Goal: Book appointment/travel/reservation

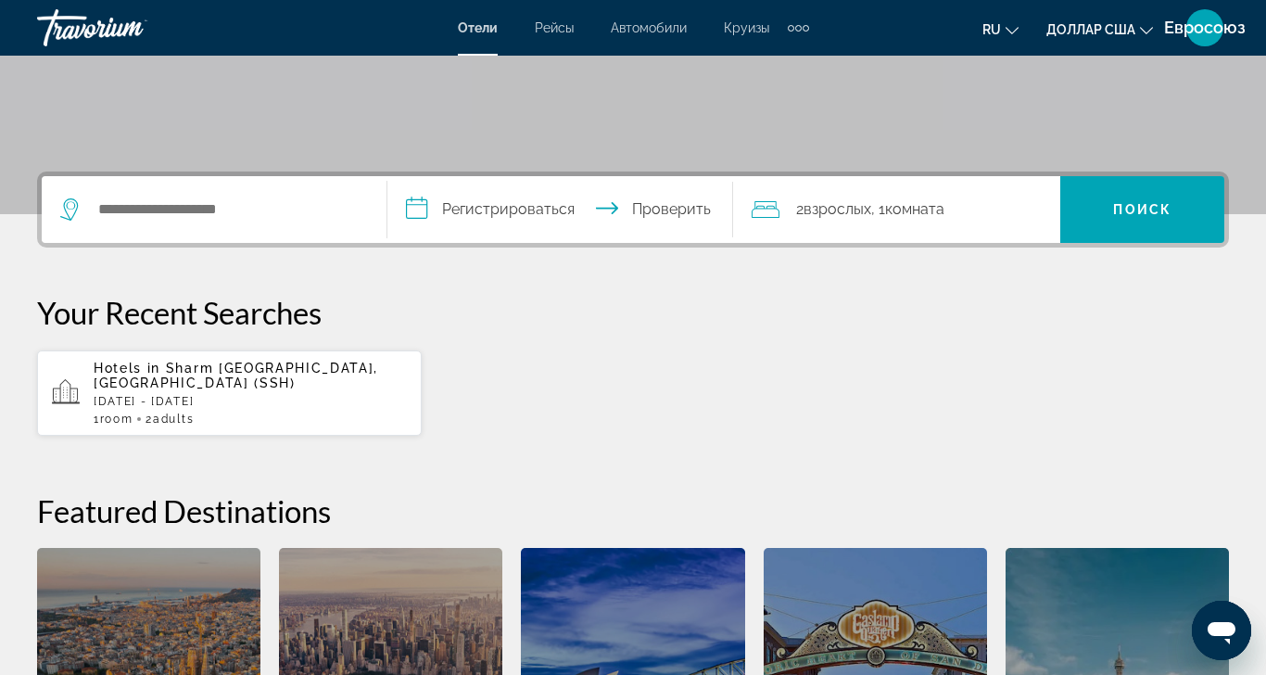
scroll to position [350, 0]
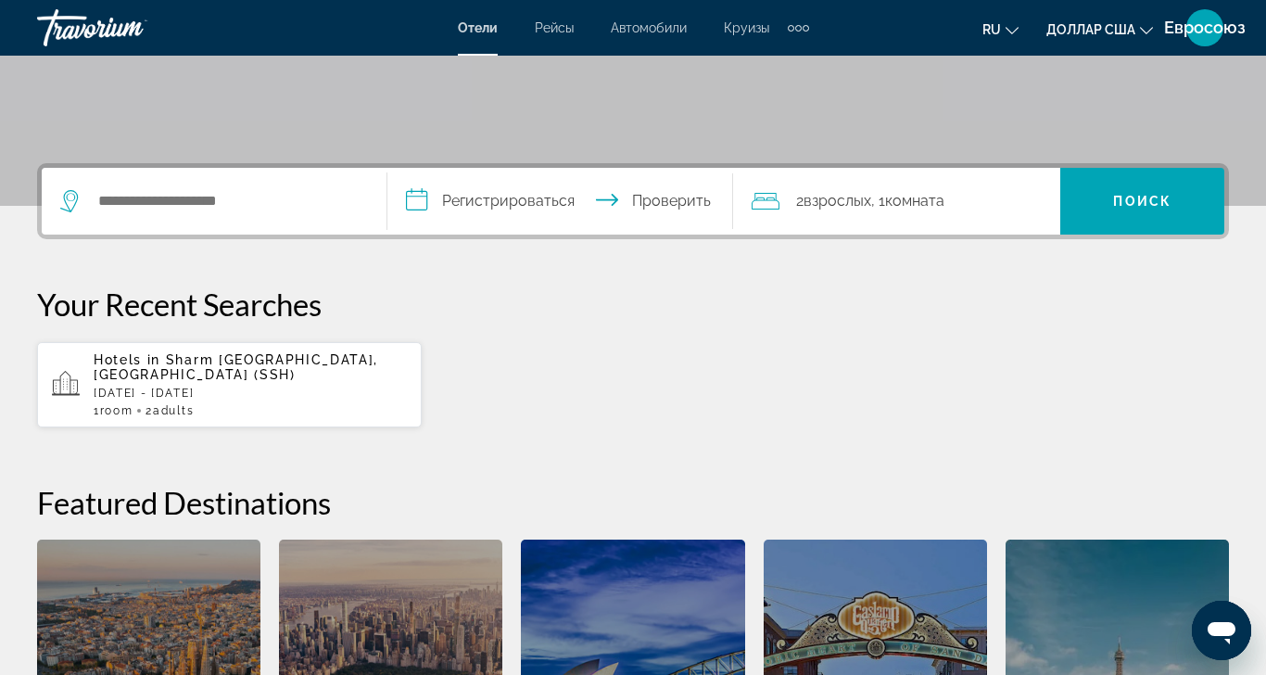
click at [1219, 626] on icon "Открыть окно обмена сообщениями" at bounding box center [1221, 633] width 28 height 22
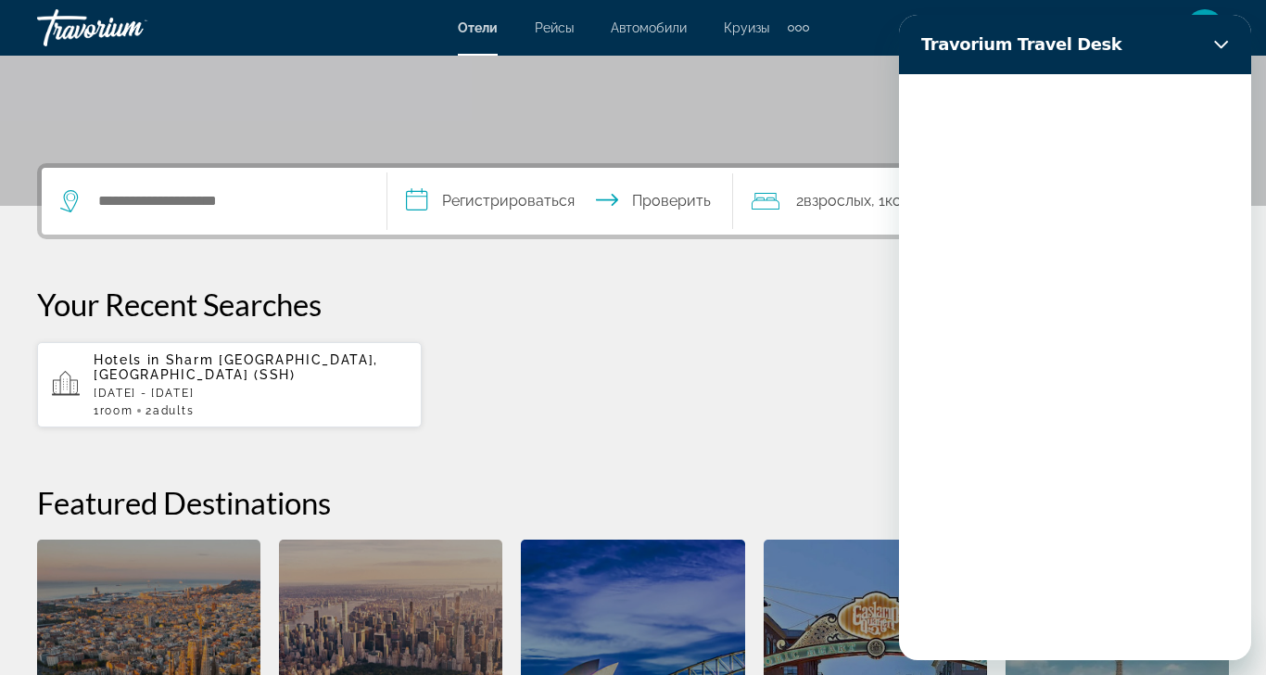
scroll to position [0, 0]
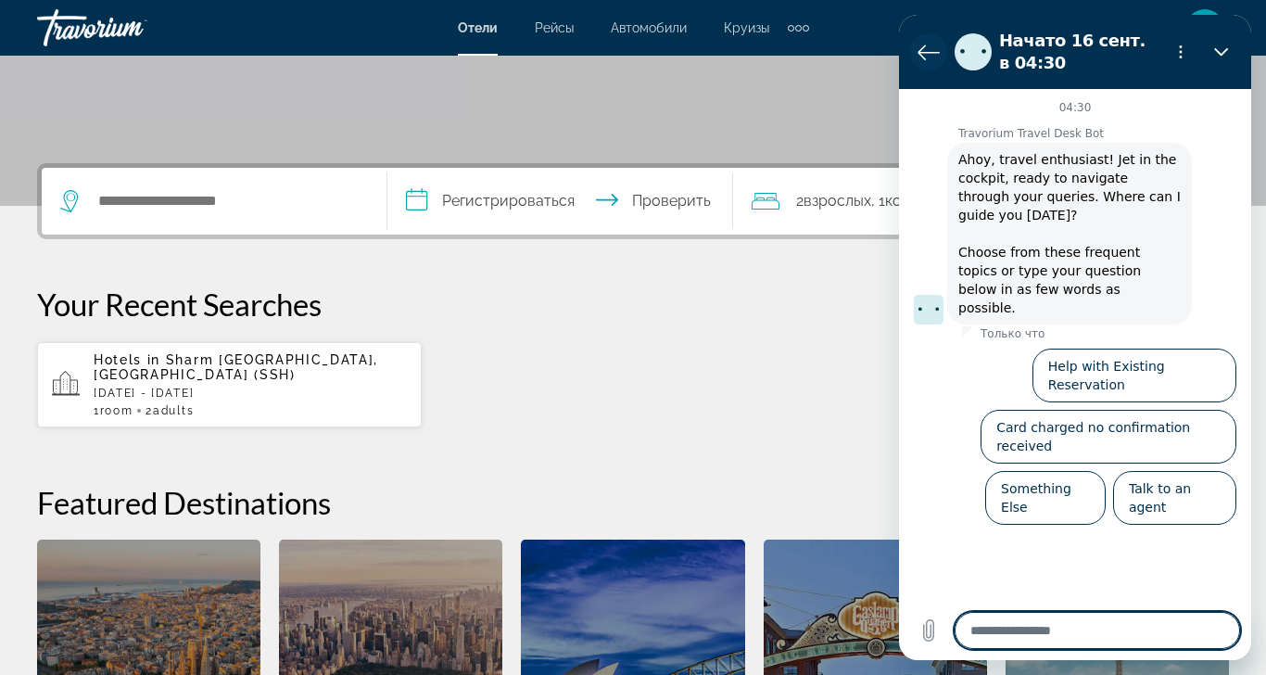
click at [928, 51] on icon "Вернуться к списку разговоров" at bounding box center [928, 52] width 22 height 22
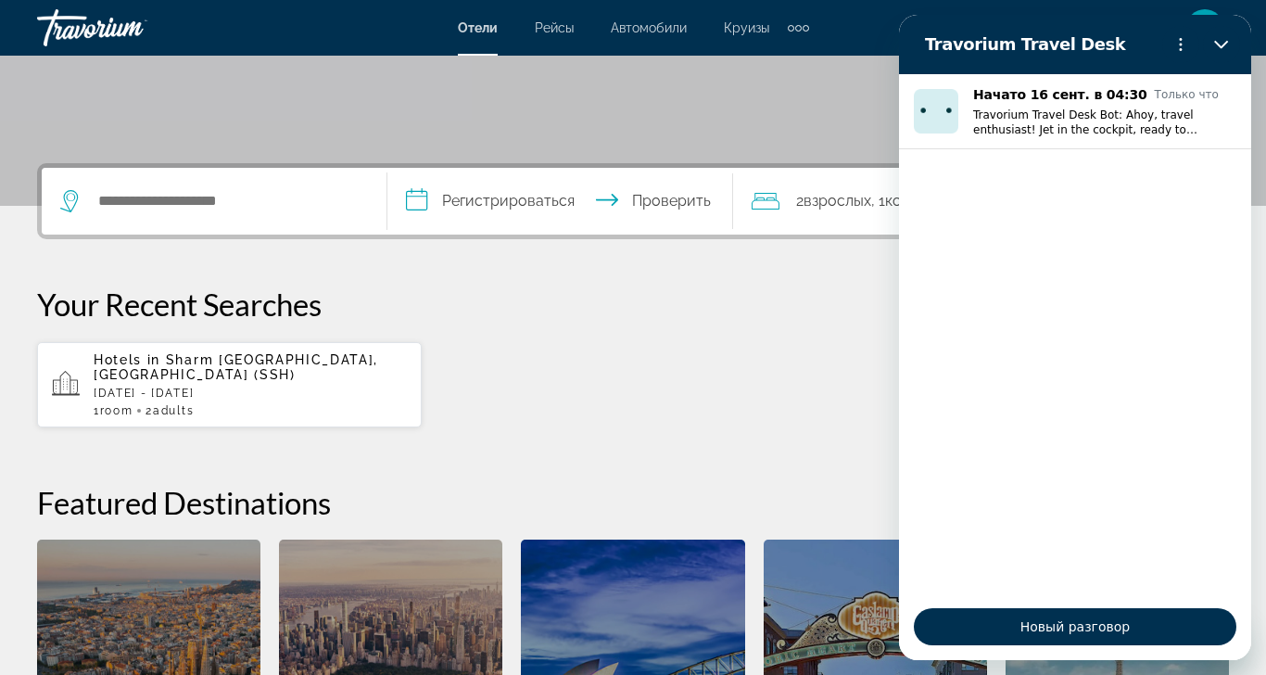
click at [928, 51] on h2 "Travorium Travel Desk" at bounding box center [1040, 44] width 230 height 22
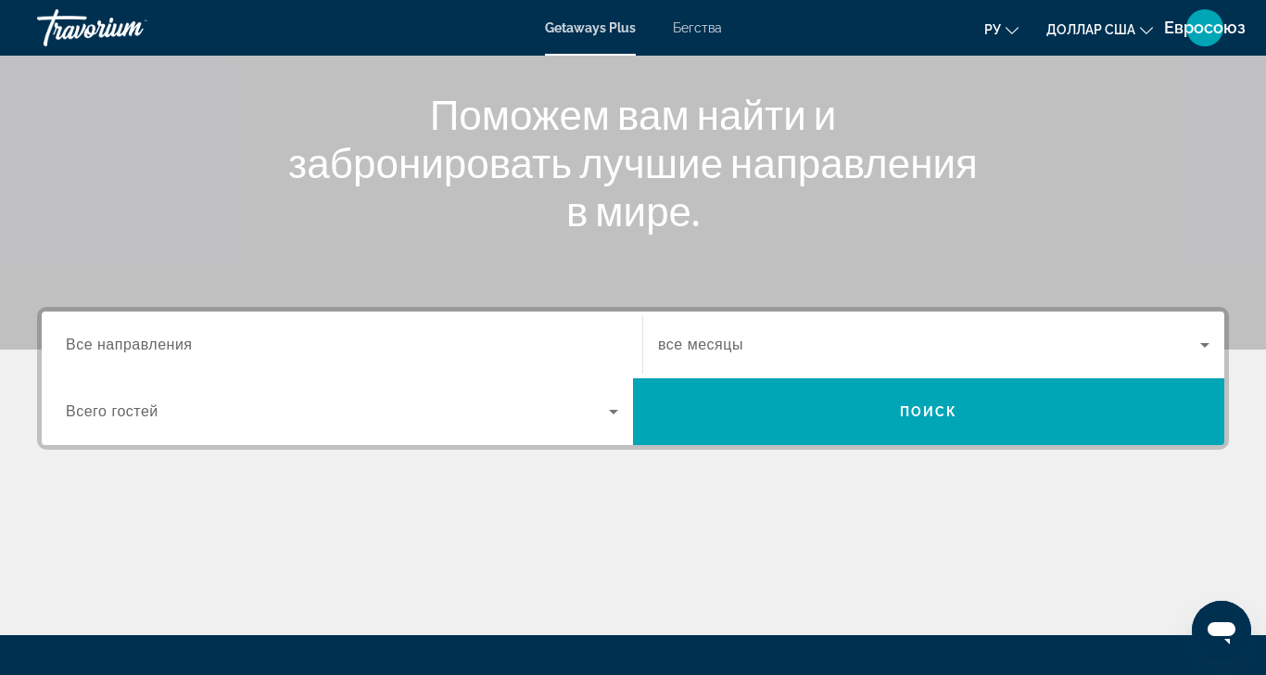
scroll to position [230, 0]
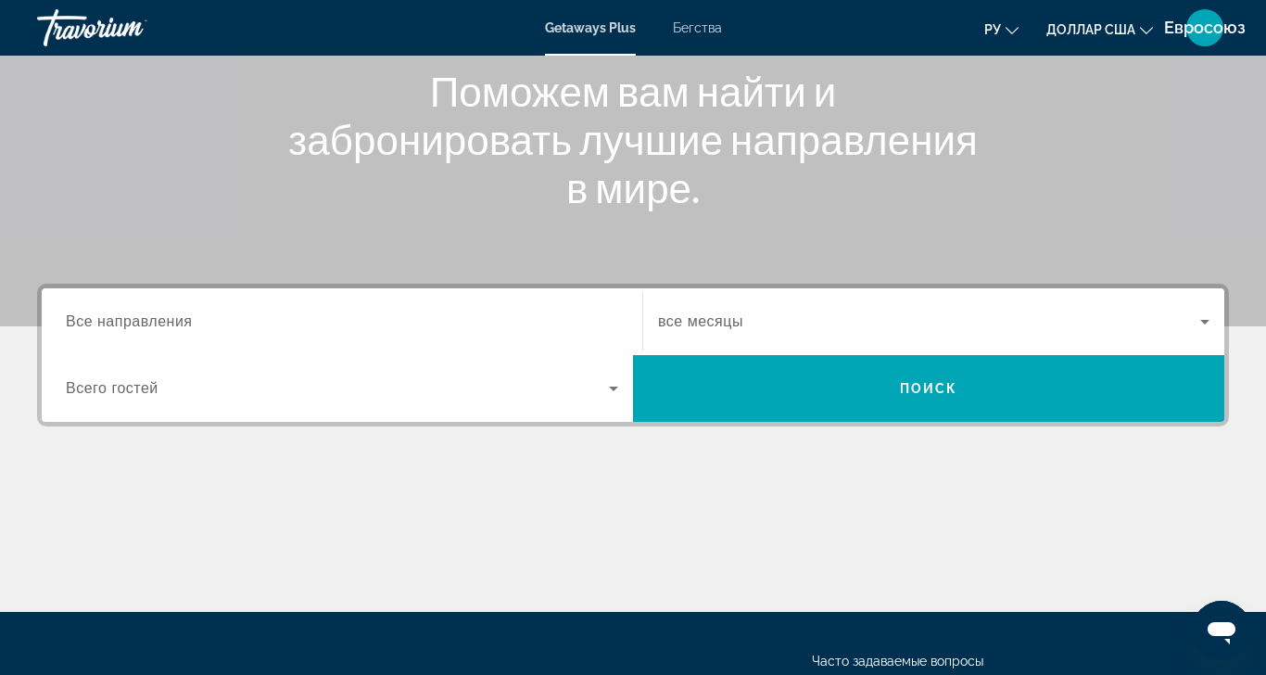
click at [103, 325] on span "Все направления" at bounding box center [129, 321] width 127 height 16
click at [103, 325] on input "Destination Все направления" at bounding box center [342, 322] width 552 height 22
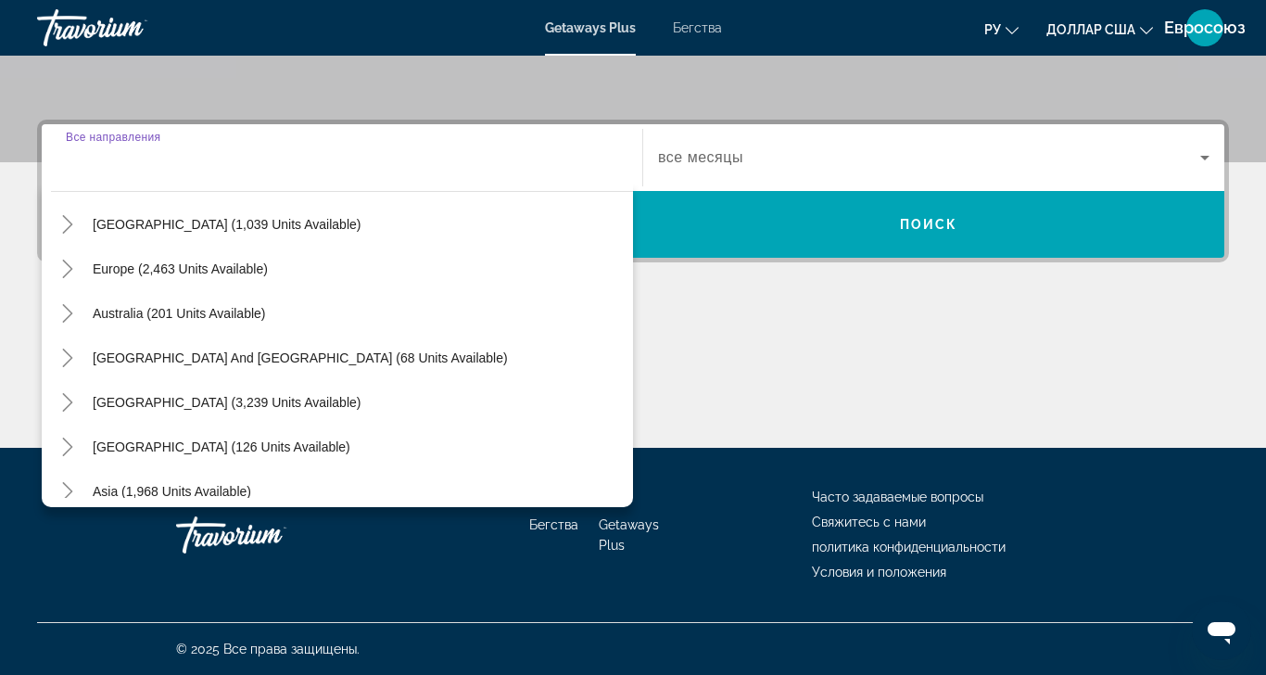
scroll to position [300, 0]
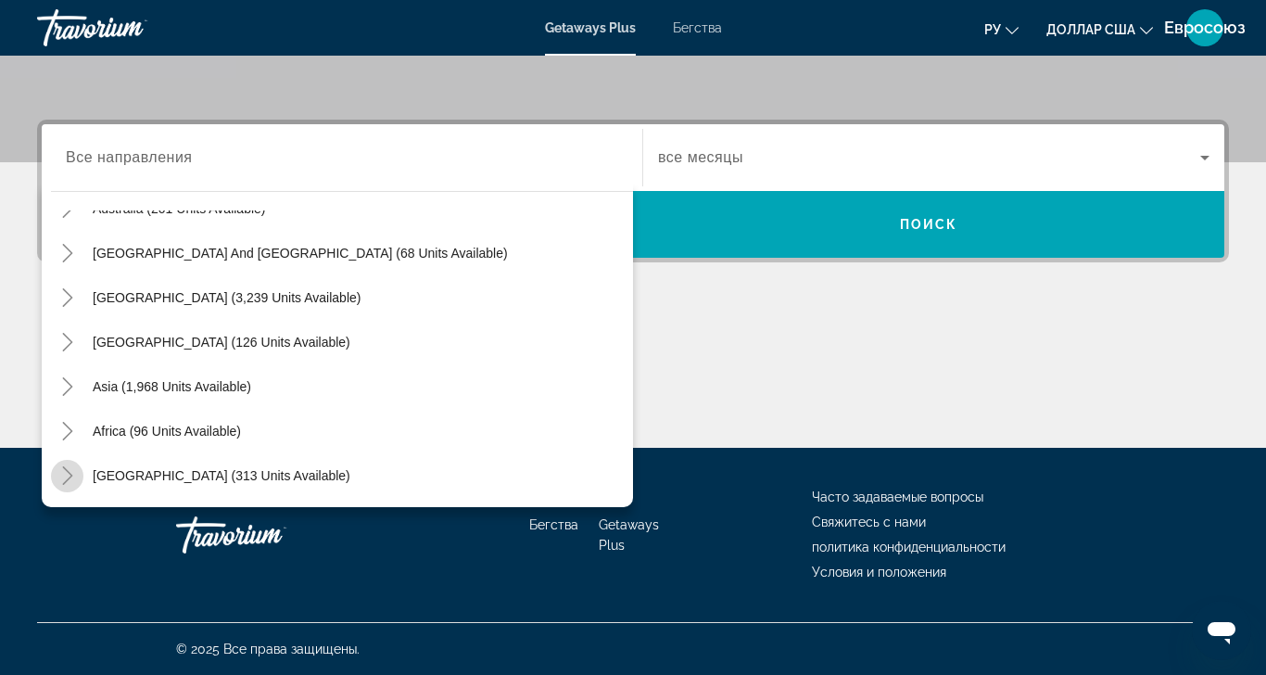
click at [63, 466] on icon "Toggle Middle East (313 units available)" at bounding box center [67, 475] width 19 height 19
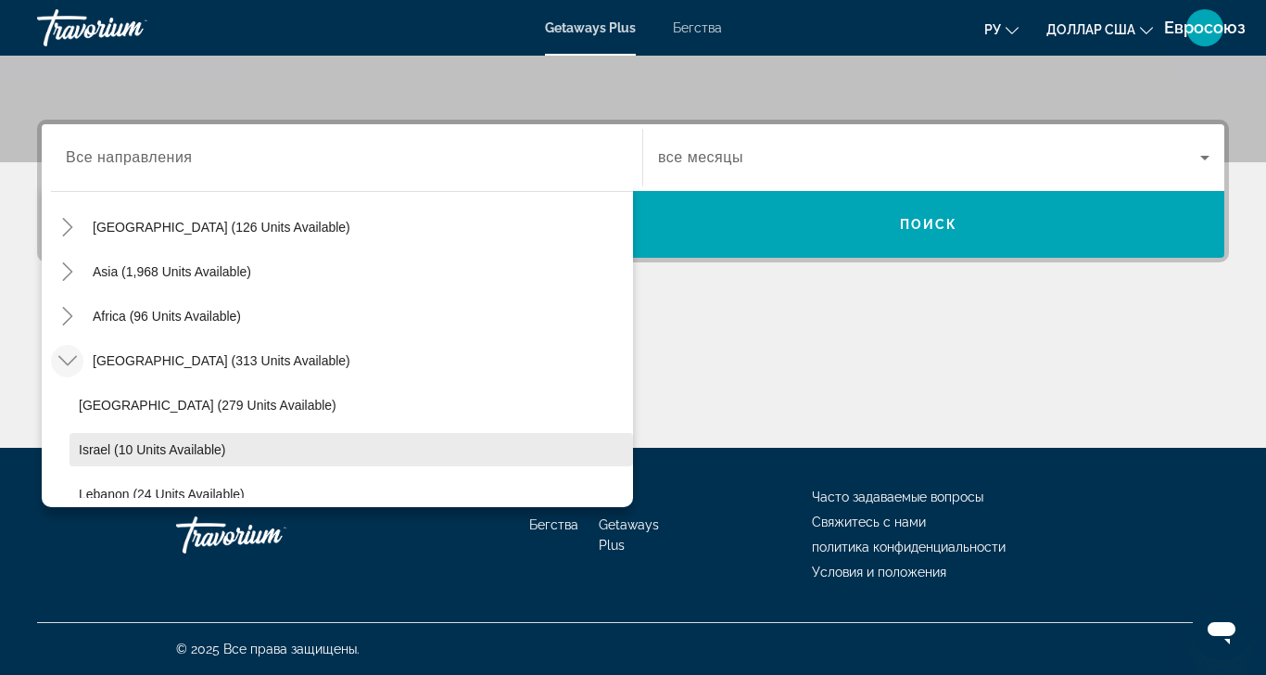
scroll to position [411, 0]
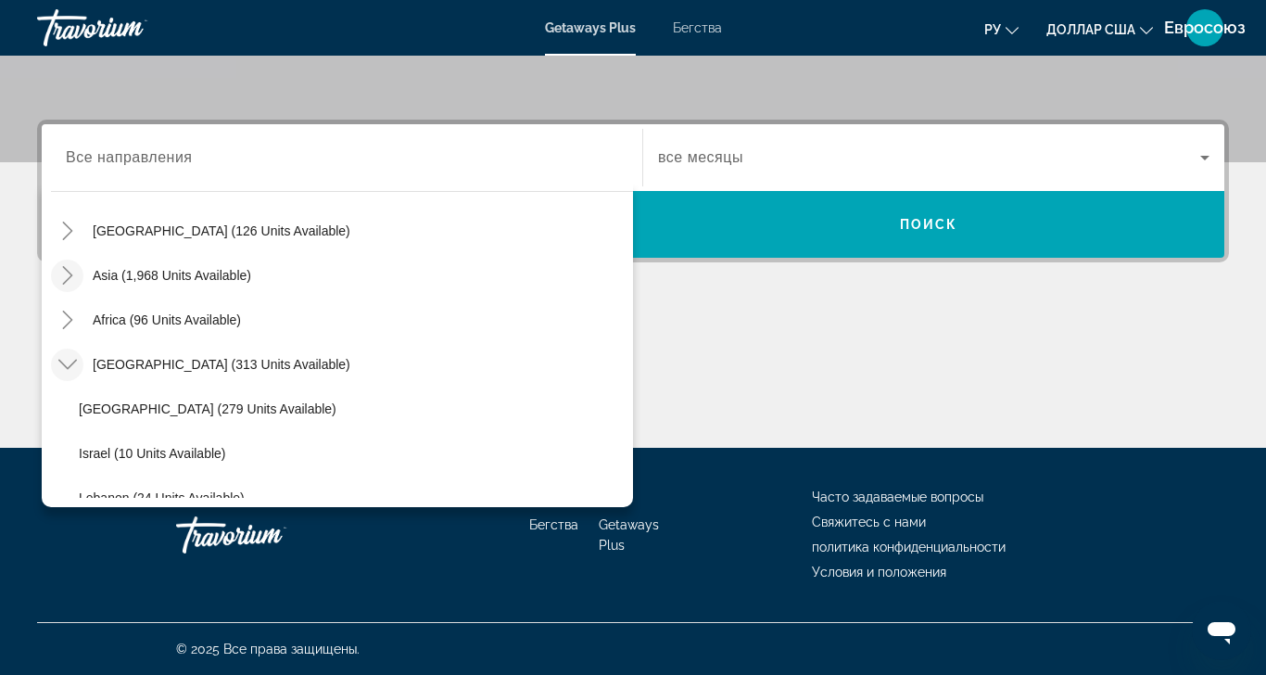
click at [60, 266] on icon "Toggle Asia (1,968 units available)" at bounding box center [67, 275] width 19 height 19
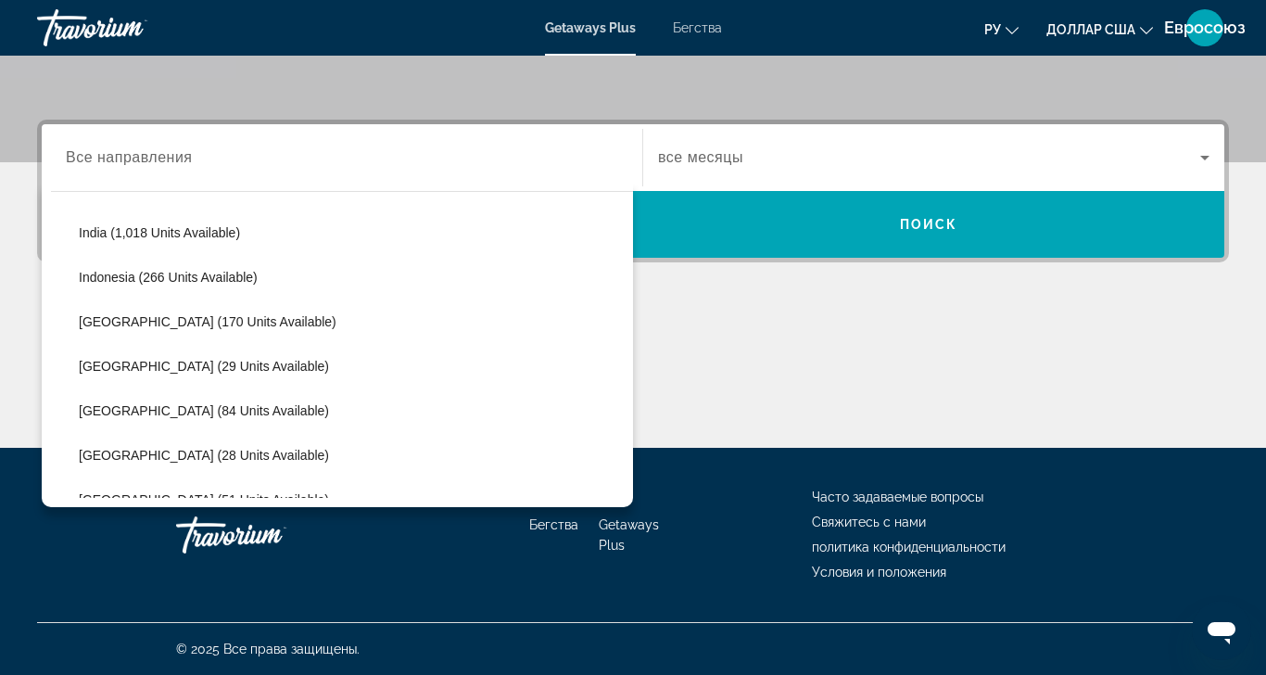
scroll to position [631, 0]
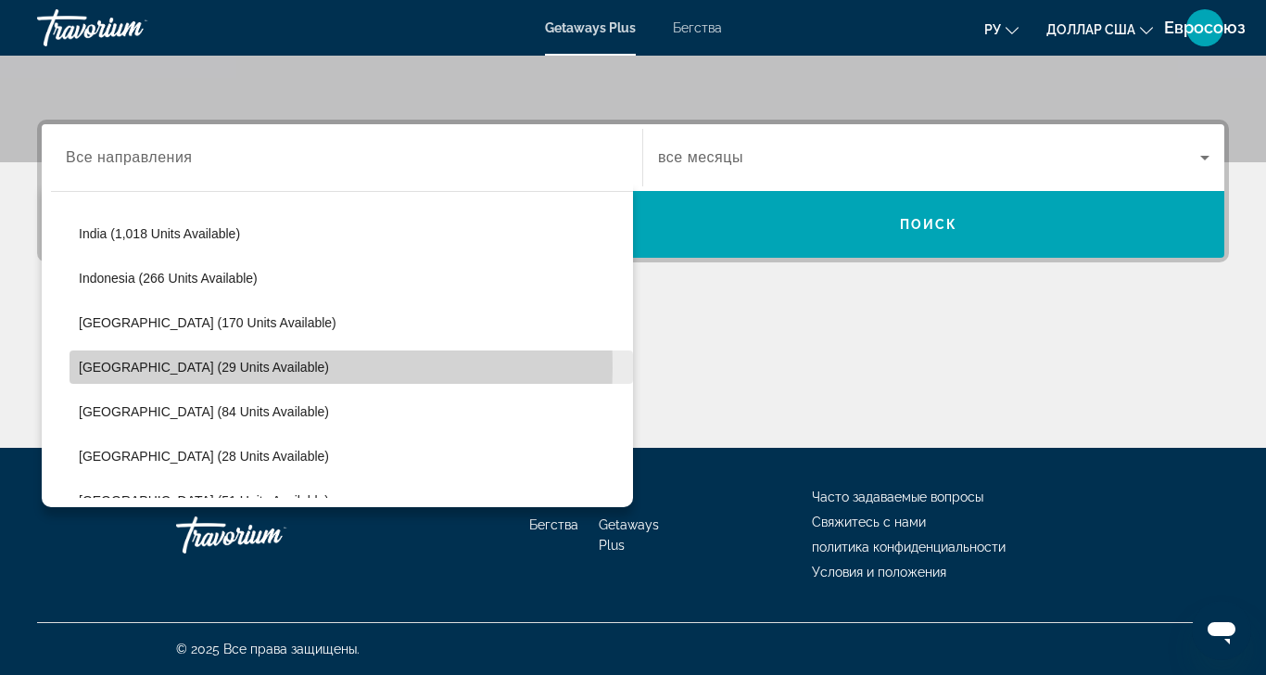
click at [114, 360] on span "Maldives (29 units available)" at bounding box center [204, 367] width 250 height 15
type input "**********"
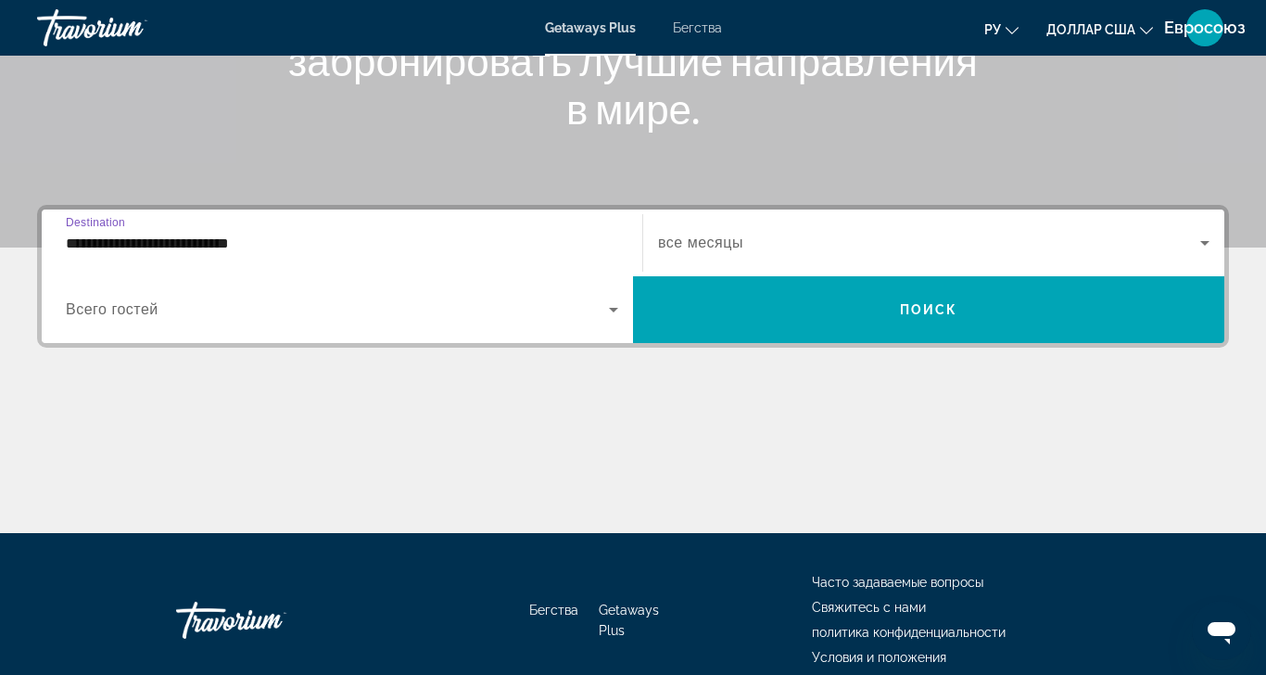
scroll to position [308, 0]
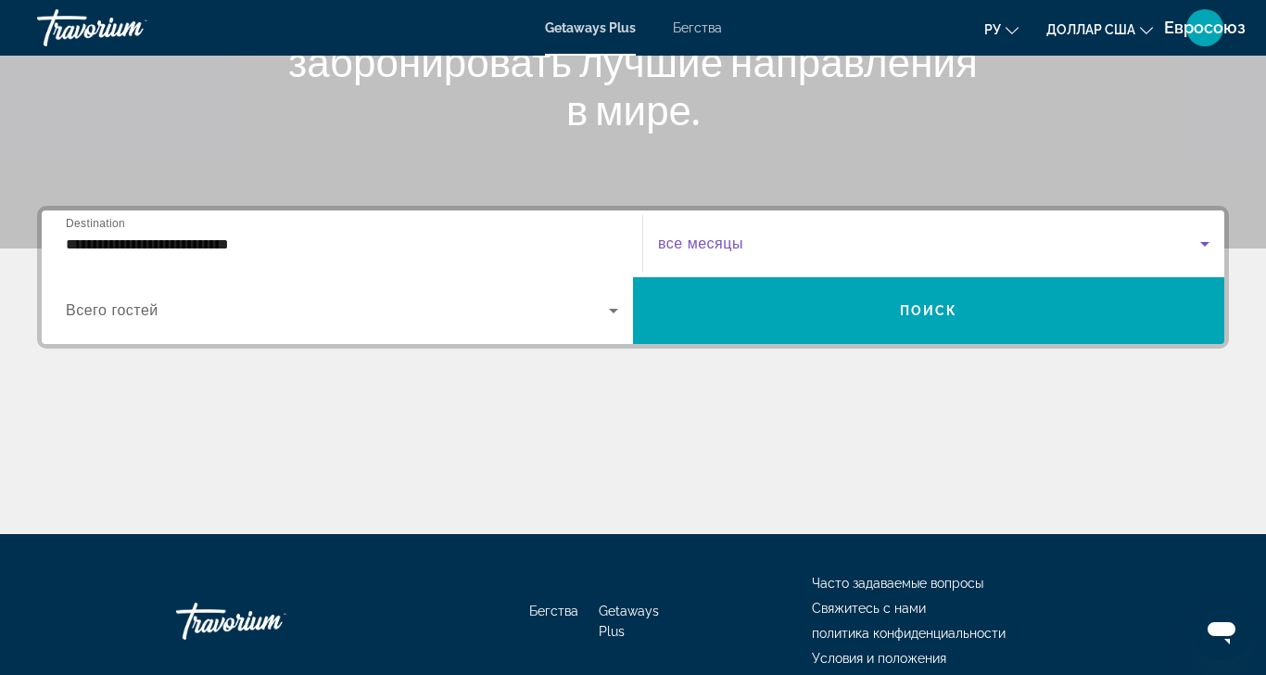
click at [742, 239] on span "Виджет поиска" at bounding box center [929, 244] width 542 height 22
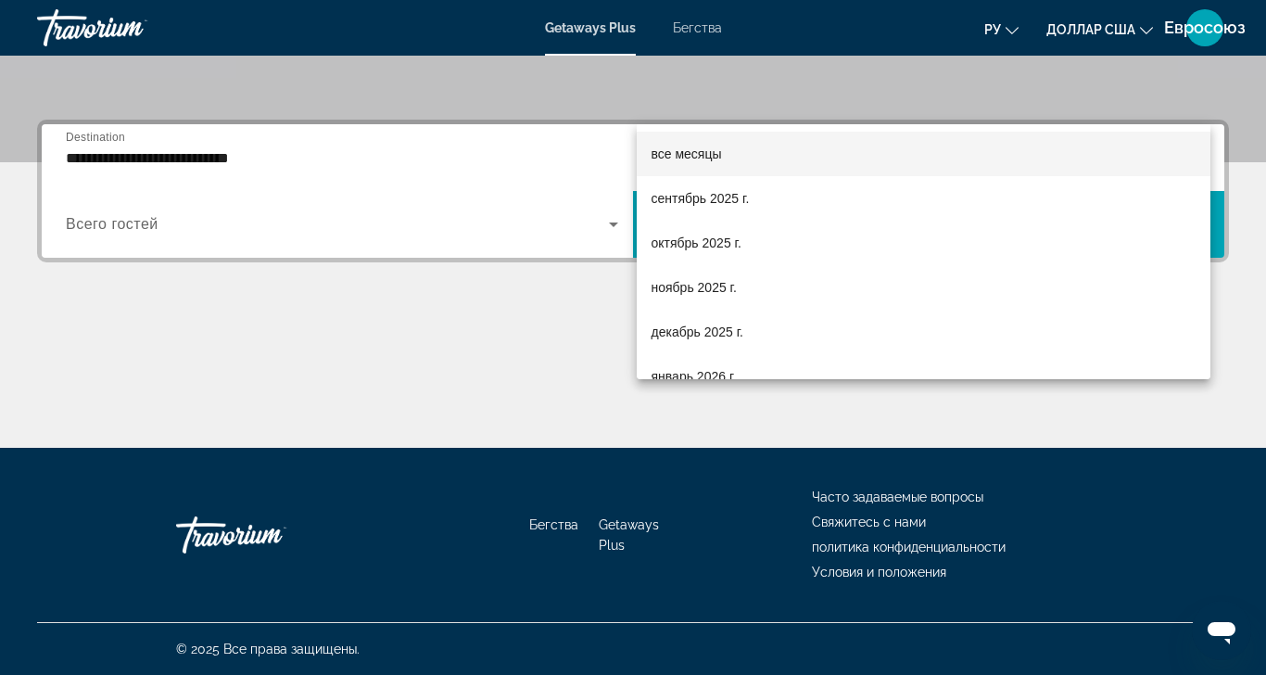
scroll to position [453, 0]
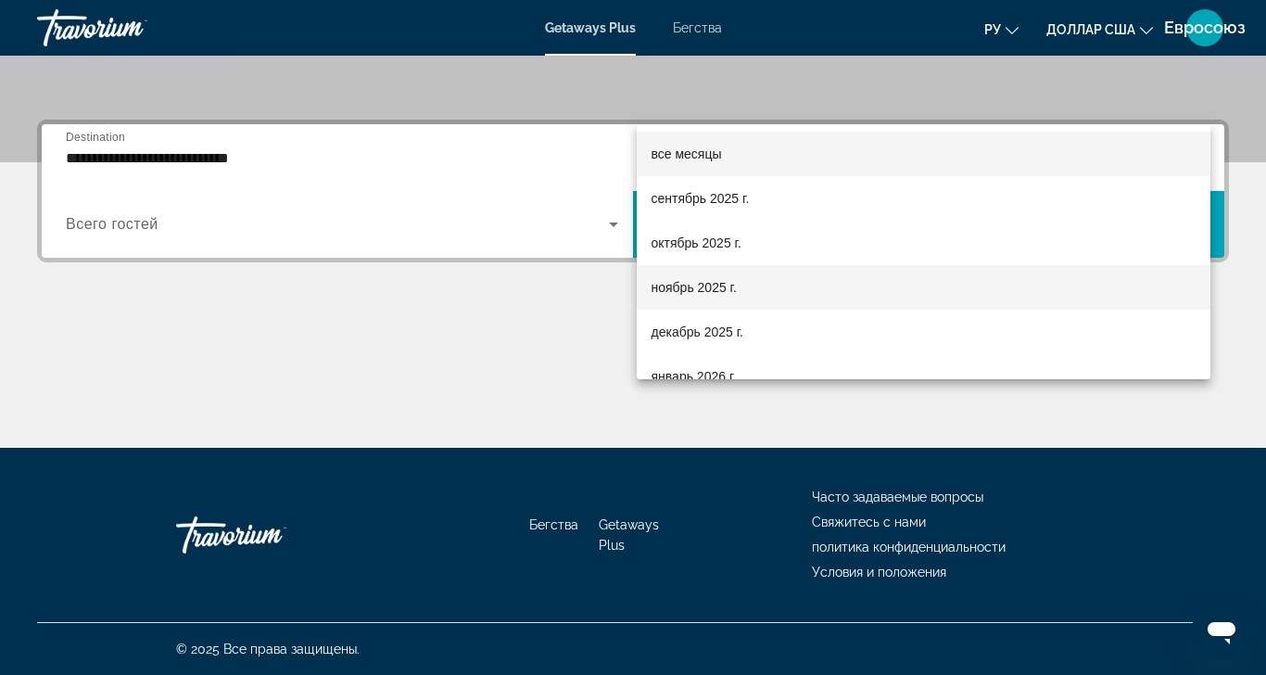
click at [687, 280] on font "ноябрь 2025 г." at bounding box center [693, 287] width 85 height 15
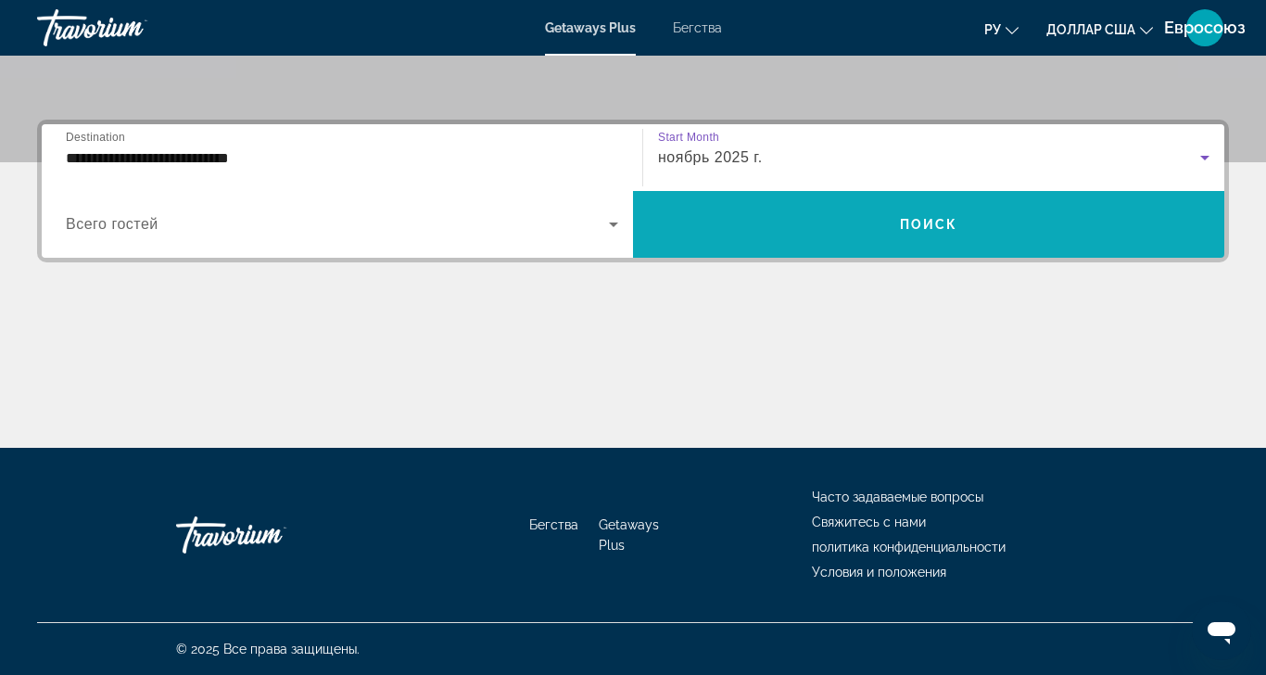
click at [915, 217] on span "Поиск" at bounding box center [929, 224] width 58 height 15
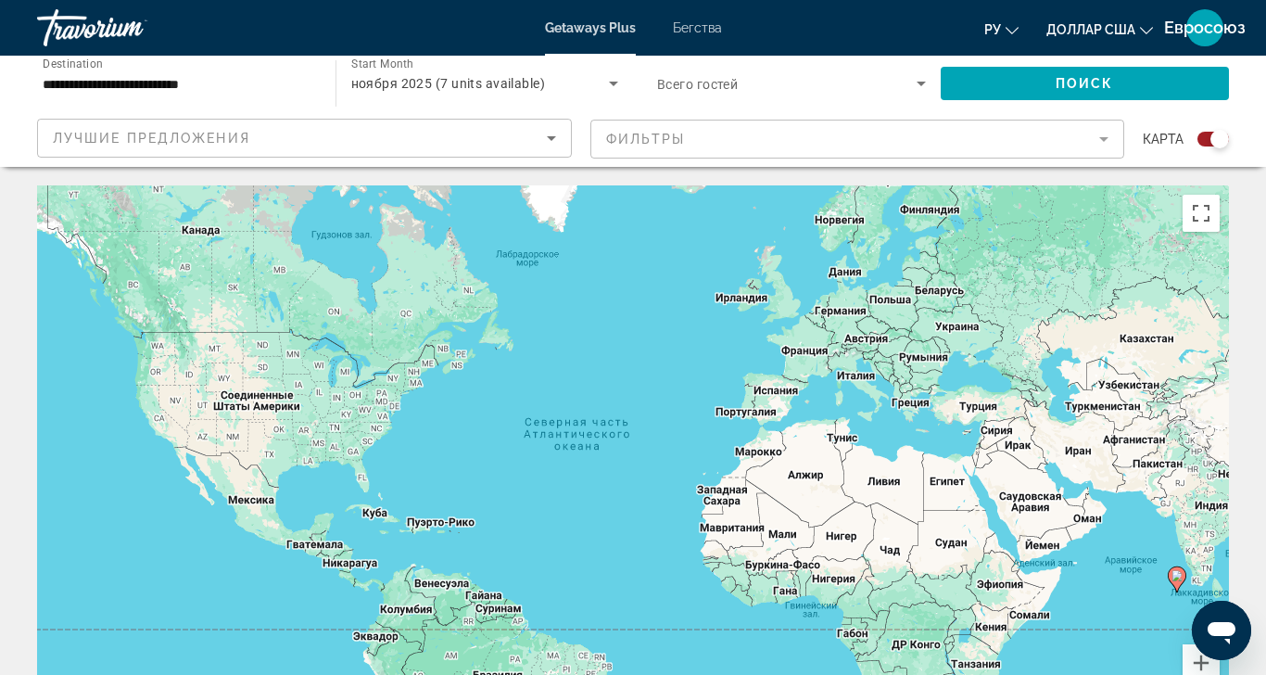
click at [1197, 136] on div "Search widget" at bounding box center [1213, 139] width 32 height 15
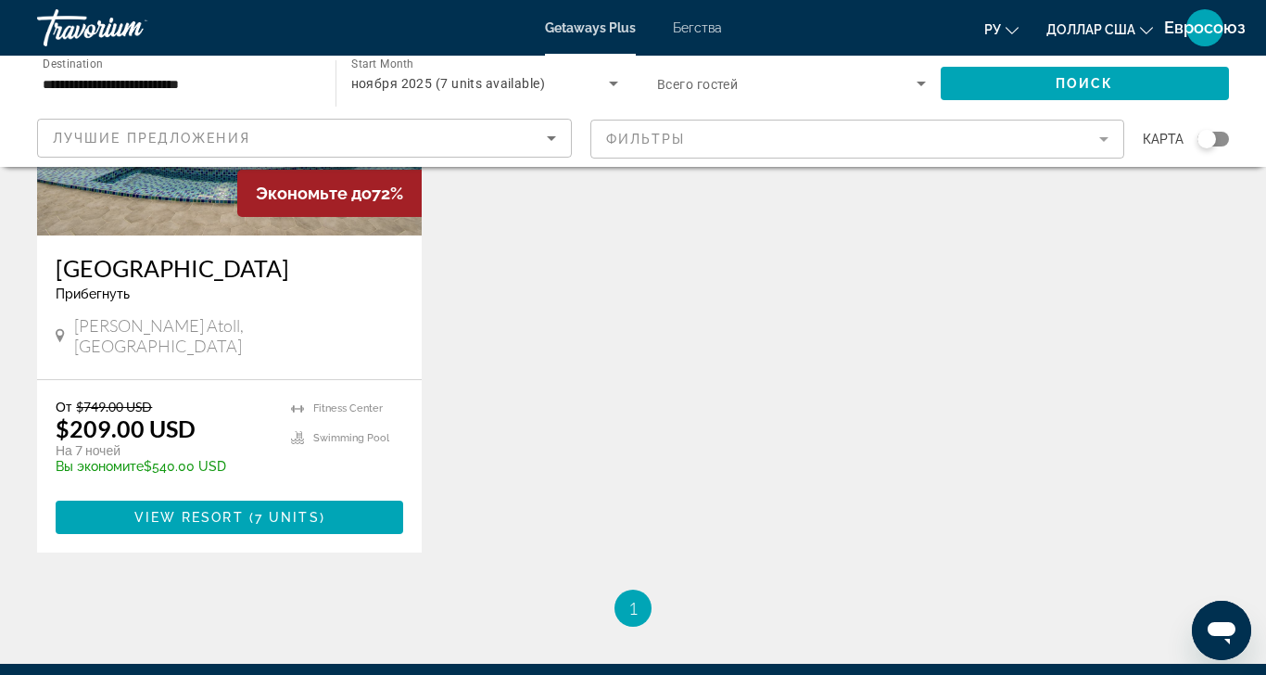
scroll to position [305, 0]
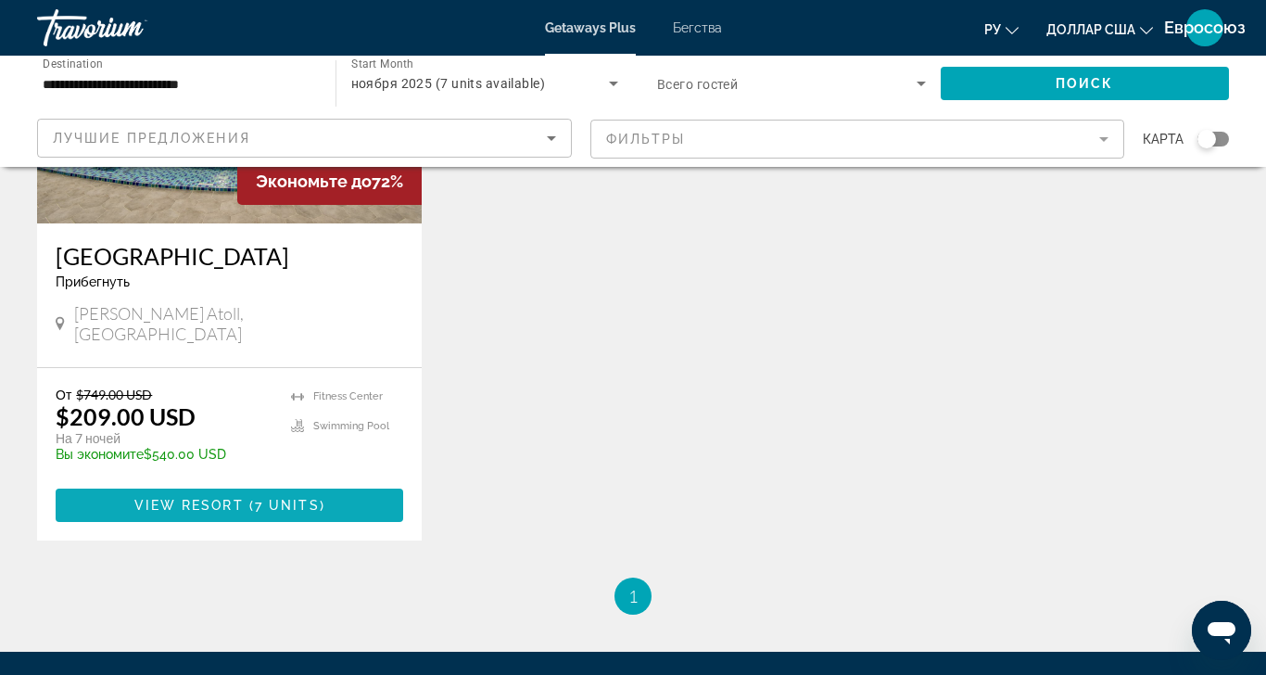
click at [191, 498] on span "View Resort" at bounding box center [188, 505] width 109 height 15
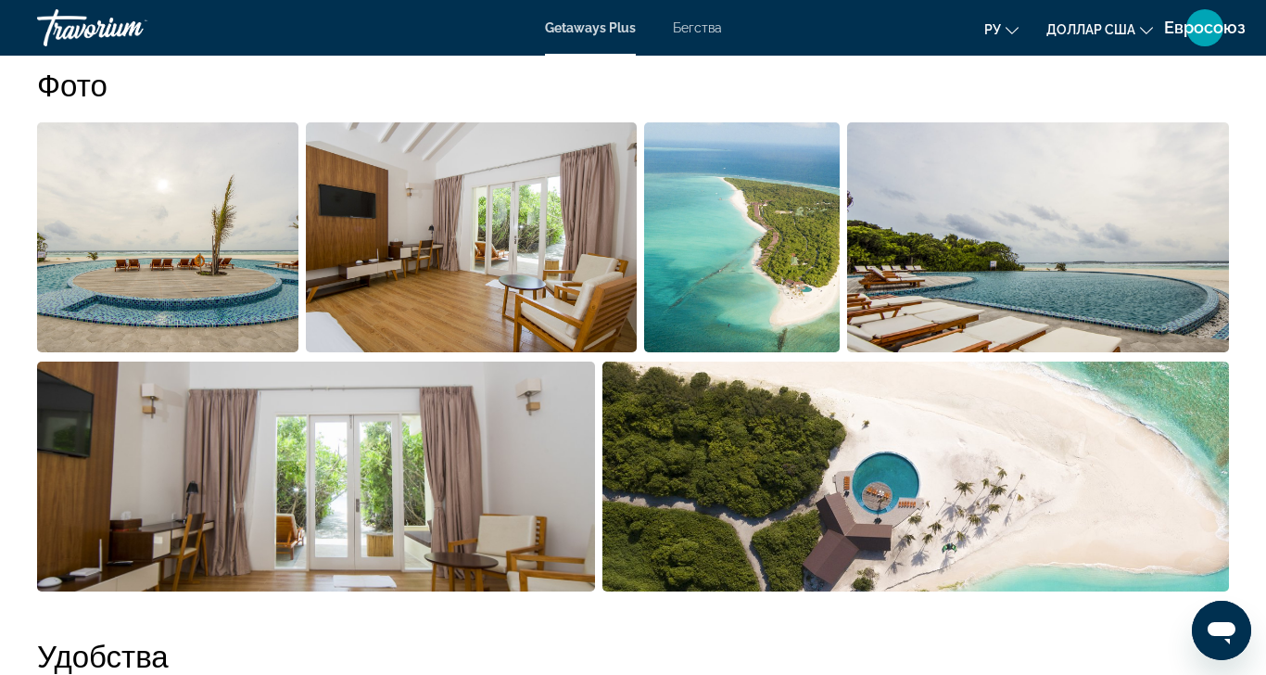
scroll to position [1254, 0]
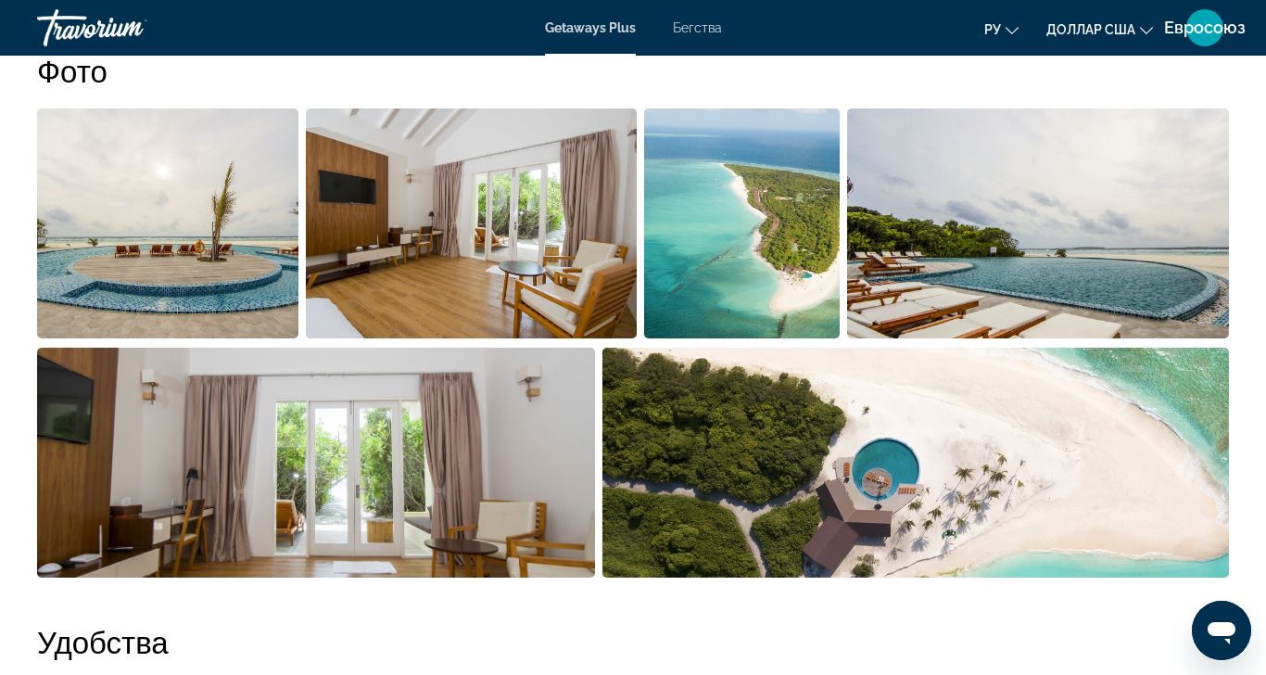
click at [160, 254] on img "Open full-screen image slider" at bounding box center [167, 223] width 261 height 230
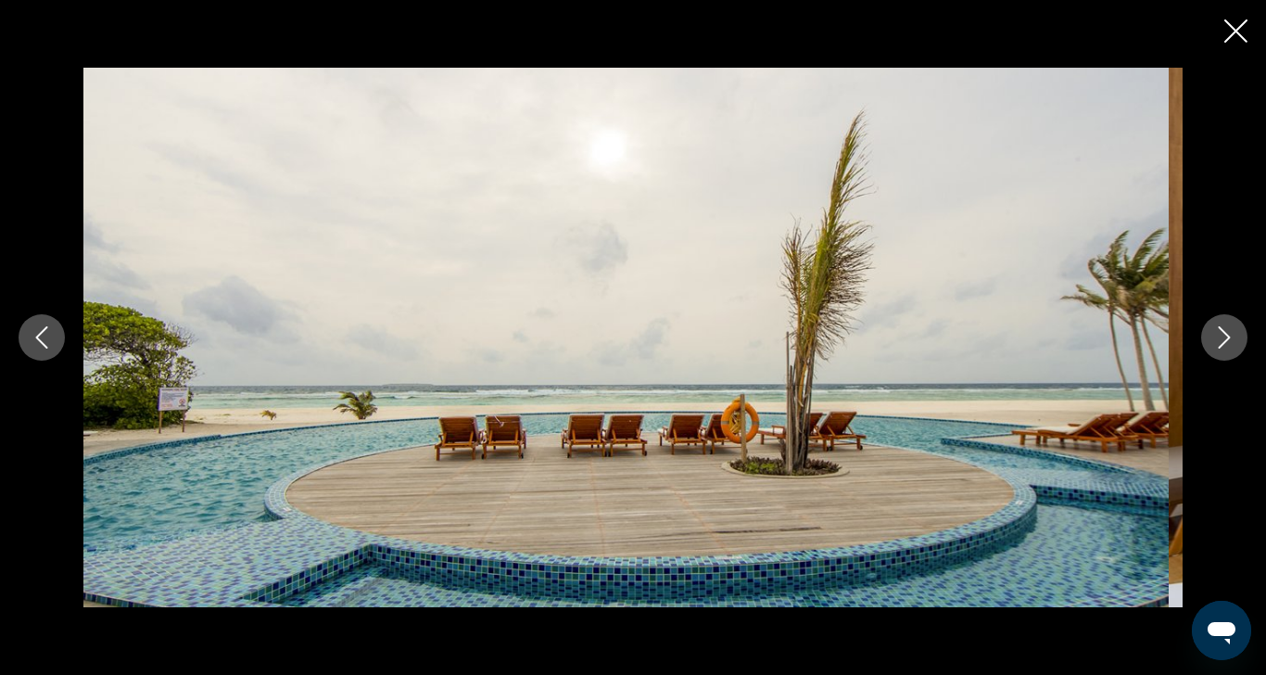
click at [1219, 326] on icon "Next image" at bounding box center [1225, 337] width 12 height 22
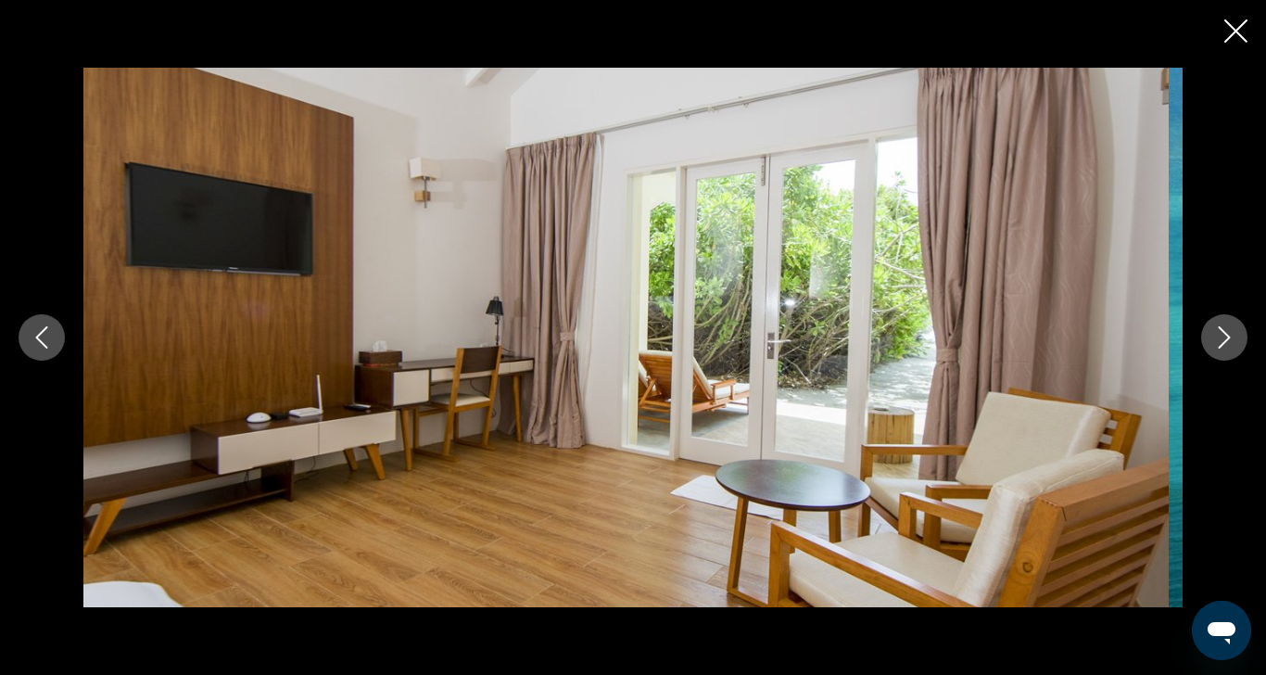
click at [1219, 326] on icon "Next image" at bounding box center [1225, 337] width 12 height 22
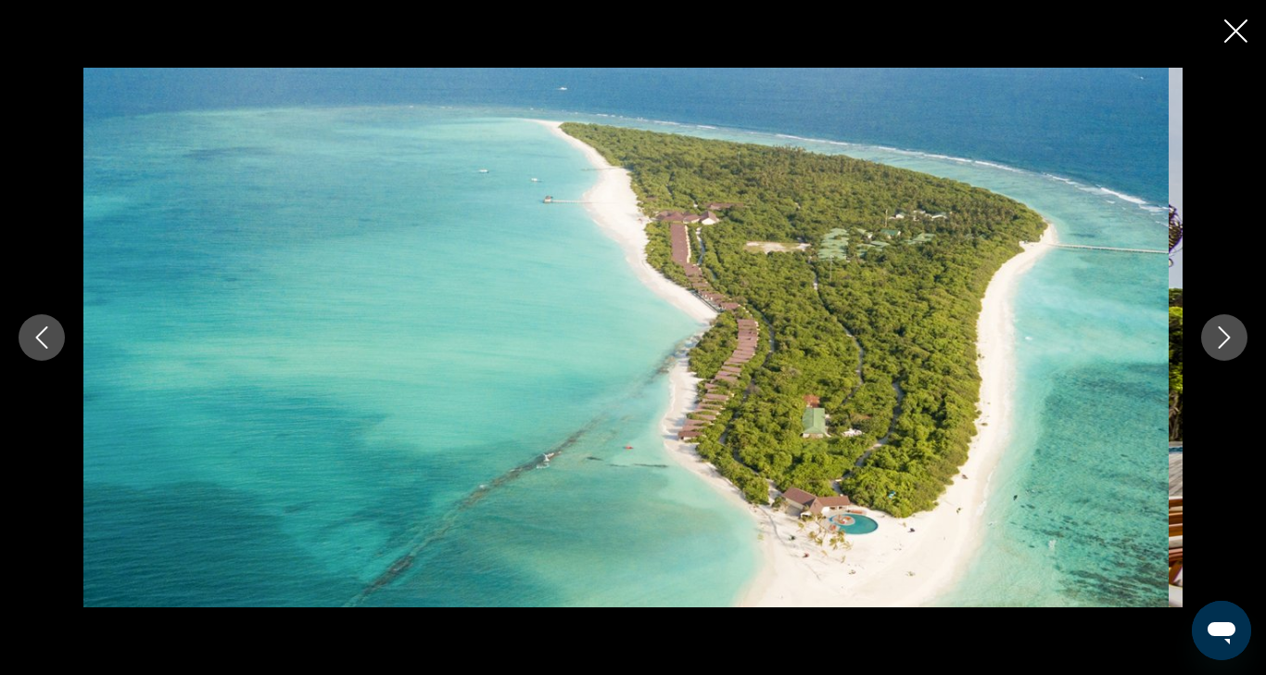
click at [1219, 326] on icon "Next image" at bounding box center [1225, 337] width 12 height 22
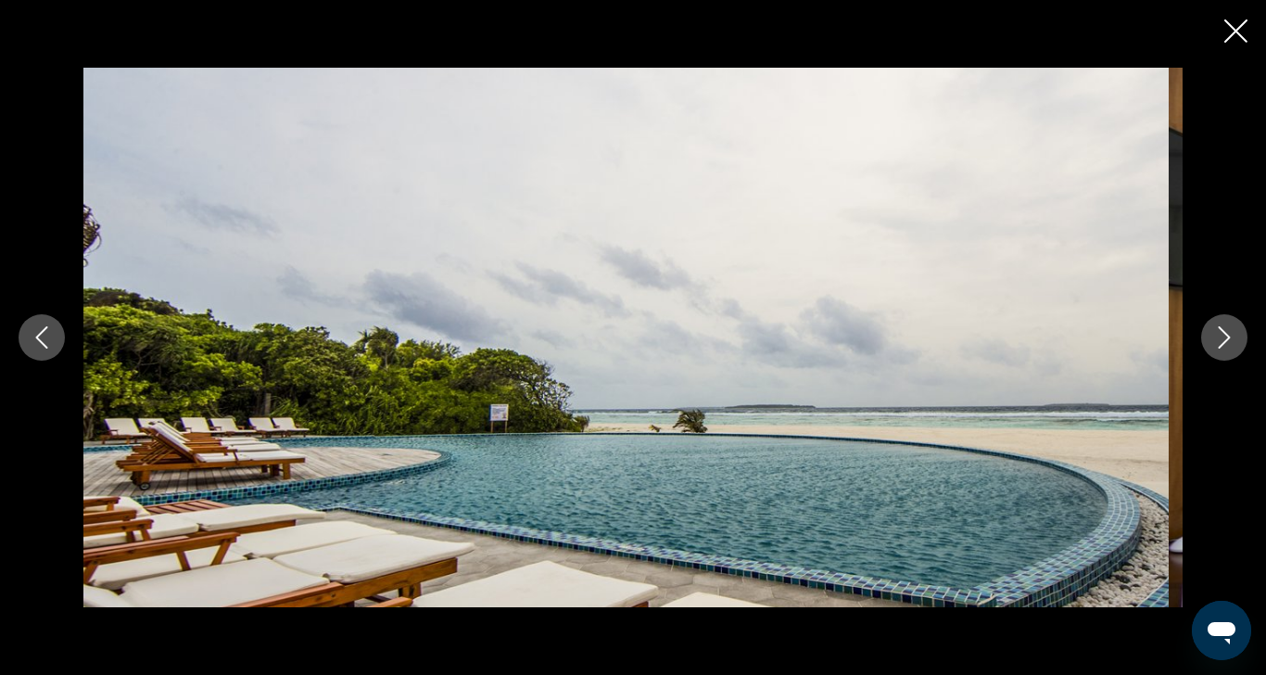
click at [1219, 326] on icon "Next image" at bounding box center [1225, 337] width 12 height 22
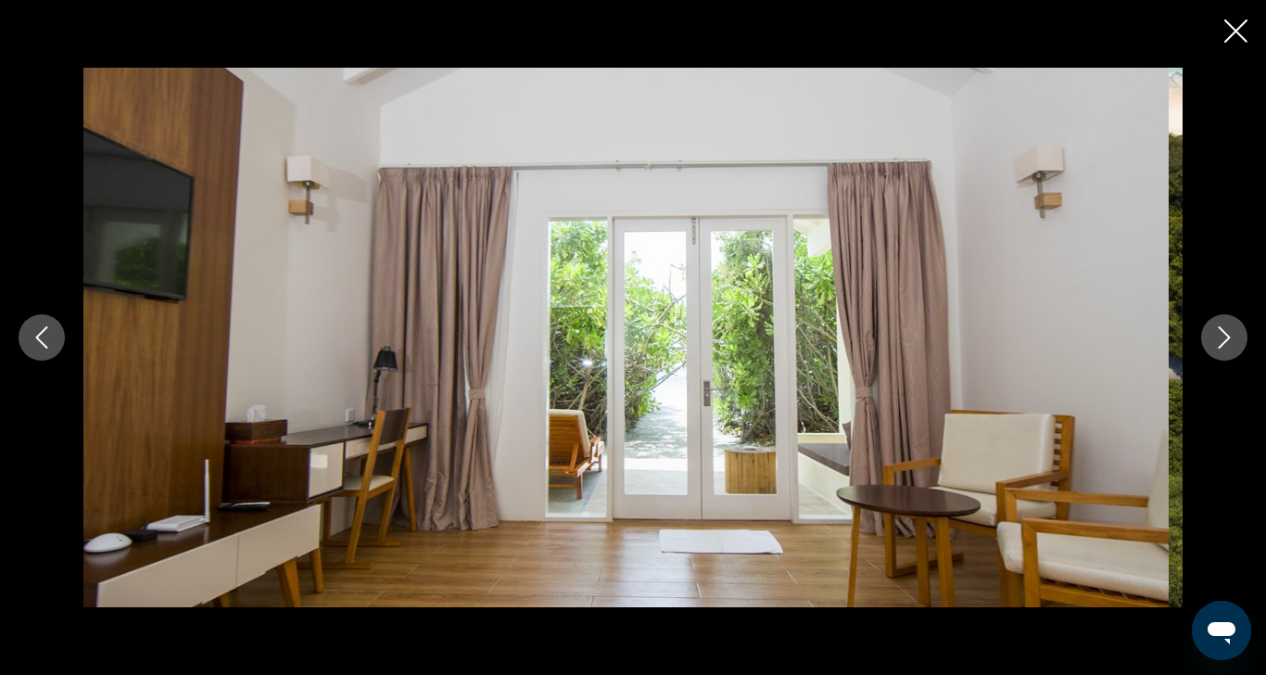
click at [1219, 326] on icon "Next image" at bounding box center [1225, 337] width 12 height 22
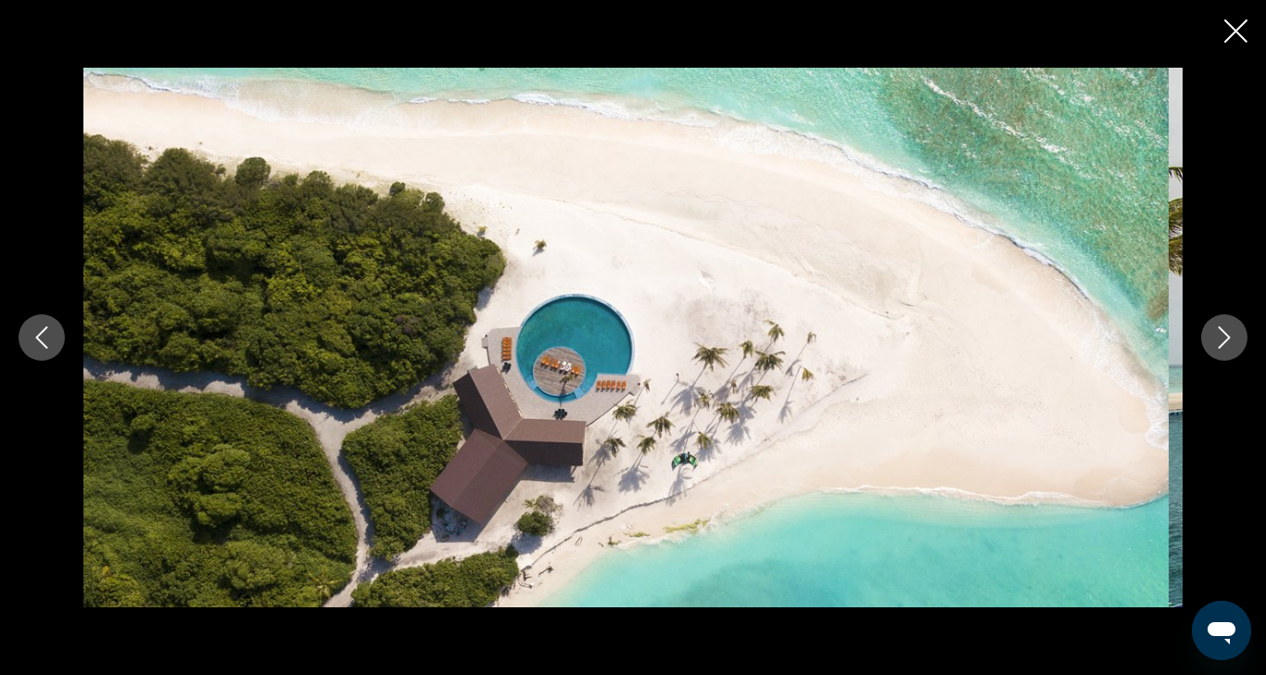
click at [1219, 326] on icon "Next image" at bounding box center [1225, 337] width 12 height 22
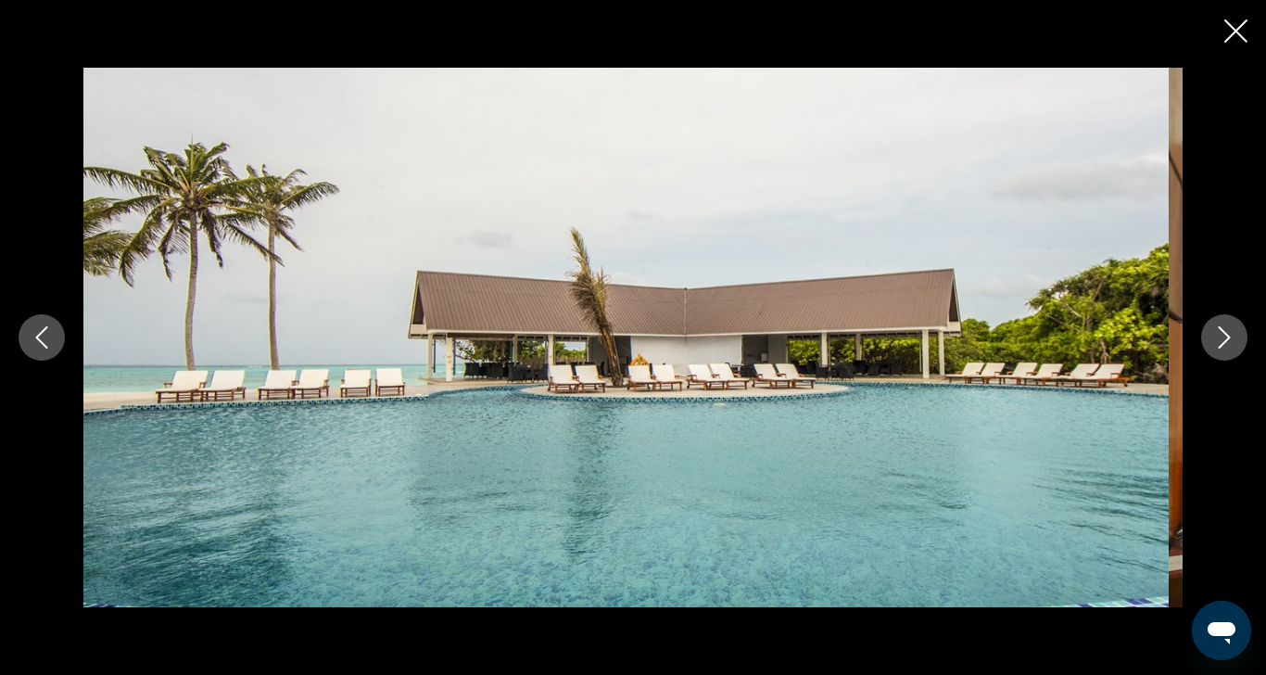
click at [1219, 326] on icon "Next image" at bounding box center [1225, 337] width 12 height 22
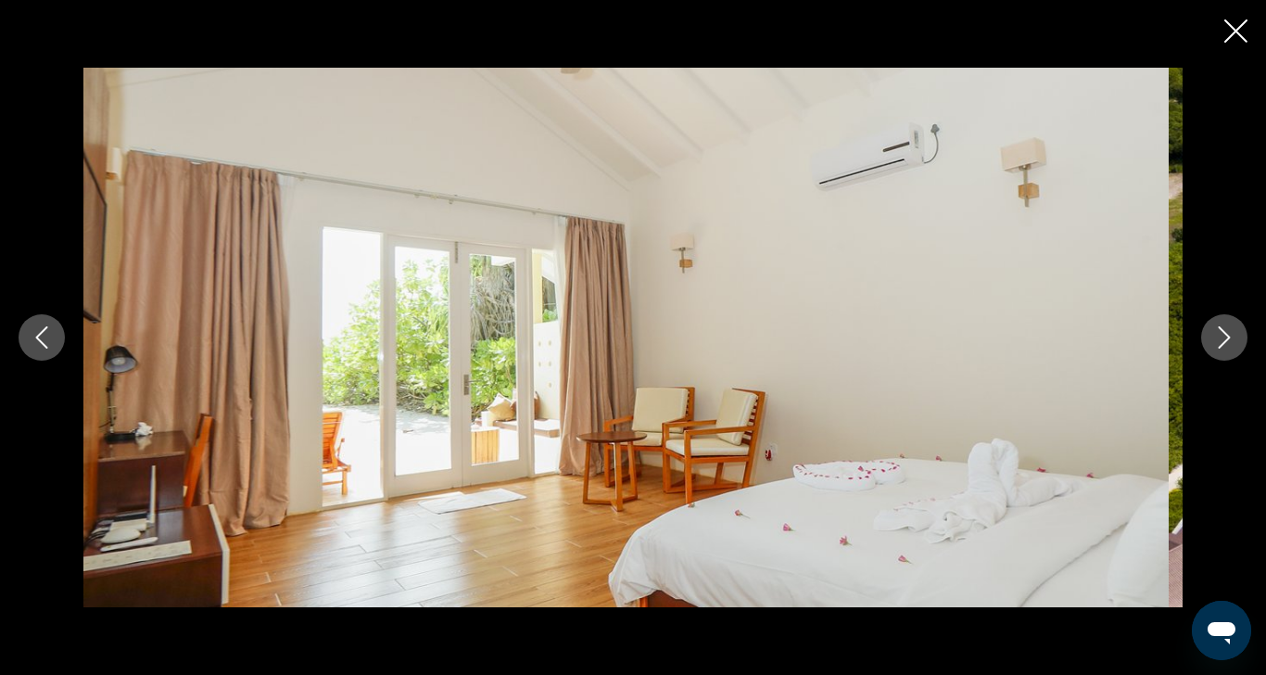
click at [1219, 326] on icon "Next image" at bounding box center [1225, 337] width 12 height 22
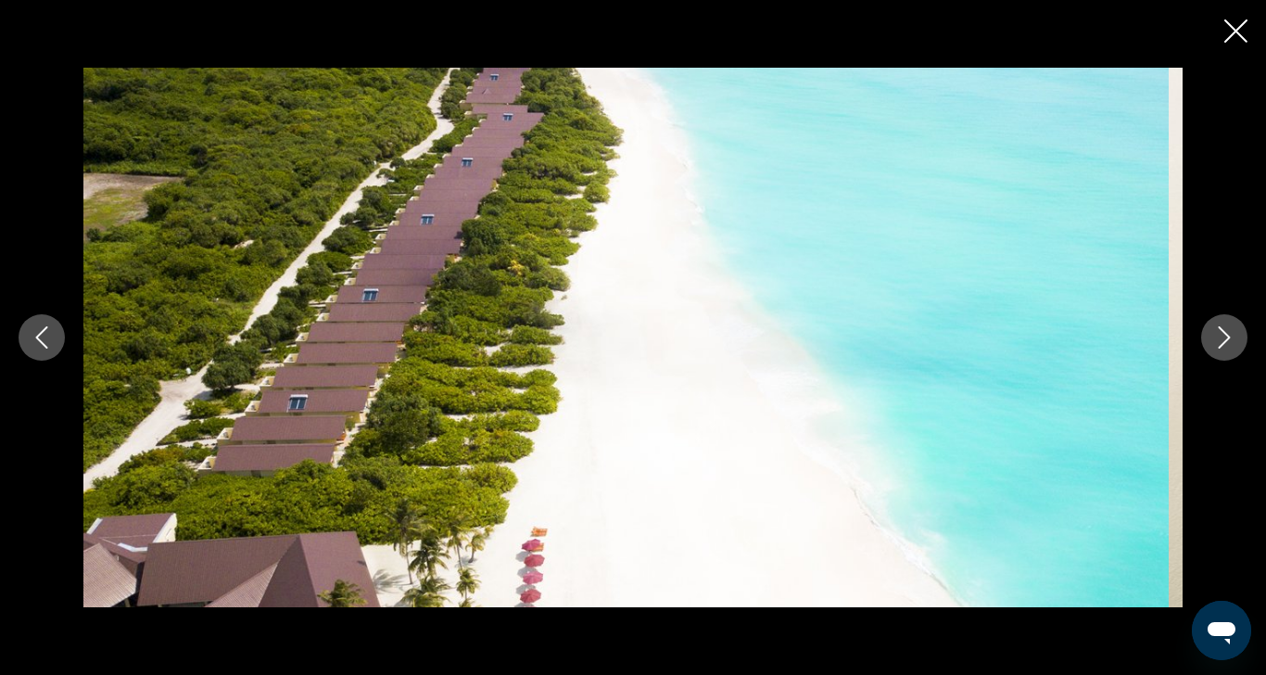
click at [1219, 326] on icon "Next image" at bounding box center [1225, 337] width 12 height 22
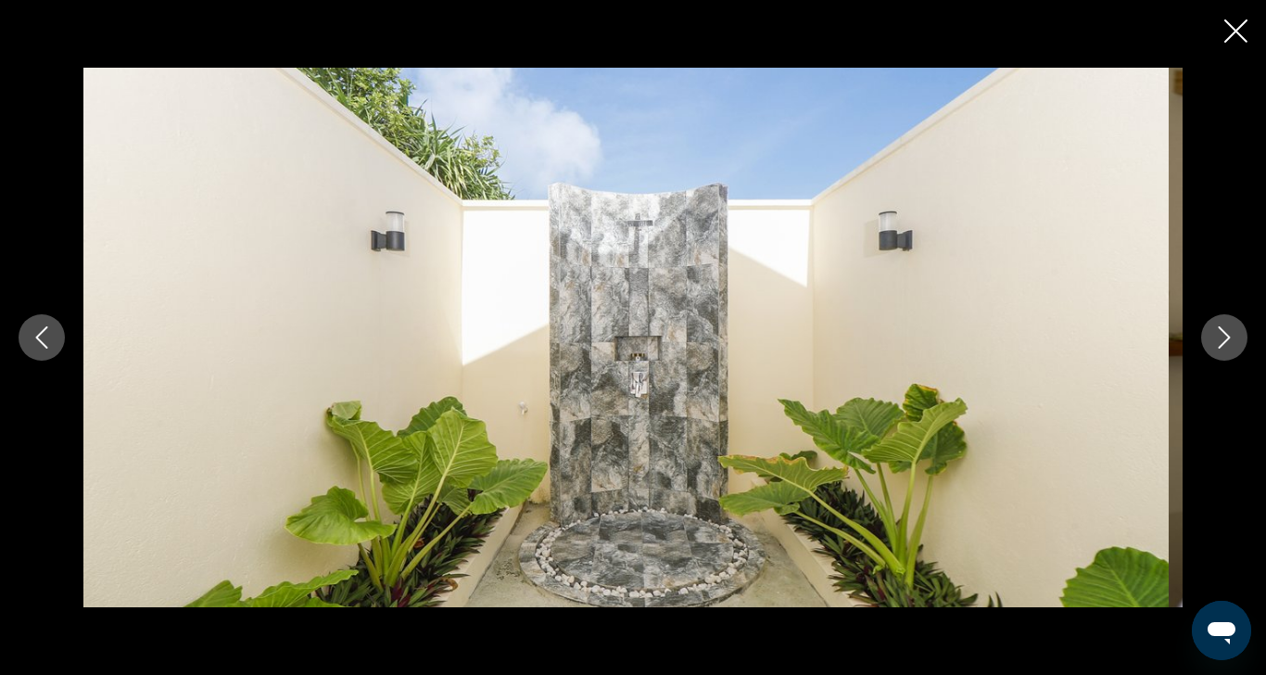
click at [1219, 326] on icon "Next image" at bounding box center [1225, 337] width 12 height 22
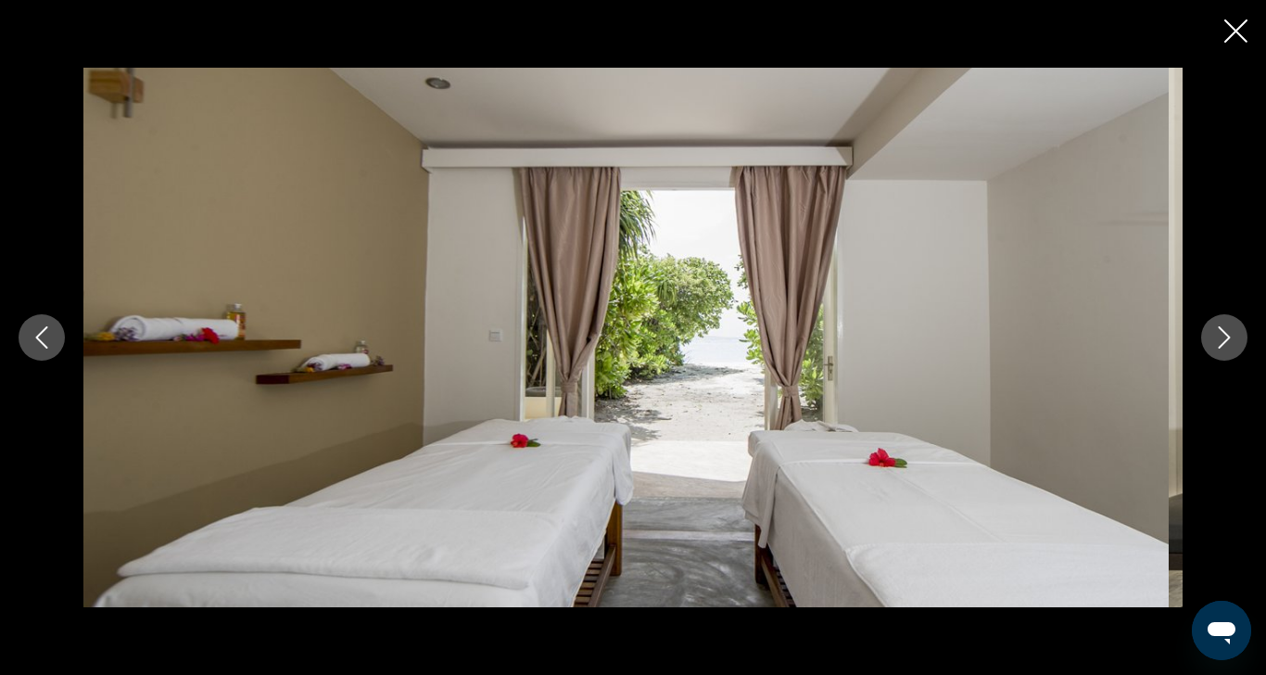
click at [1224, 31] on icon "Close slideshow" at bounding box center [1235, 30] width 23 height 23
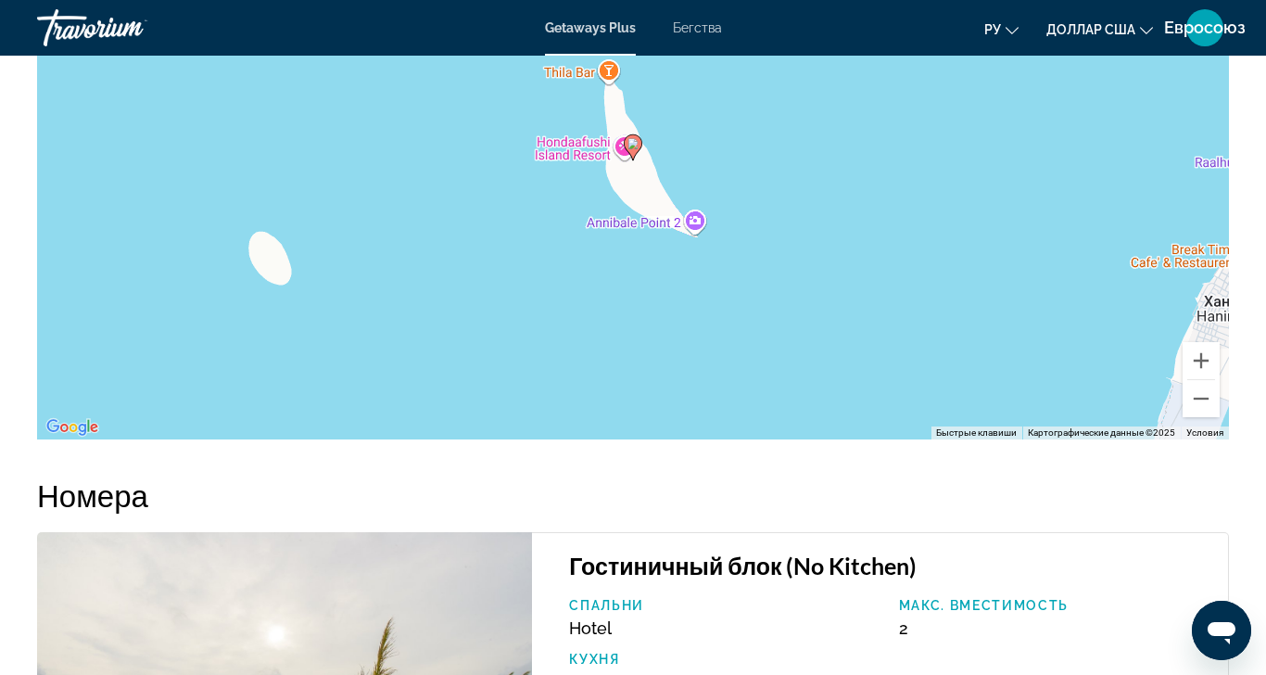
scroll to position [3342, 0]
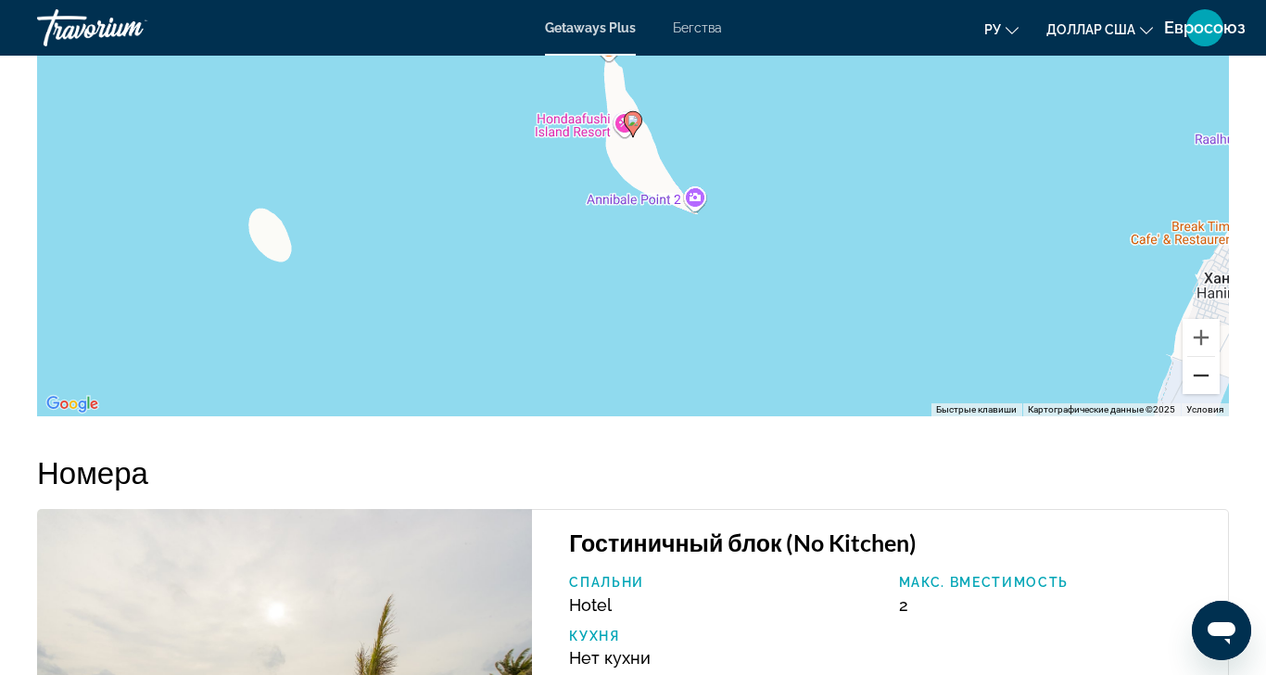
click at [1185, 394] on button "Уменьшить" at bounding box center [1200, 375] width 37 height 37
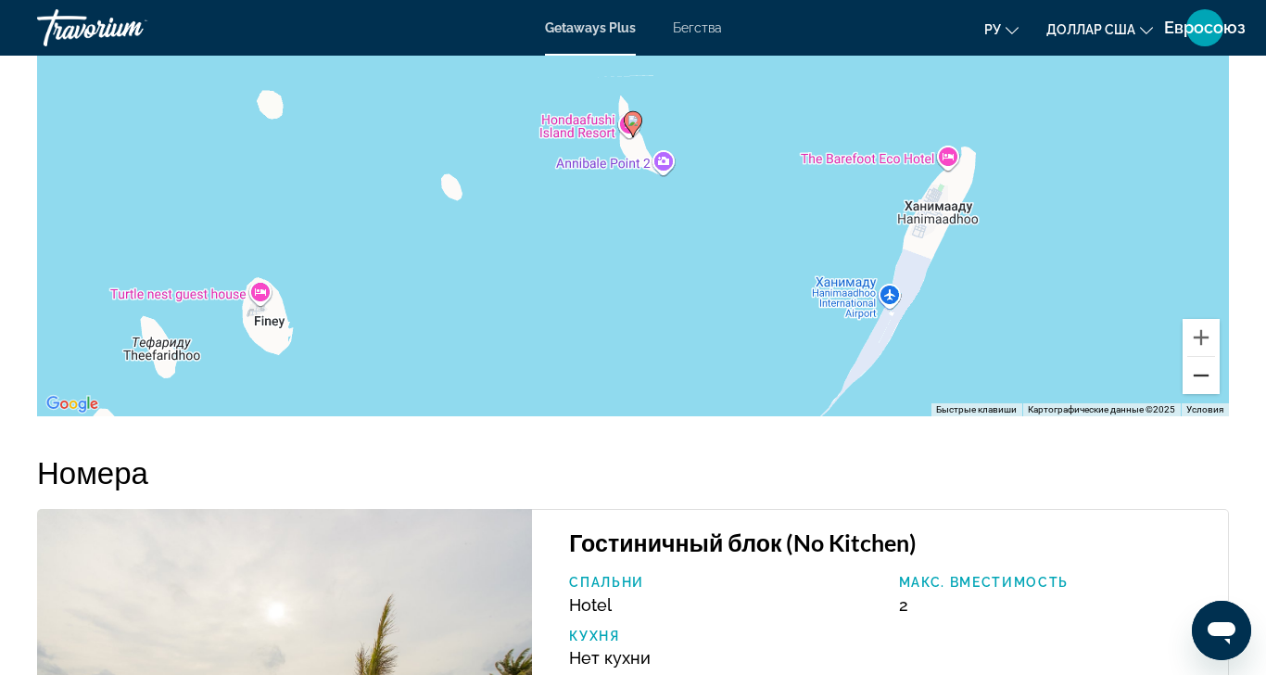
click at [1185, 394] on button "Уменьшить" at bounding box center [1200, 375] width 37 height 37
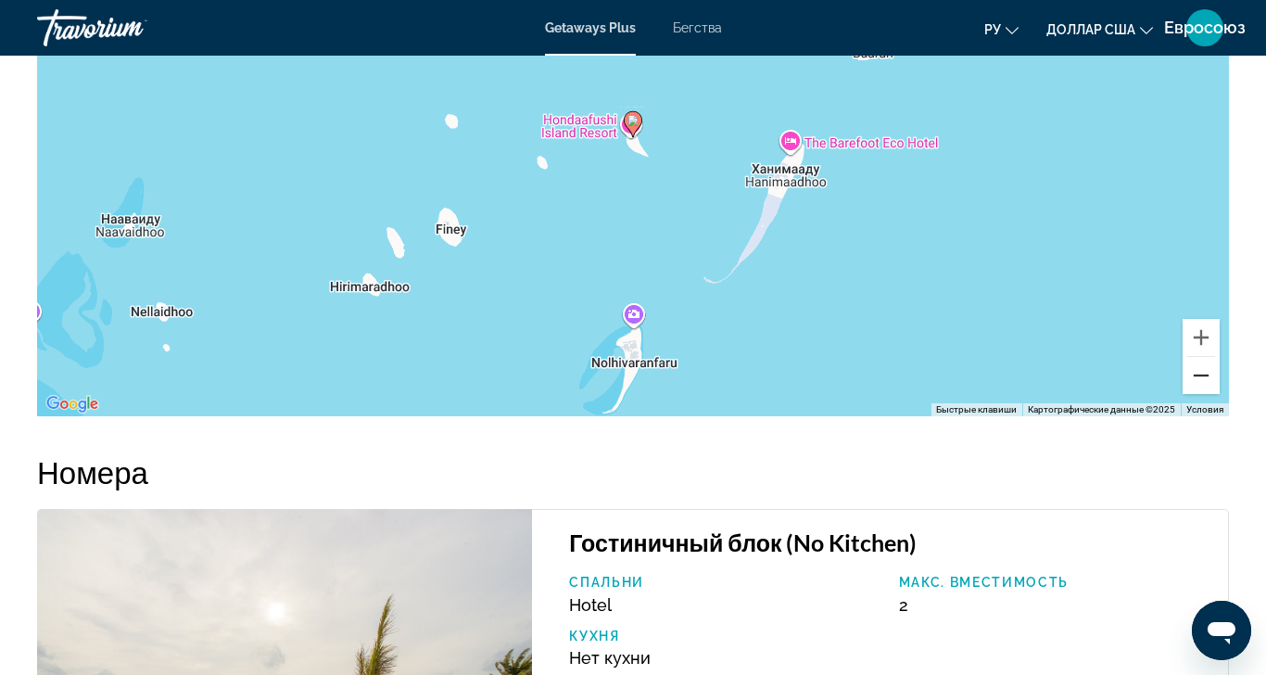
click at [1185, 394] on button "Уменьшить" at bounding box center [1200, 375] width 37 height 37
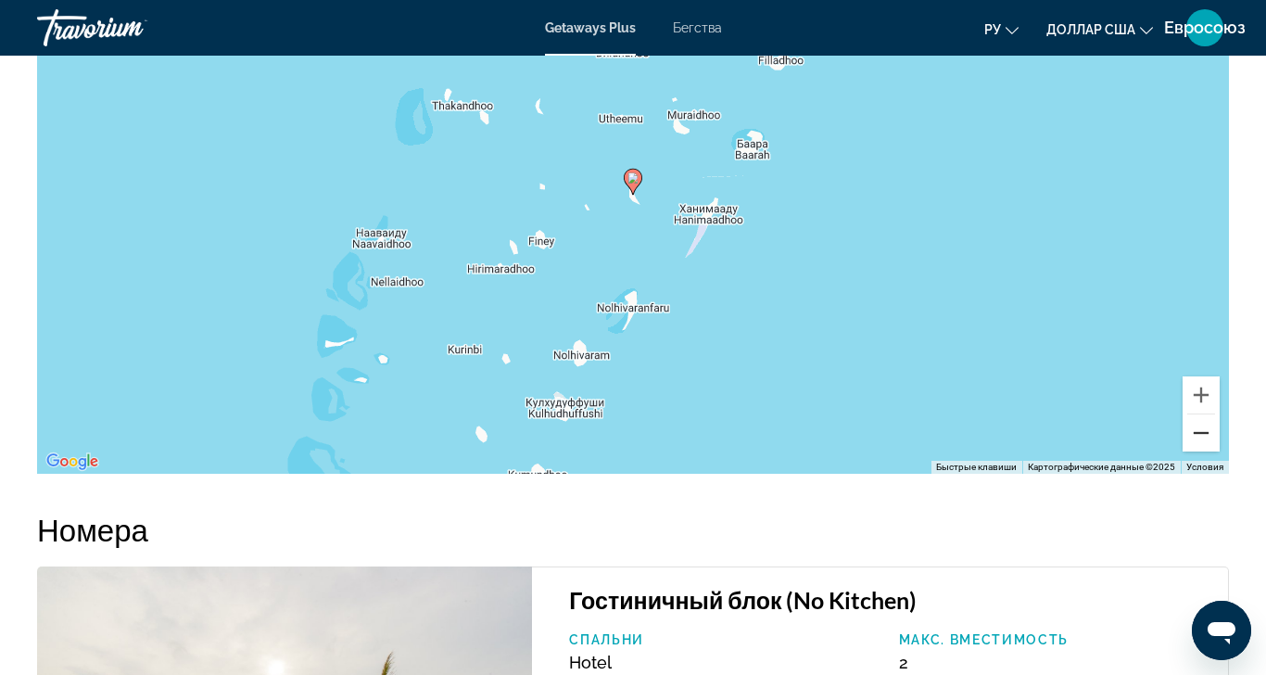
scroll to position [3237, 0]
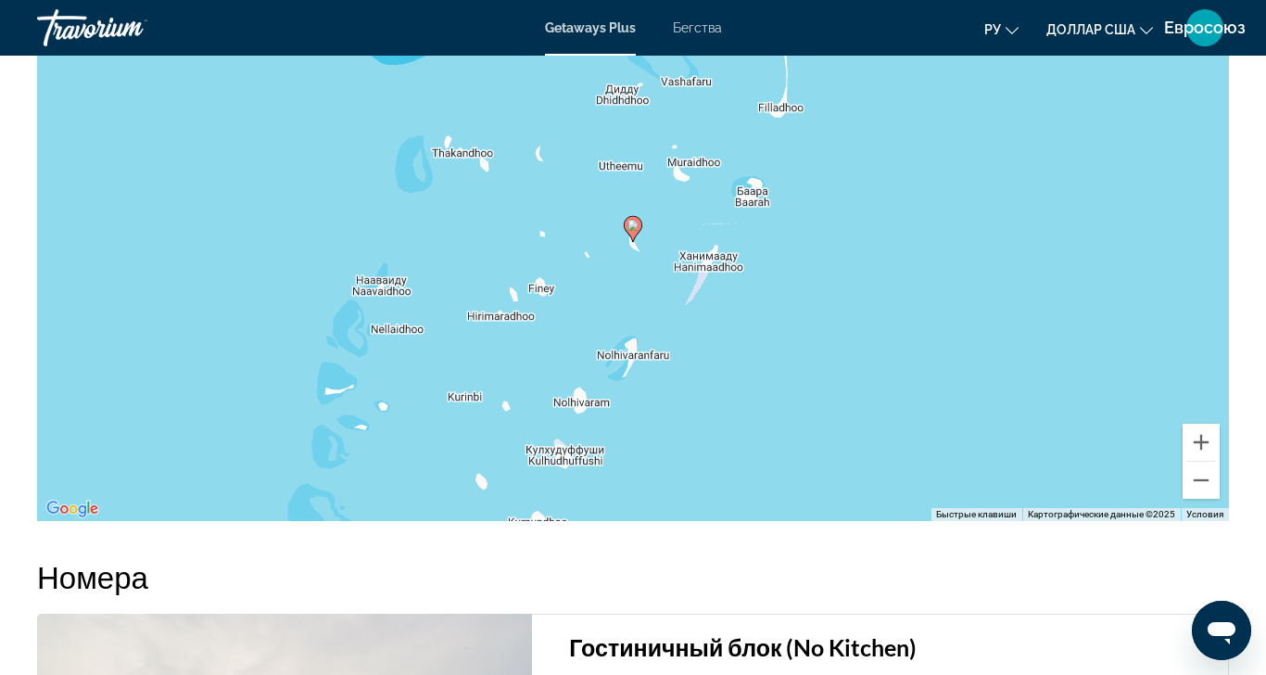
drag, startPoint x: 1242, startPoint y: 245, endPoint x: 1241, endPoint y: 259, distance: 14.9
click at [1182, 496] on button "Уменьшить" at bounding box center [1200, 479] width 37 height 37
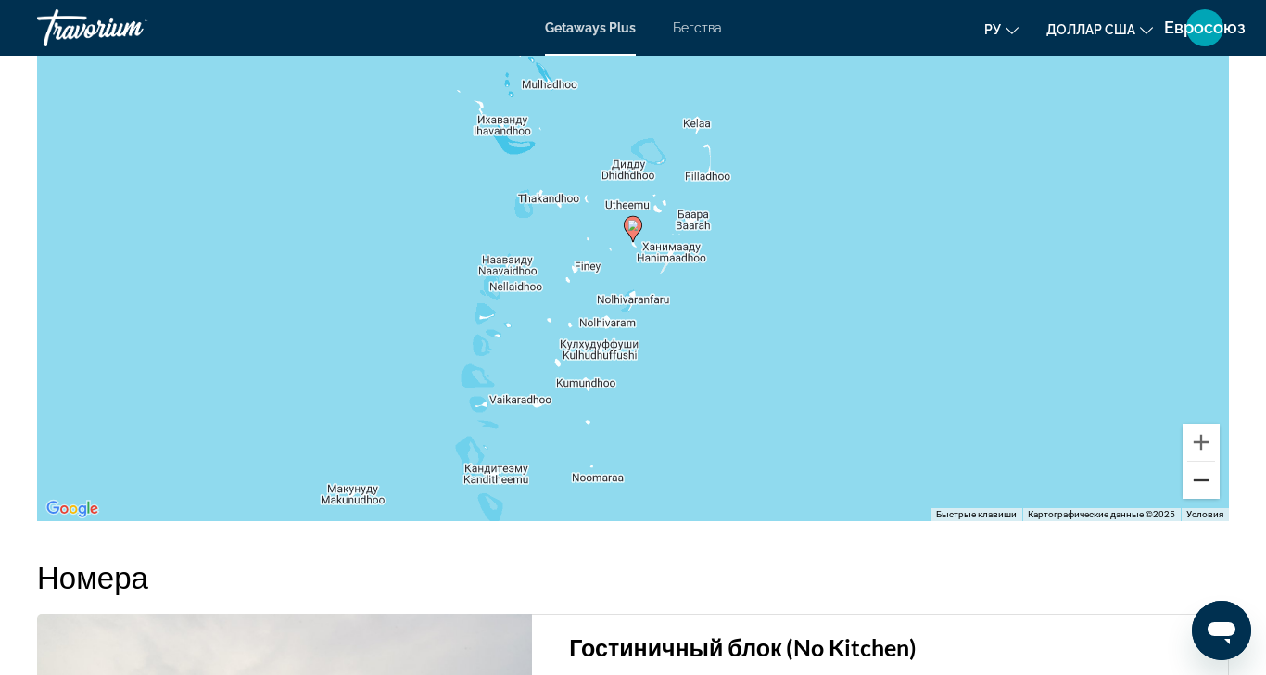
click at [1182, 496] on button "Уменьшить" at bounding box center [1200, 479] width 37 height 37
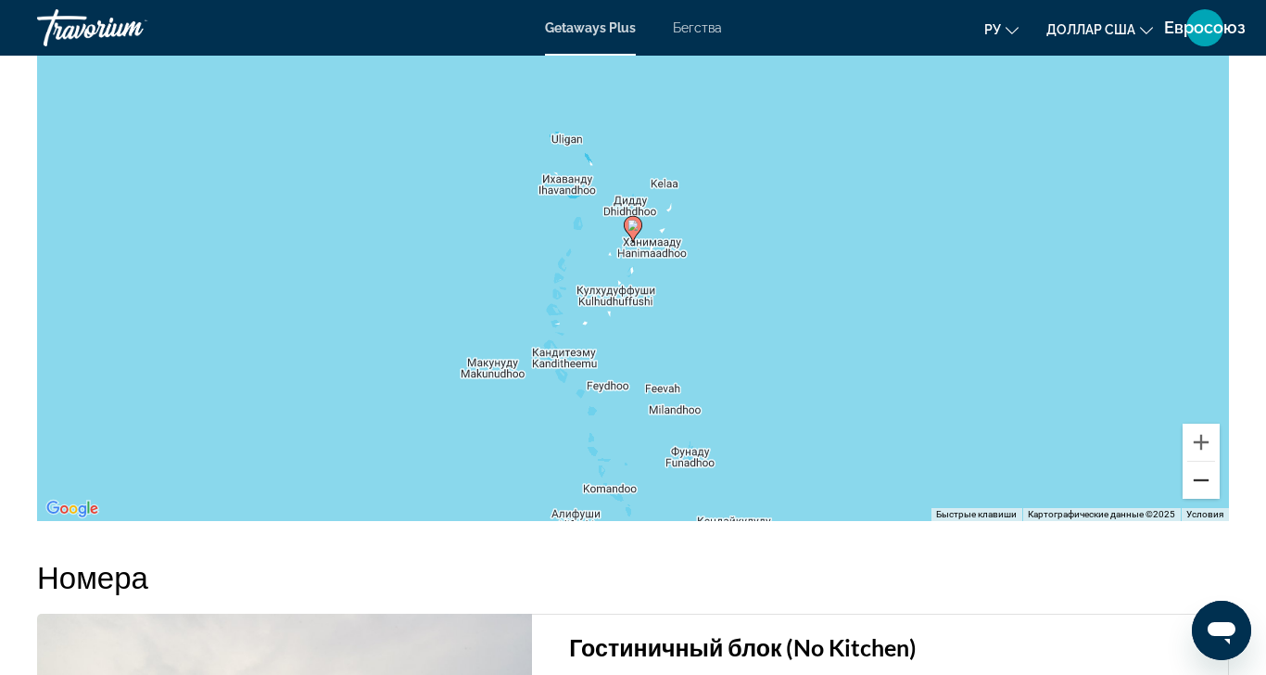
click at [1182, 496] on button "Уменьшить" at bounding box center [1200, 479] width 37 height 37
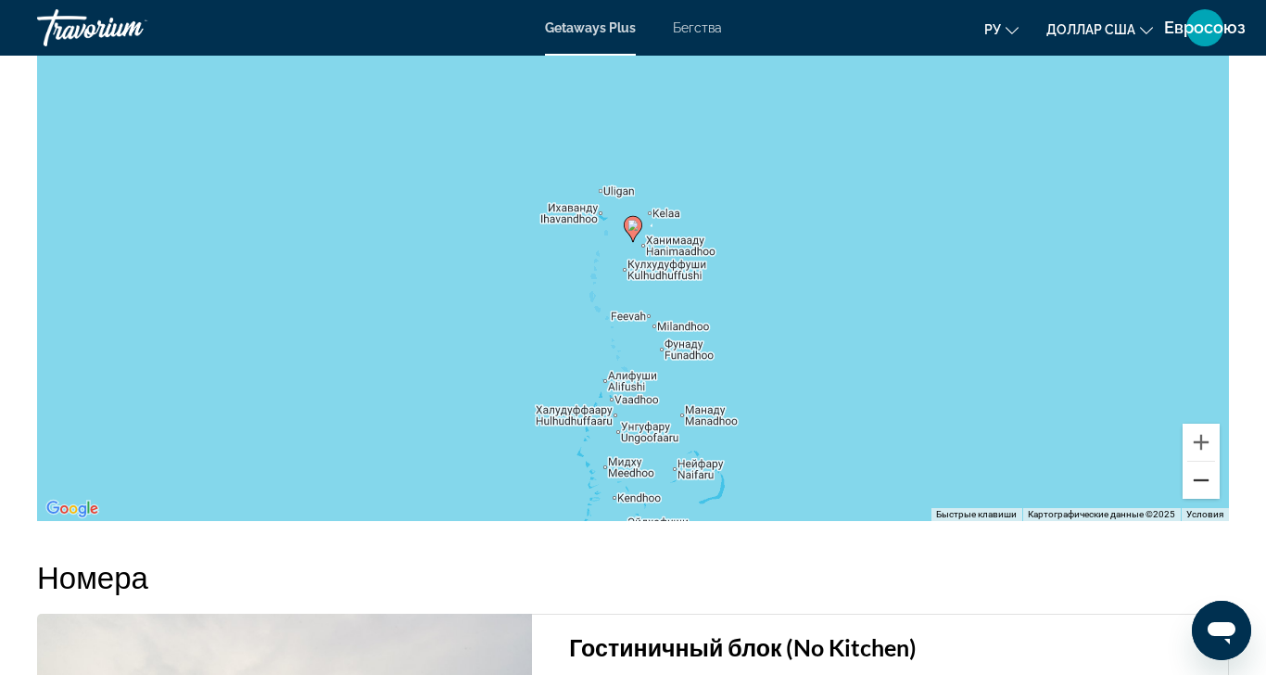
click at [1182, 496] on button "Уменьшить" at bounding box center [1200, 479] width 37 height 37
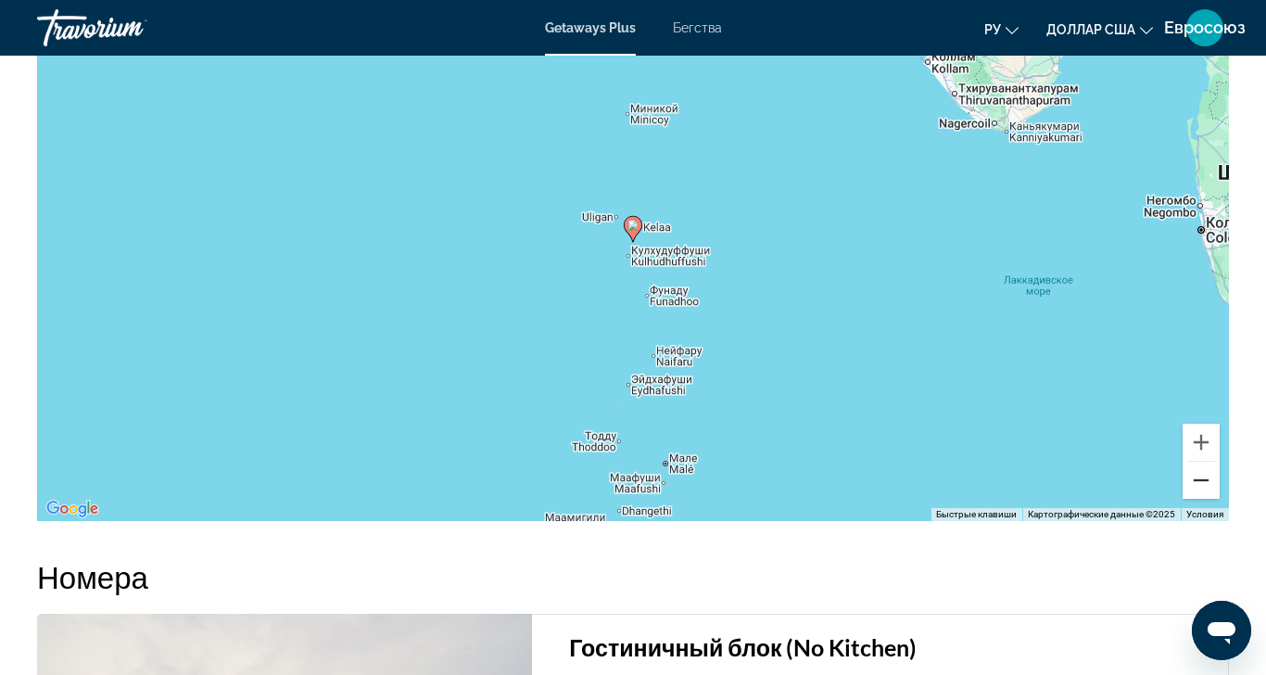
click at [1182, 496] on button "Уменьшить" at bounding box center [1200, 479] width 37 height 37
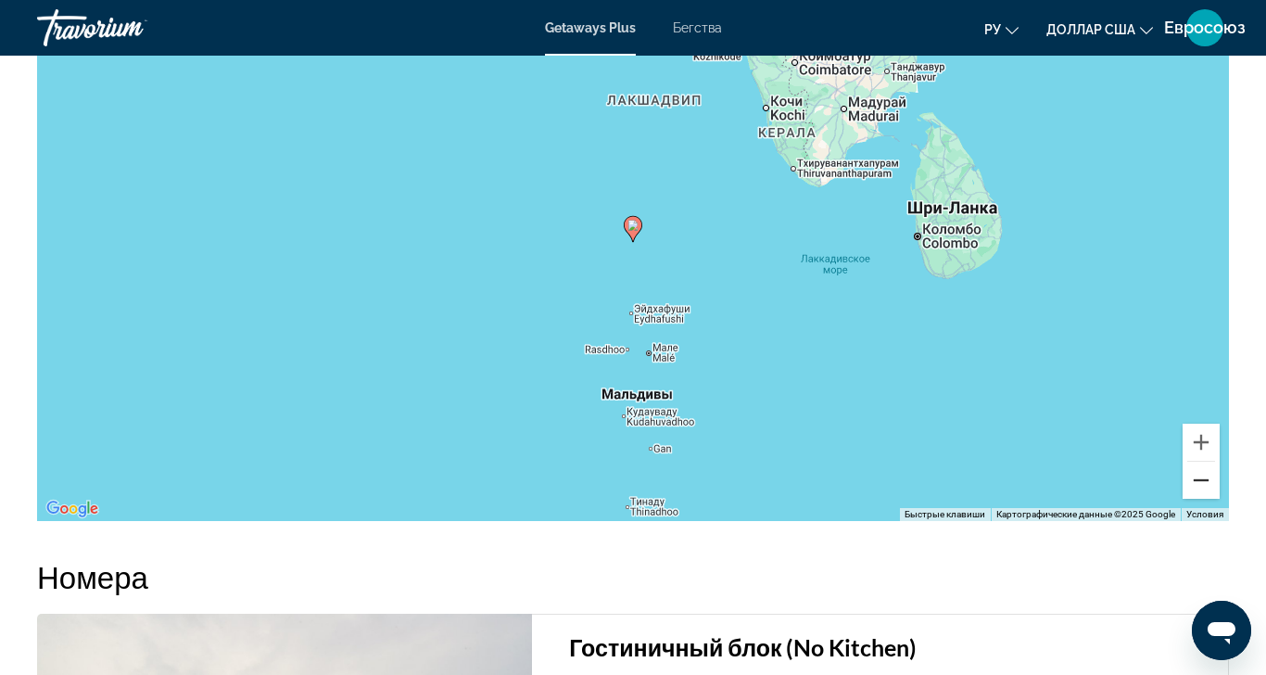
click at [1182, 496] on button "Уменьшить" at bounding box center [1200, 479] width 37 height 37
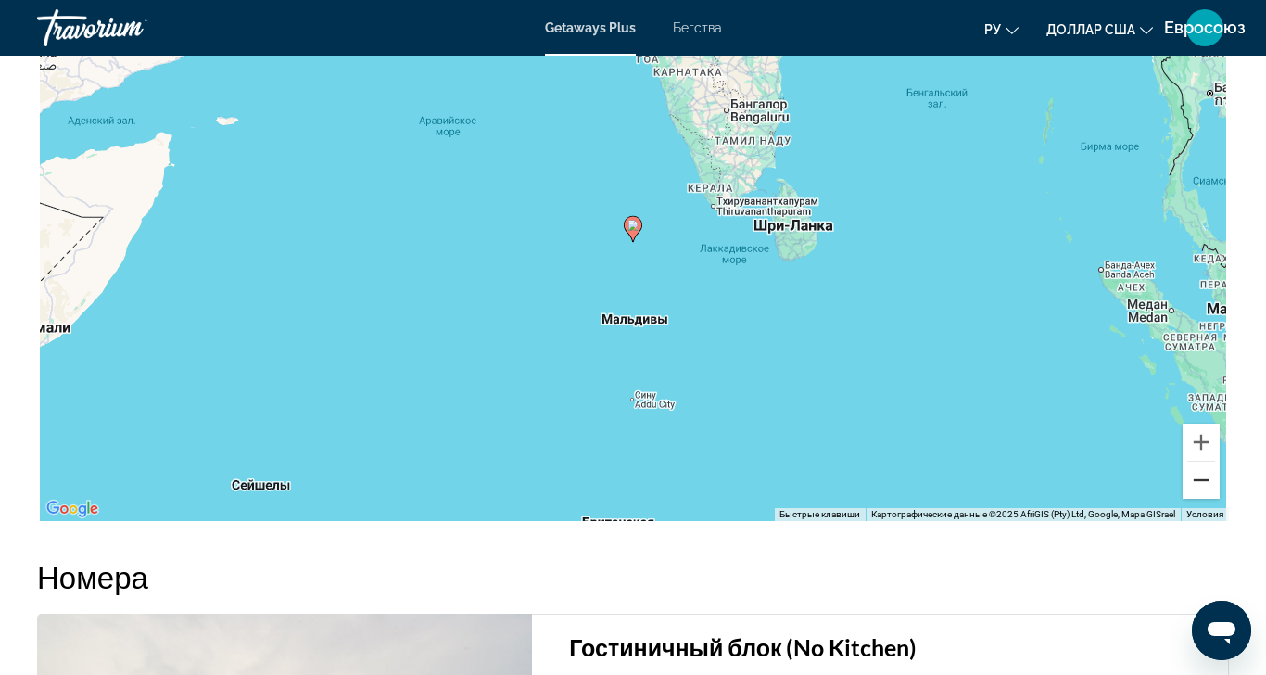
click at [1182, 496] on button "Уменьшить" at bounding box center [1200, 479] width 37 height 37
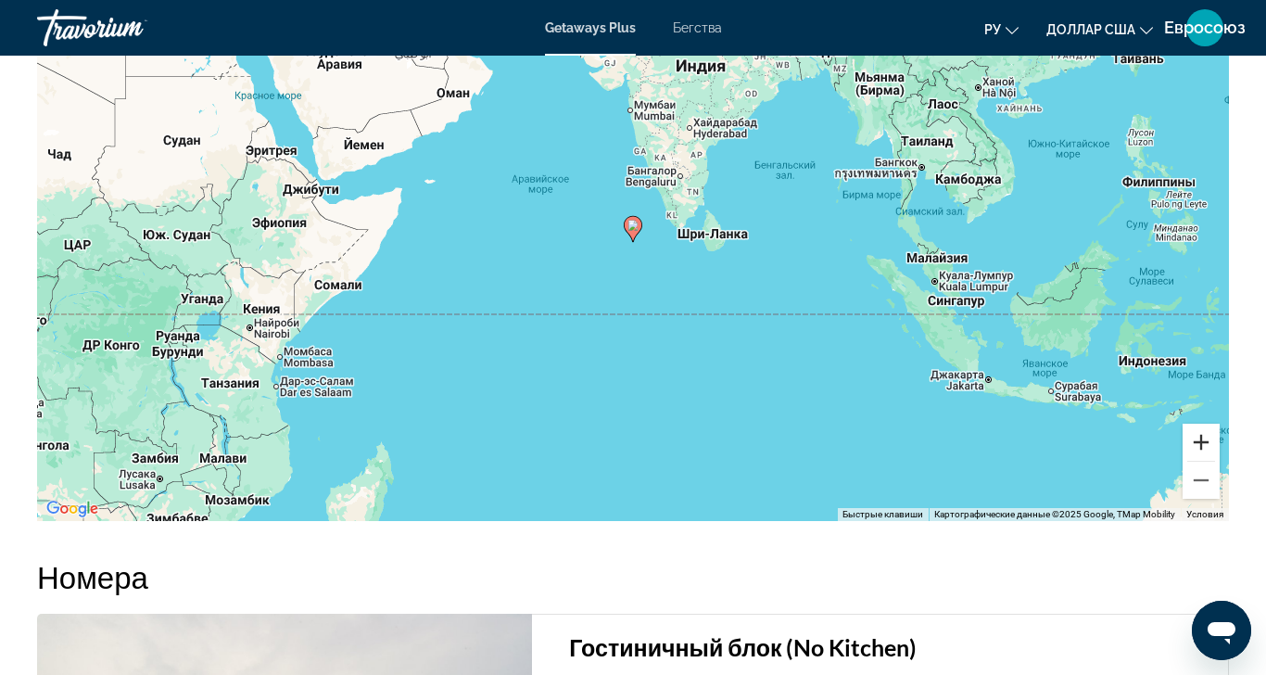
click at [1186, 453] on button "Увеличить" at bounding box center [1200, 441] width 37 height 37
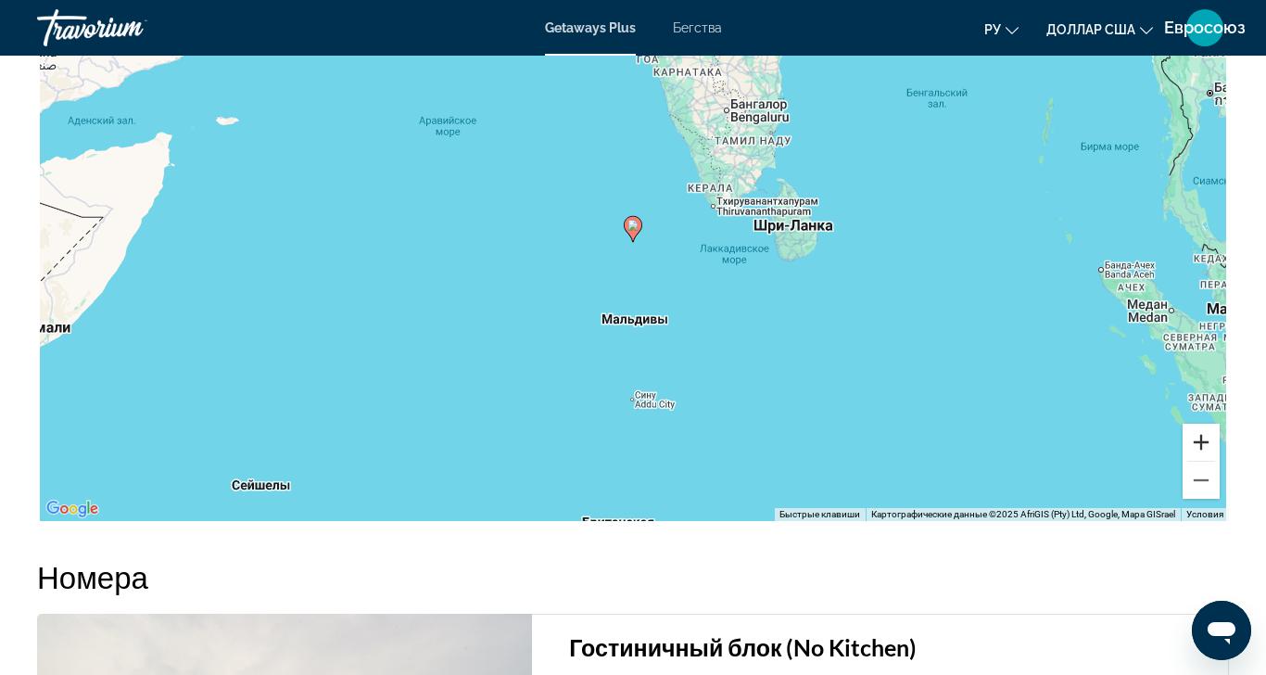
click at [1186, 453] on button "Увеличить" at bounding box center [1200, 441] width 37 height 37
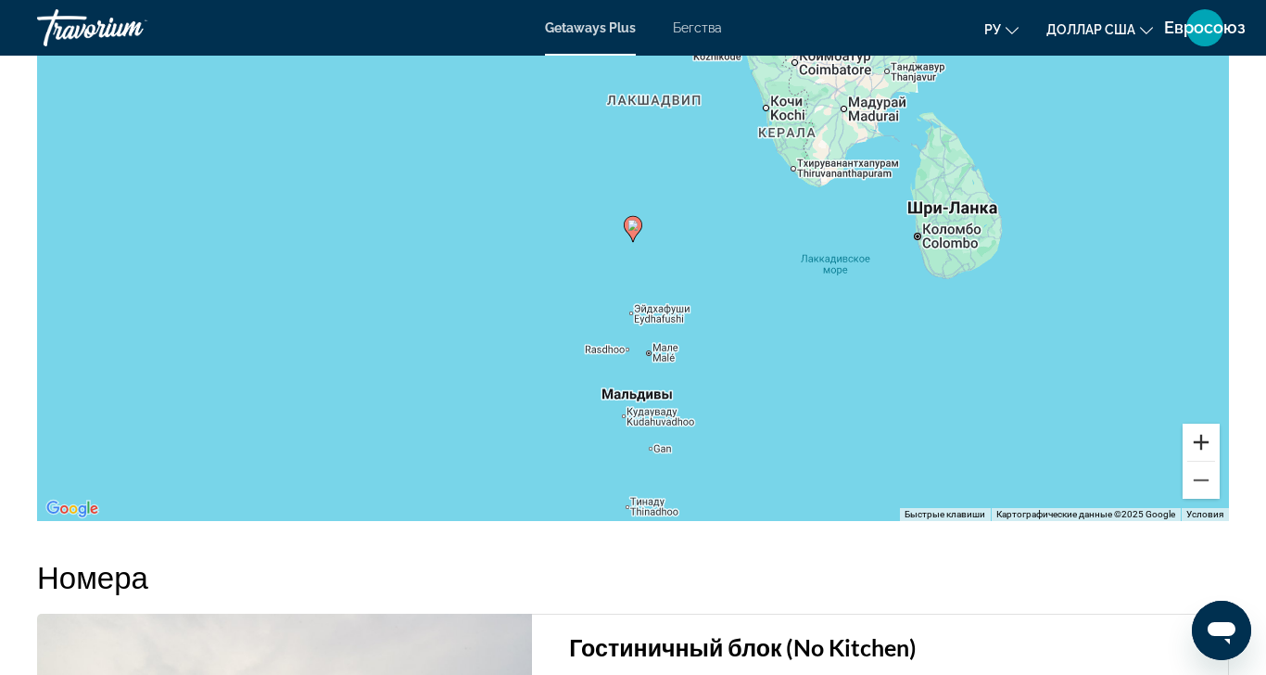
click at [1186, 453] on button "Увеличить" at bounding box center [1200, 441] width 37 height 37
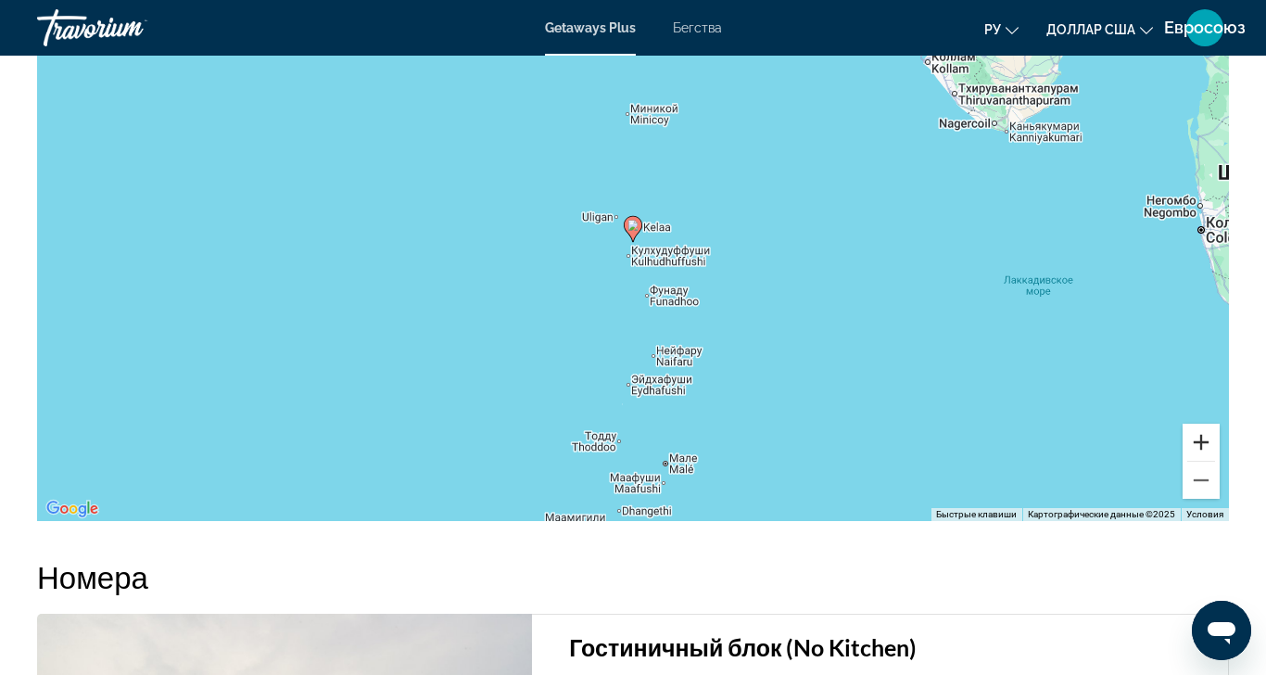
click at [1186, 453] on button "Увеличить" at bounding box center [1200, 441] width 37 height 37
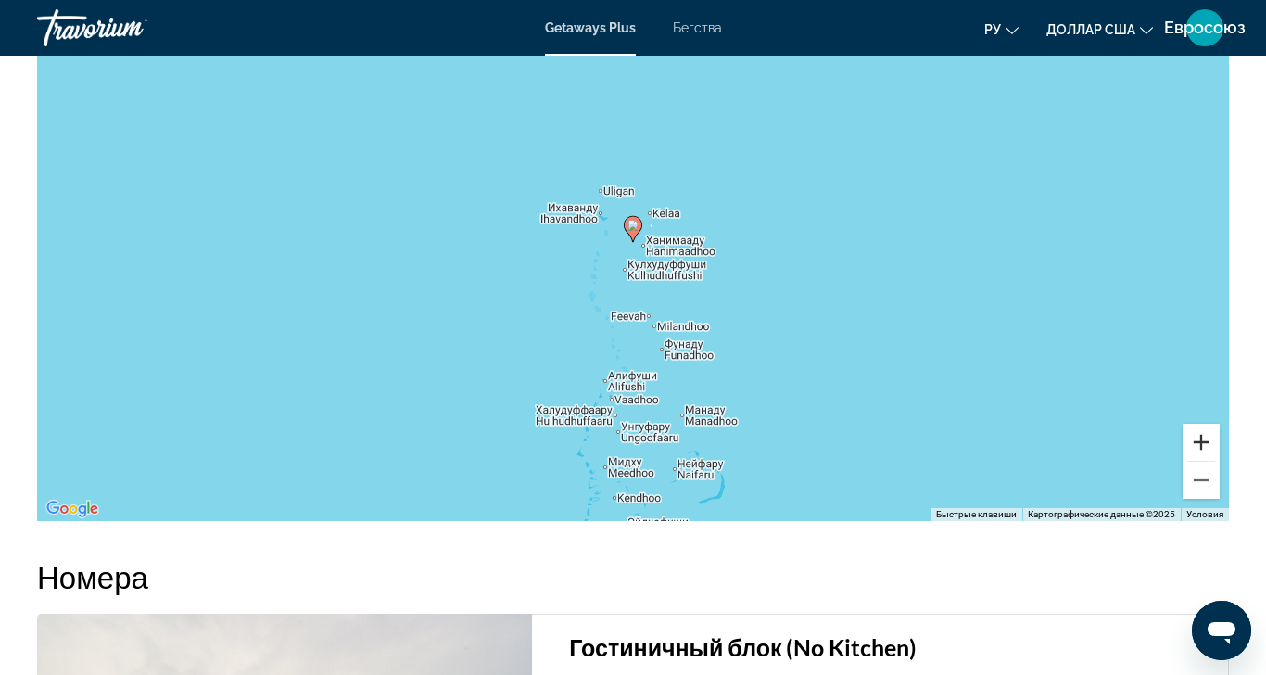
click at [1186, 453] on button "Увеличить" at bounding box center [1200, 441] width 37 height 37
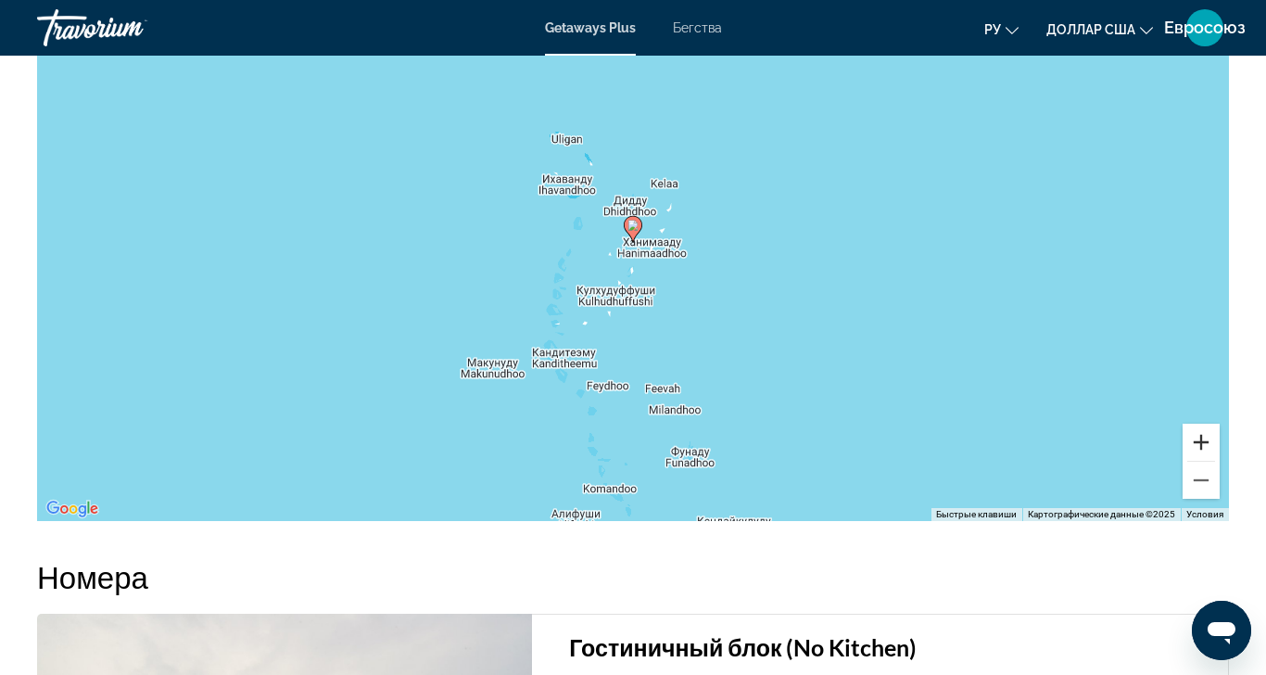
click at [1186, 453] on button "Увеличить" at bounding box center [1200, 441] width 37 height 37
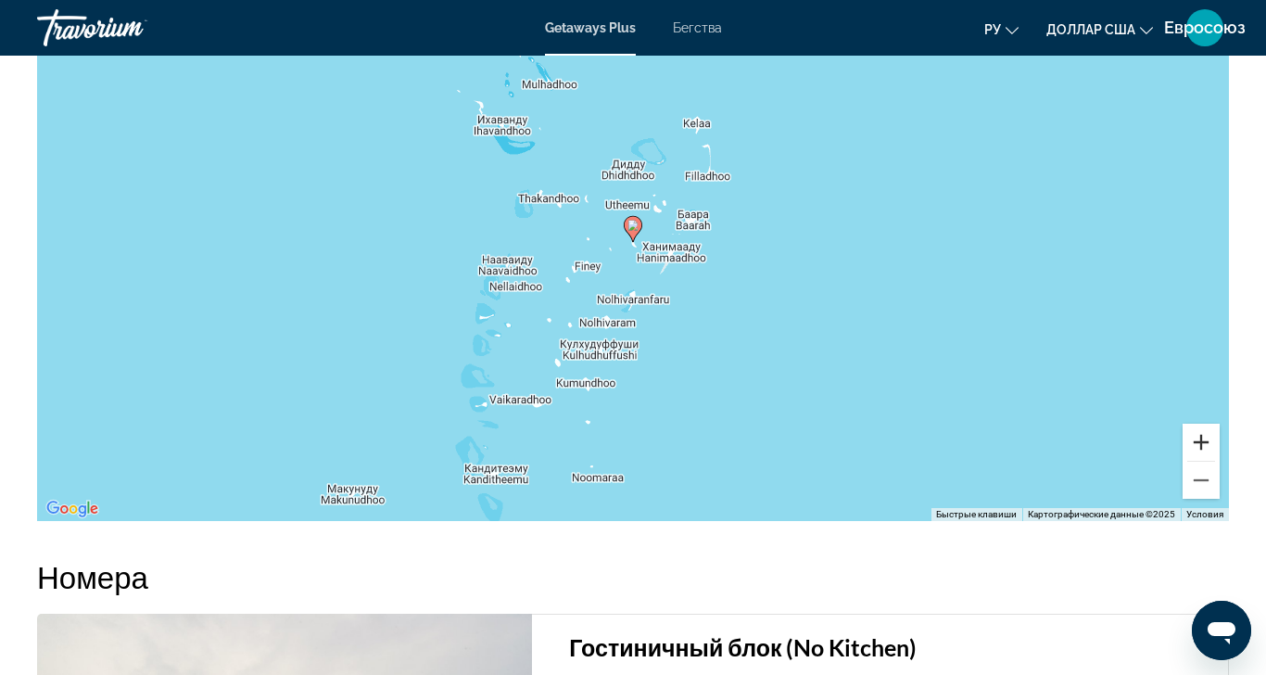
click at [1186, 453] on button "Увеличить" at bounding box center [1200, 441] width 37 height 37
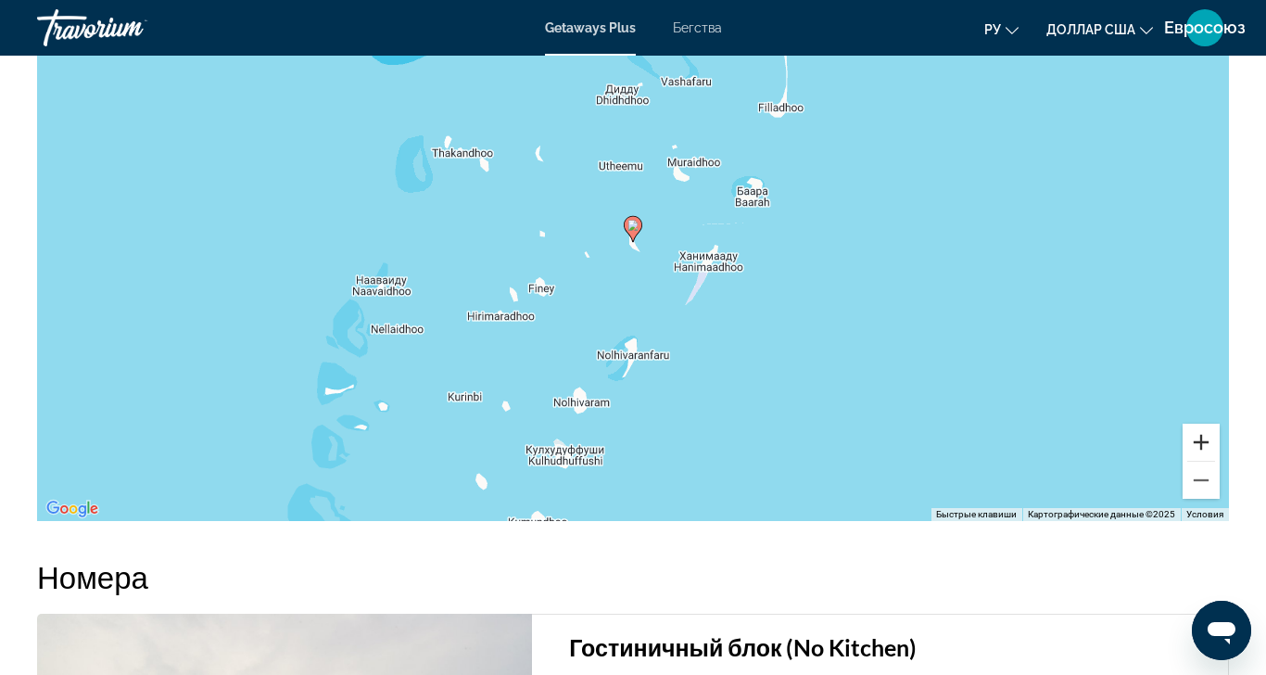
click at [1186, 453] on button "Увеличить" at bounding box center [1200, 441] width 37 height 37
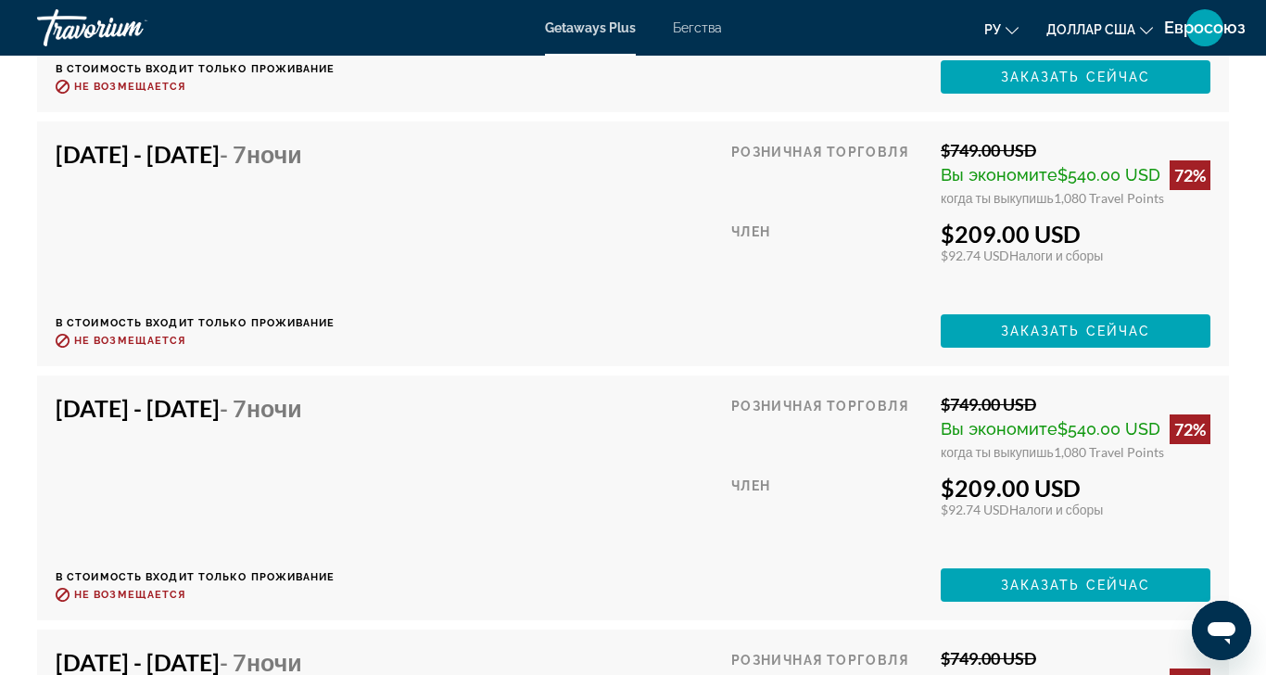
scroll to position [4370, 0]
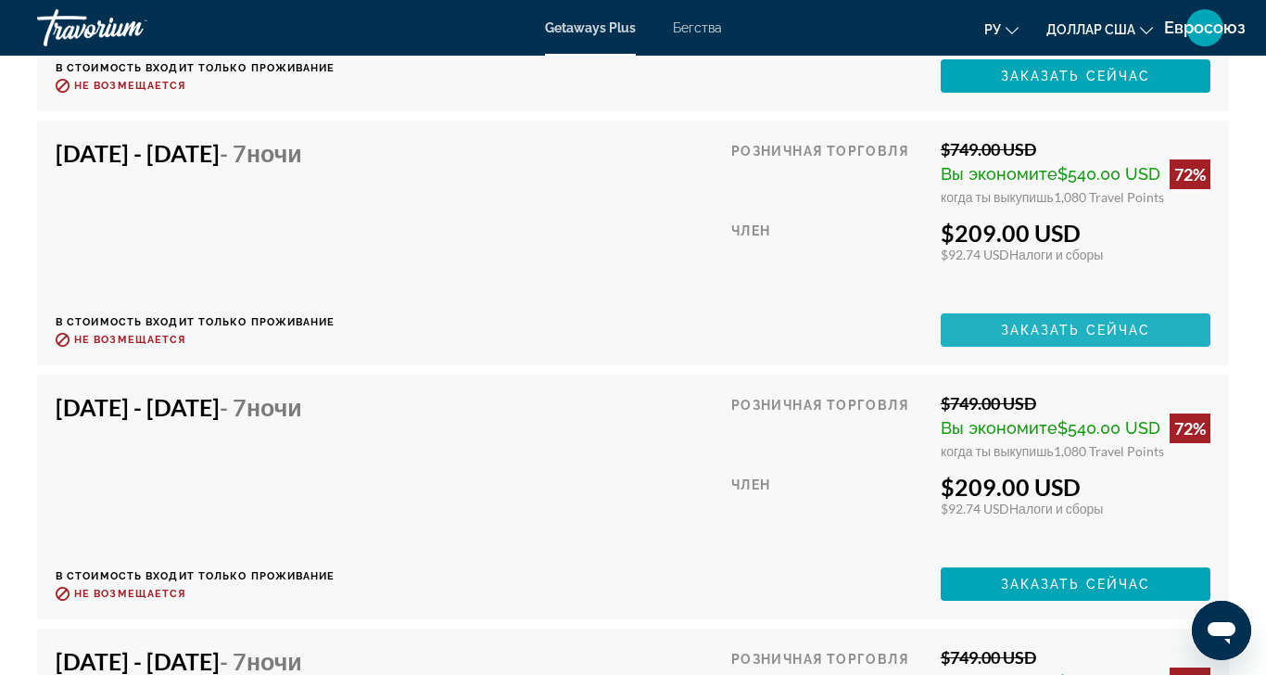
click at [1023, 337] on span "Заказать сейчас" at bounding box center [1076, 329] width 150 height 15
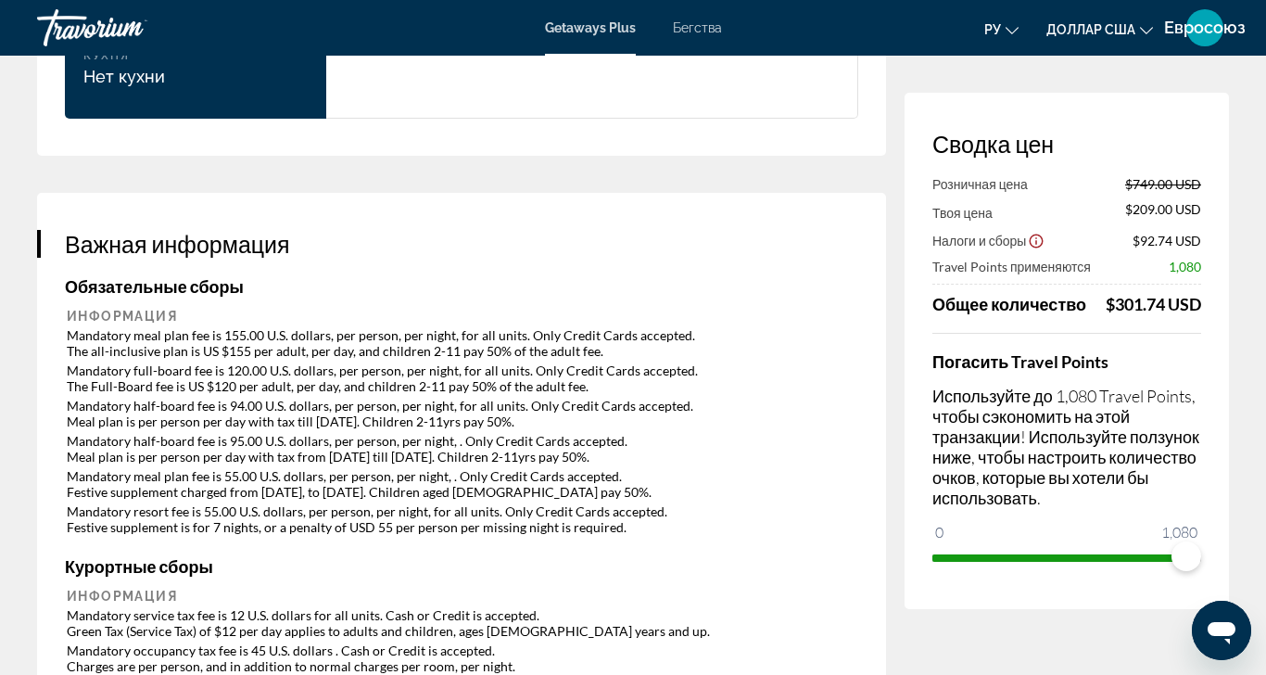
scroll to position [2700, 0]
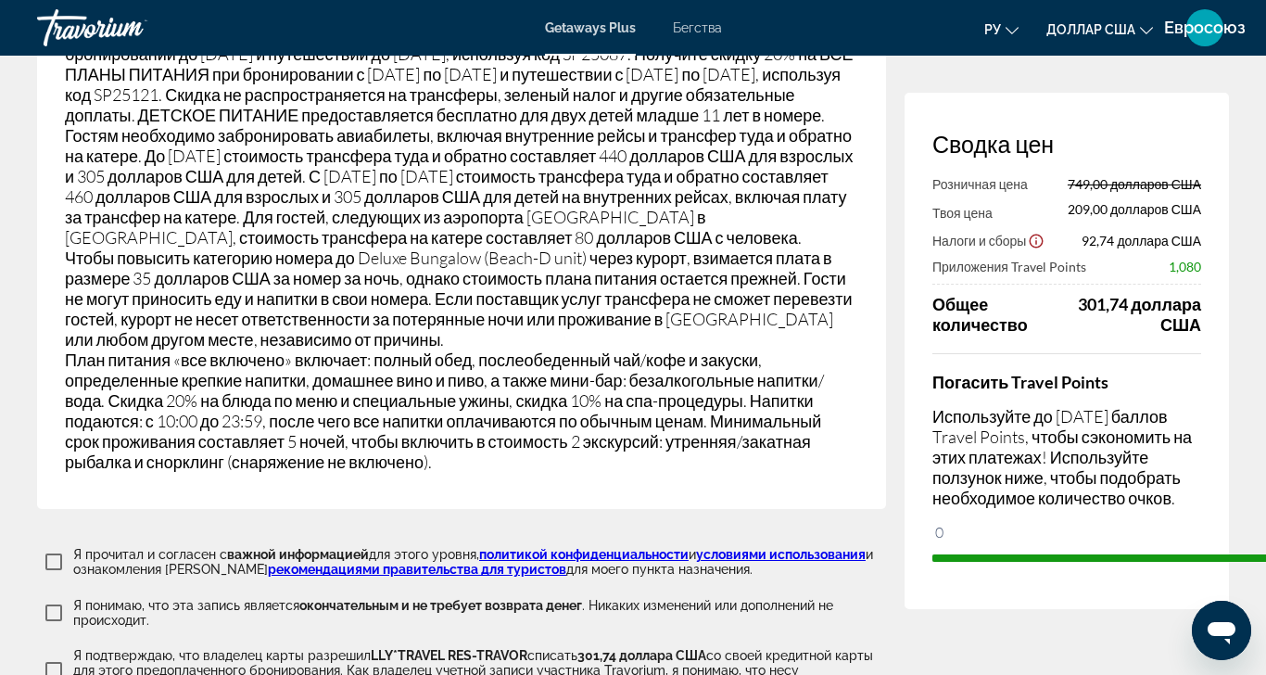
scroll to position [3900, 0]
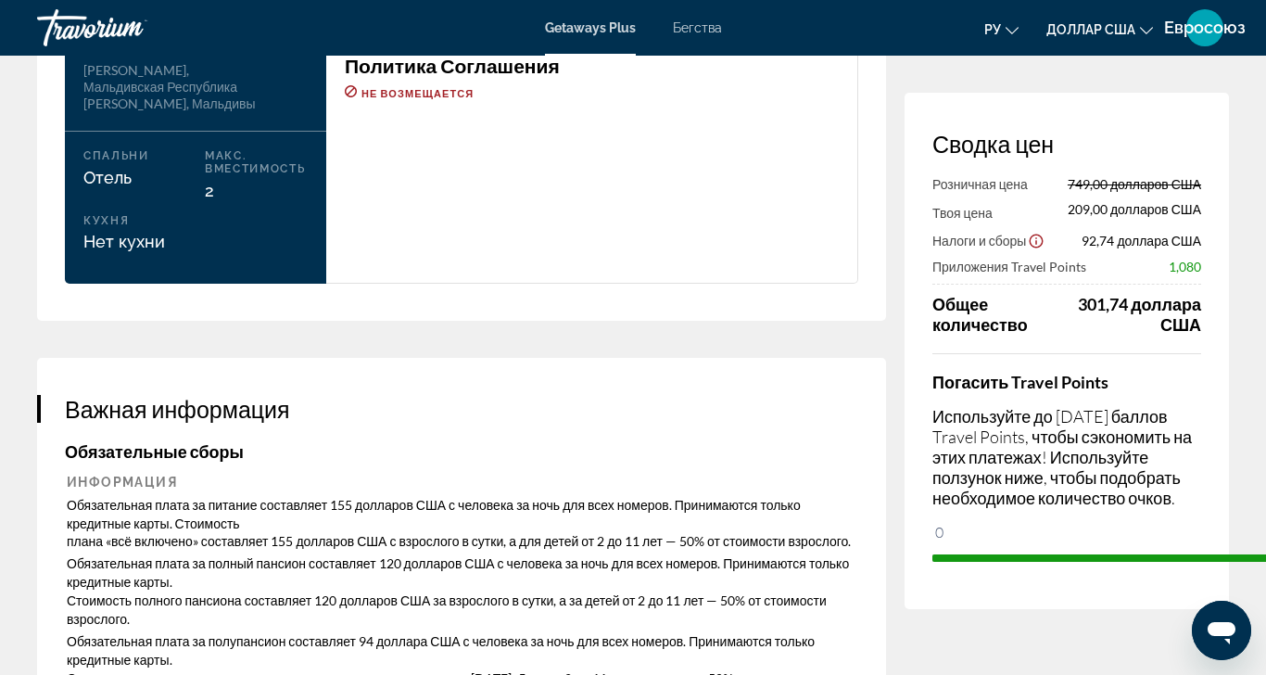
scroll to position [2503, 0]
click at [673, 25] on font "Бегства" at bounding box center [697, 27] width 49 height 15
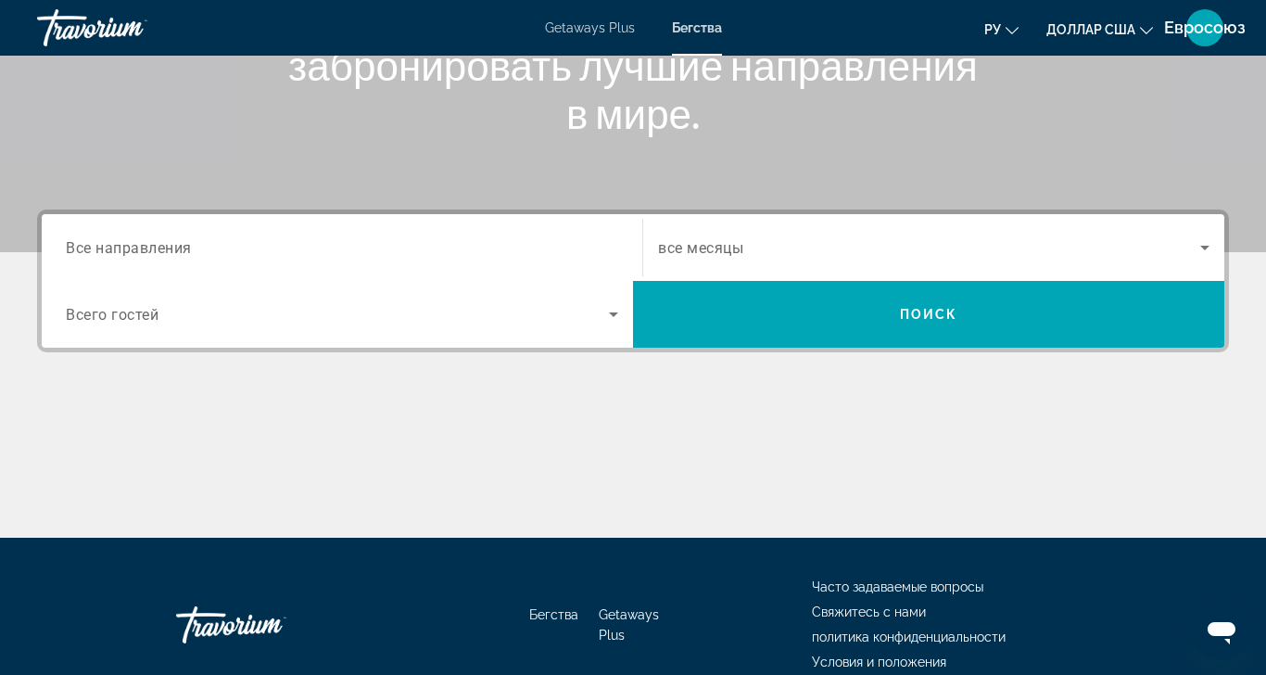
scroll to position [304, 0]
click at [103, 238] on span "Все направления" at bounding box center [129, 247] width 126 height 18
click at [103, 237] on input "Destination Все направления" at bounding box center [342, 248] width 552 height 22
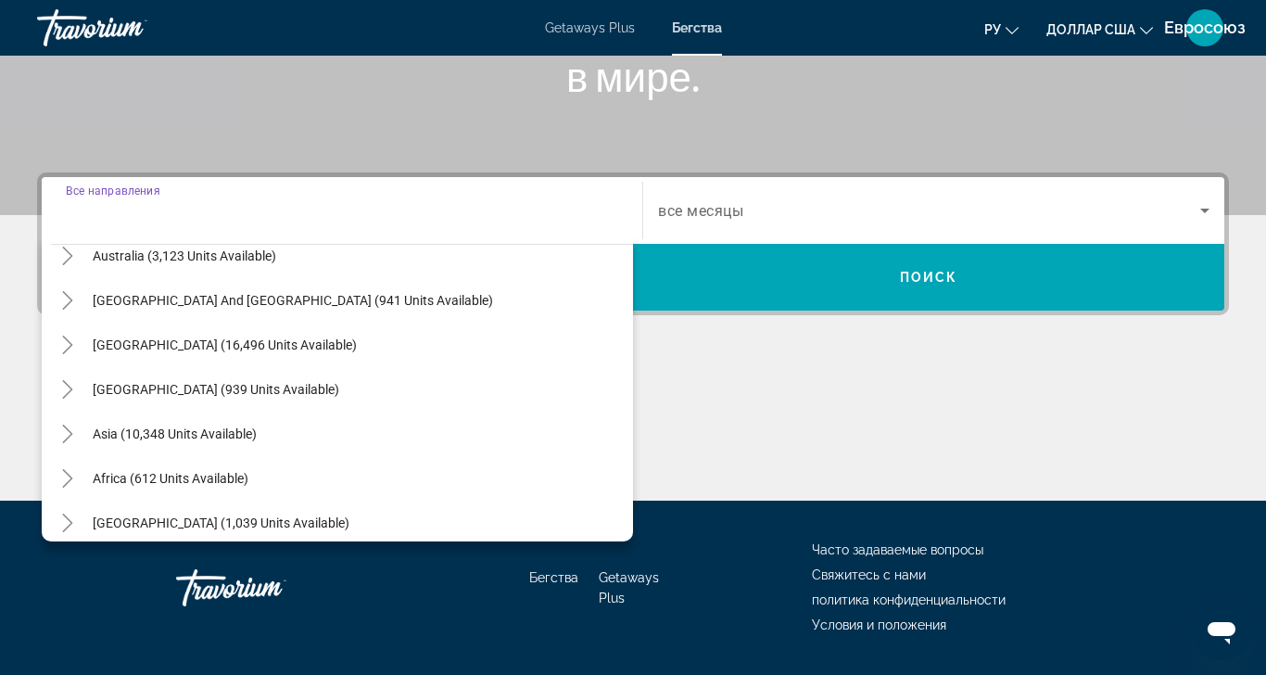
scroll to position [300, 0]
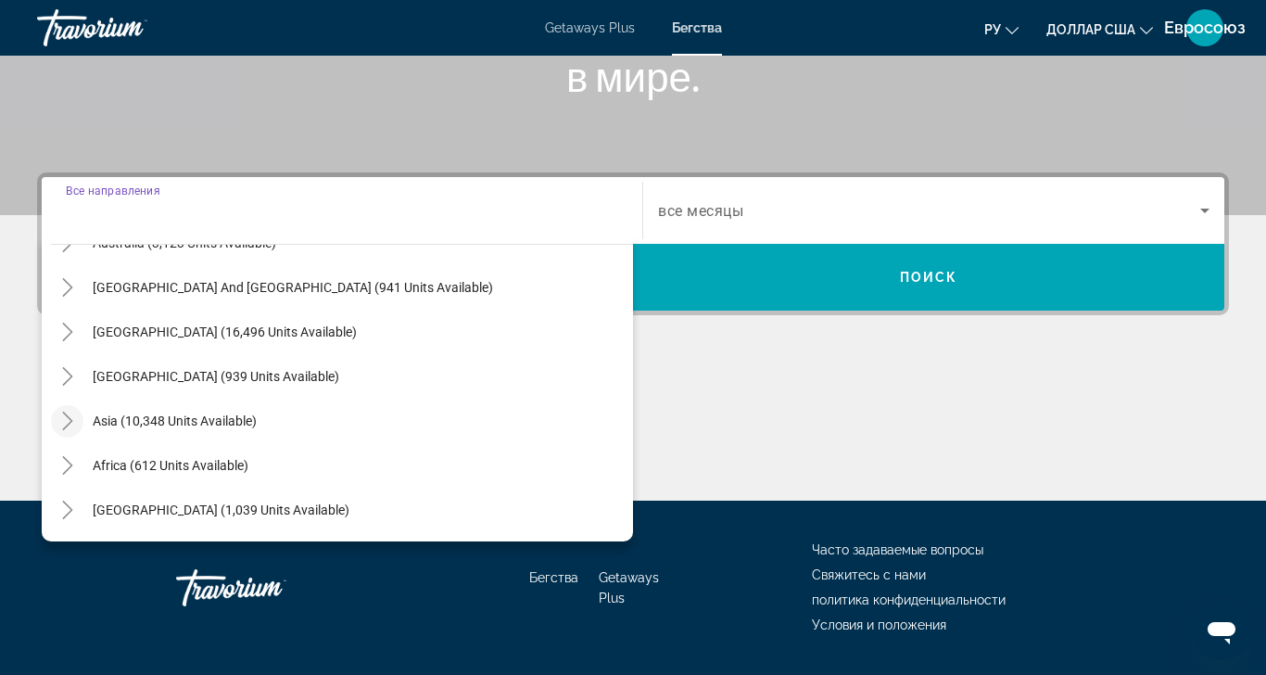
click at [63, 411] on icon "Toggle Asia (10,348 units available)" at bounding box center [67, 420] width 19 height 19
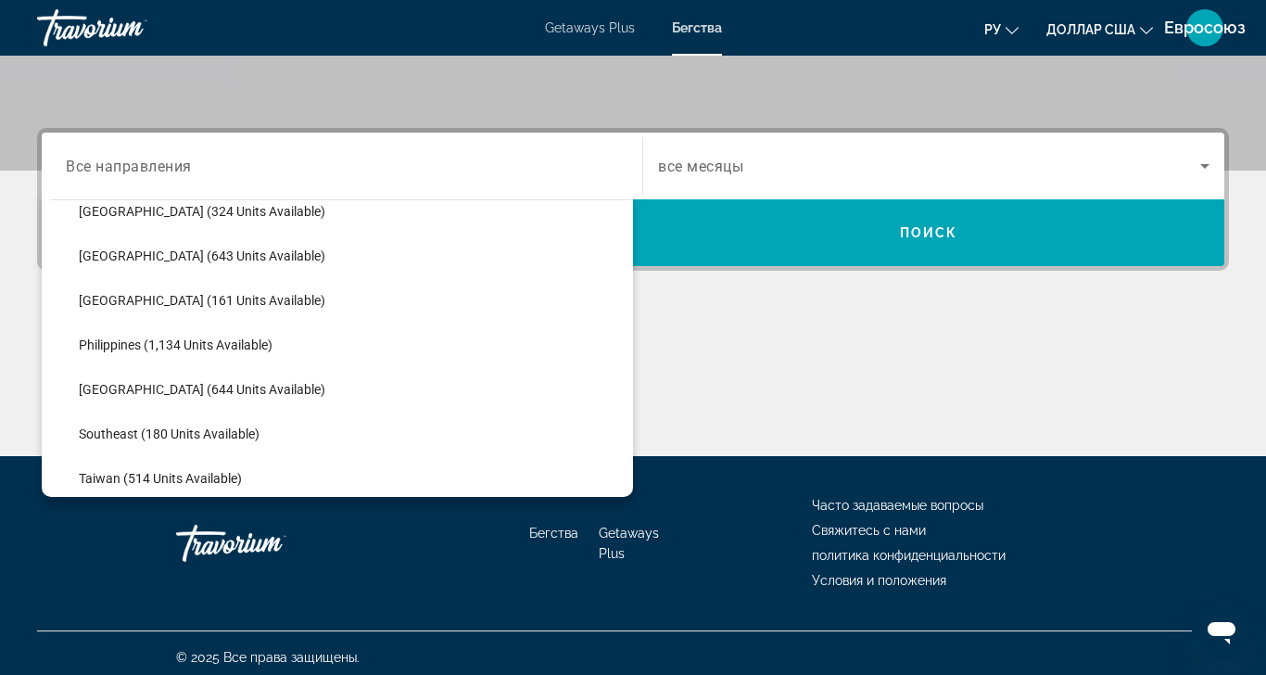
scroll to position [734, 0]
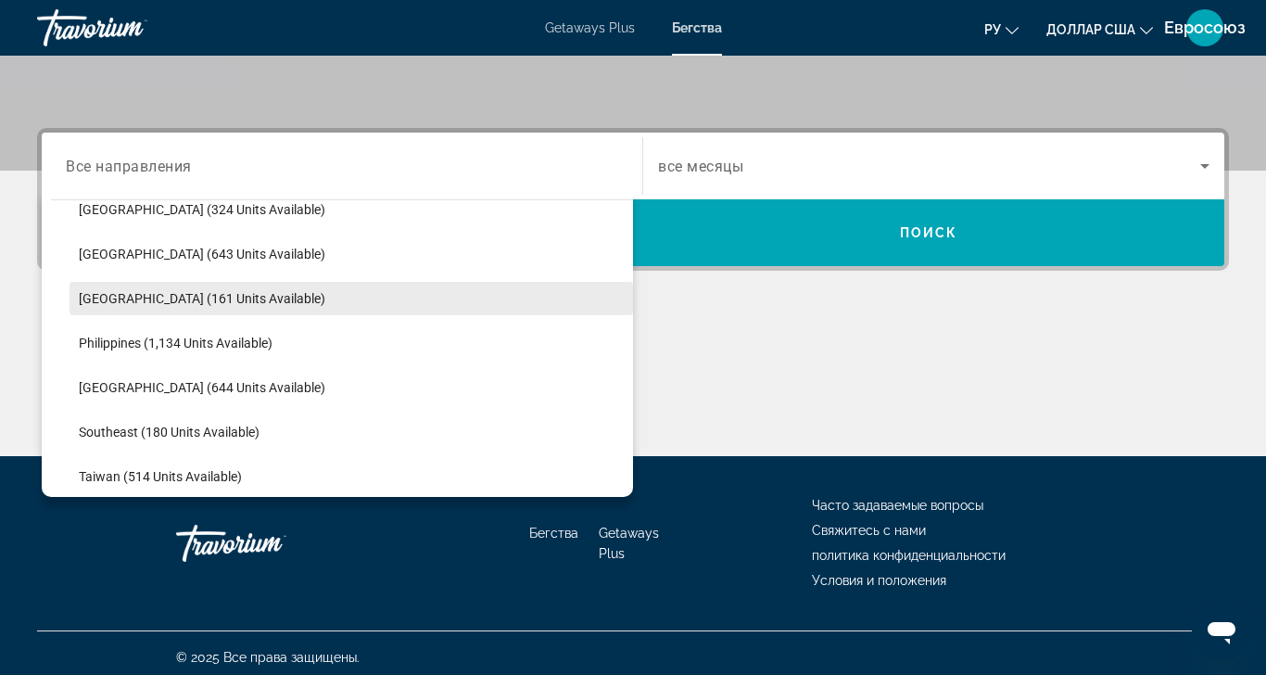
click at [116, 291] on span "Maldives (161 units available)" at bounding box center [202, 298] width 246 height 15
type input "**********"
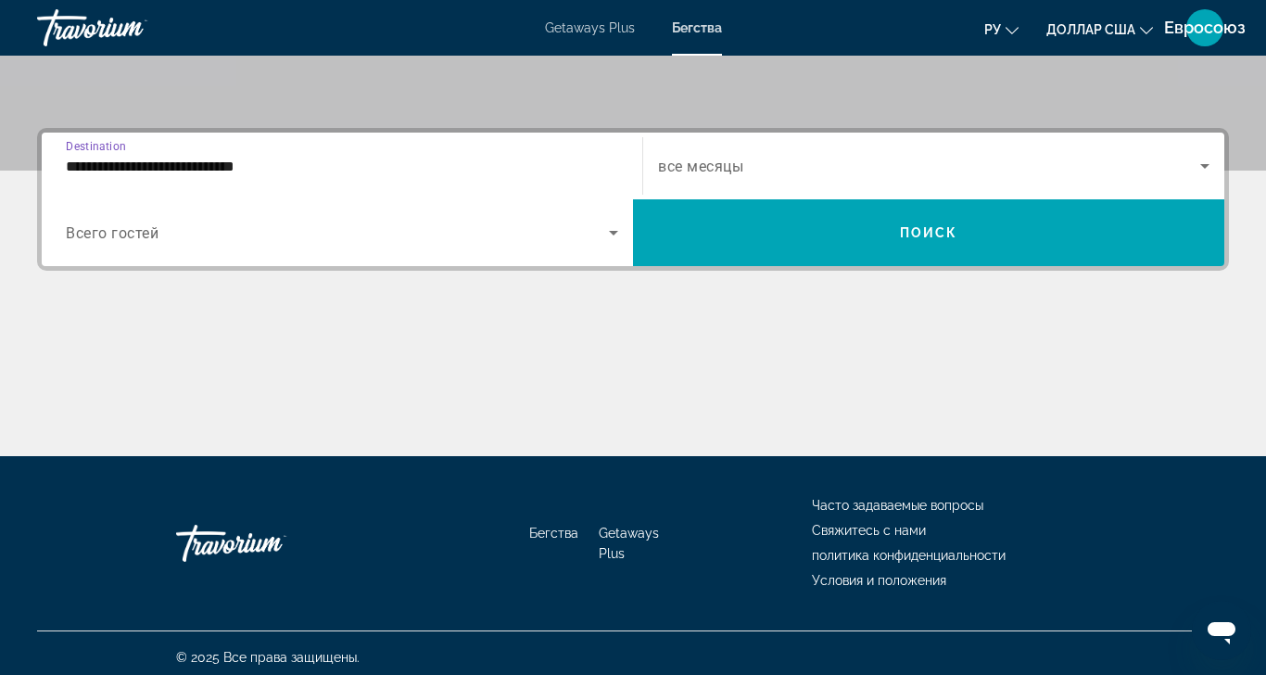
scroll to position [341, 0]
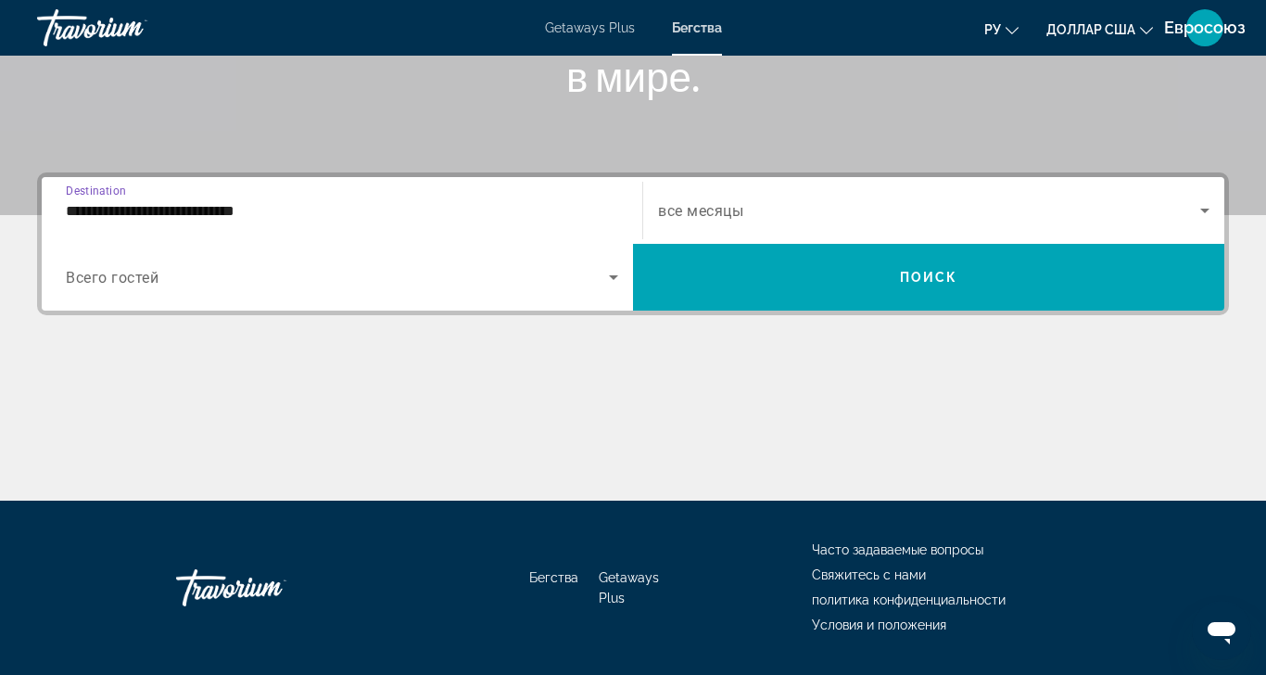
click at [658, 202] on span "все месяцы" at bounding box center [700, 211] width 85 height 18
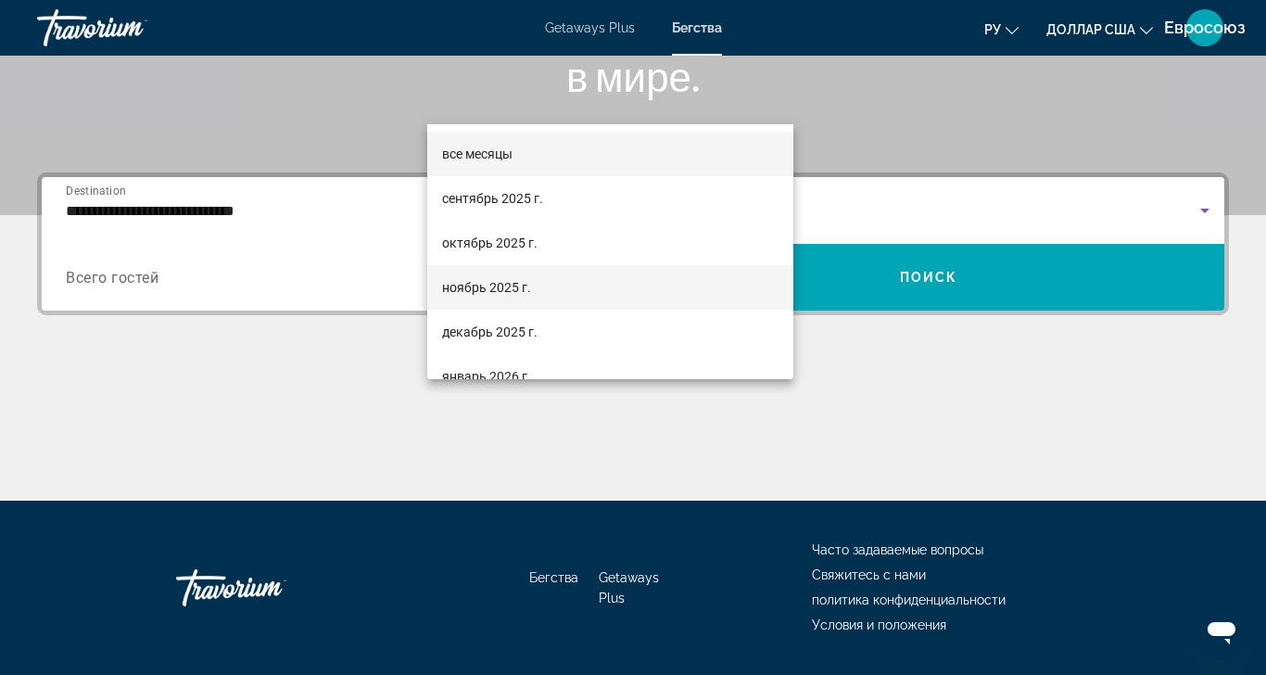
click at [484, 285] on font "ноябрь 2025 г." at bounding box center [486, 287] width 89 height 15
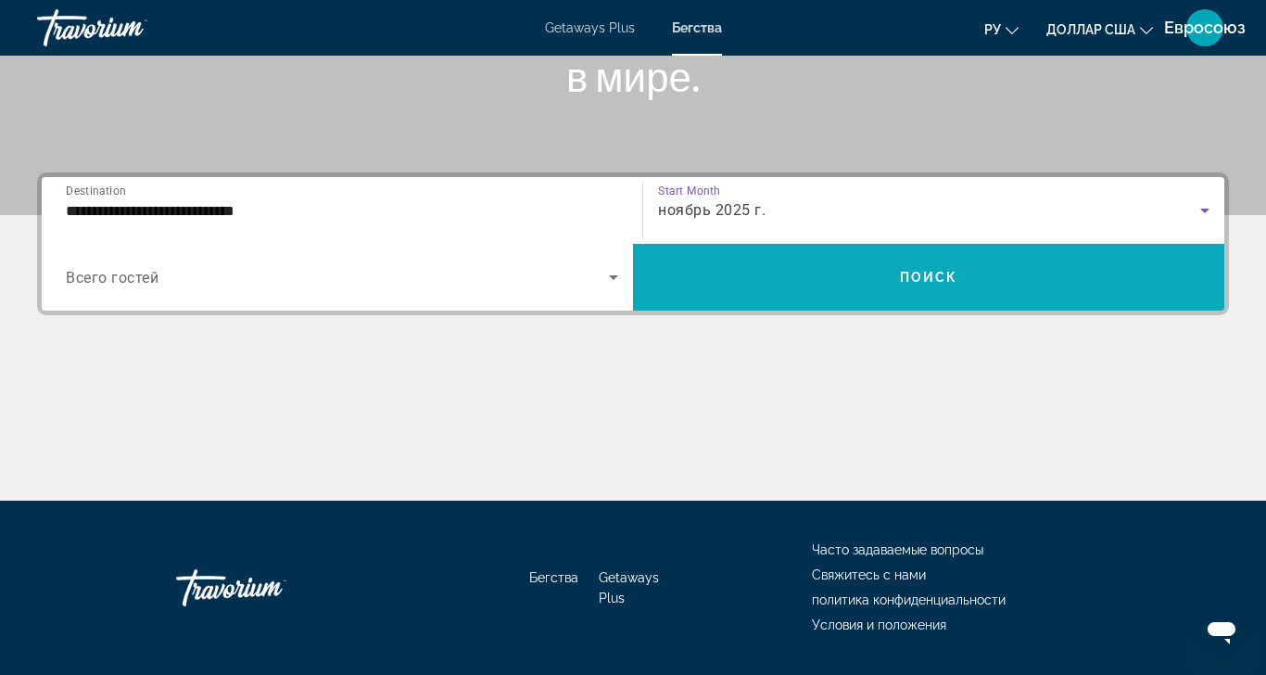
click at [633, 255] on span "Search widget" at bounding box center [928, 277] width 591 height 44
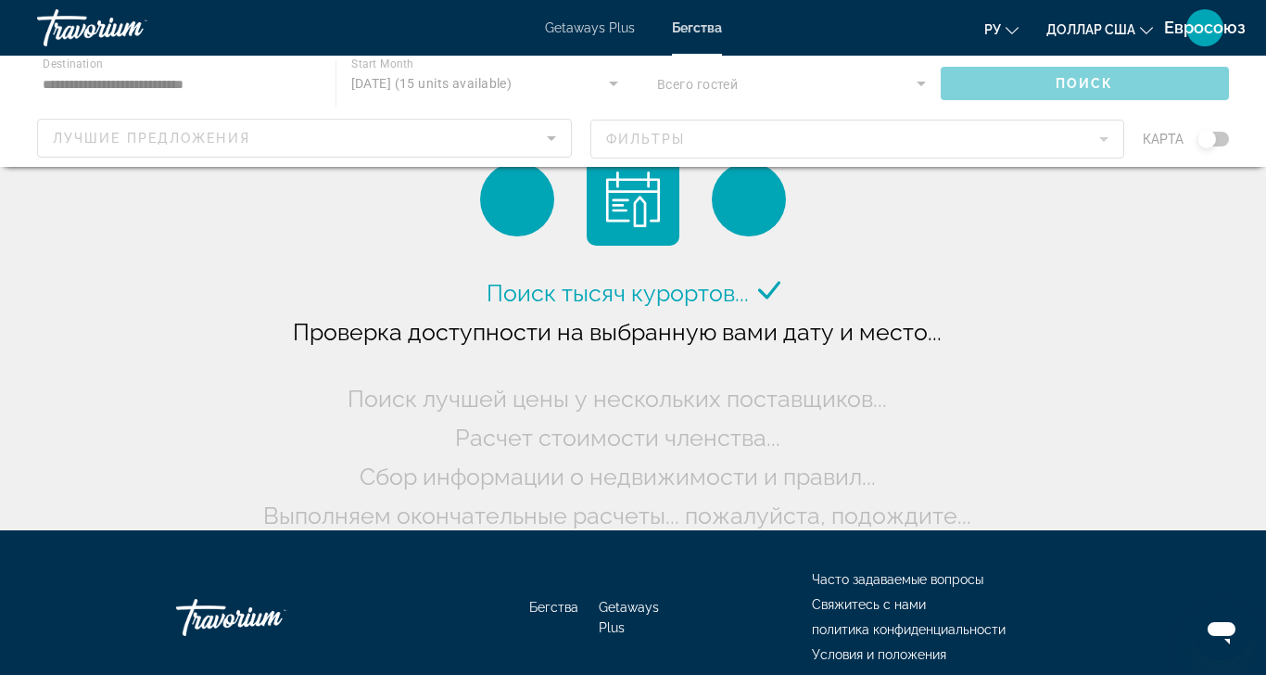
click at [1220, 638] on icon "Открытое окно обмена сообщениями" at bounding box center [1221, 629] width 33 height 33
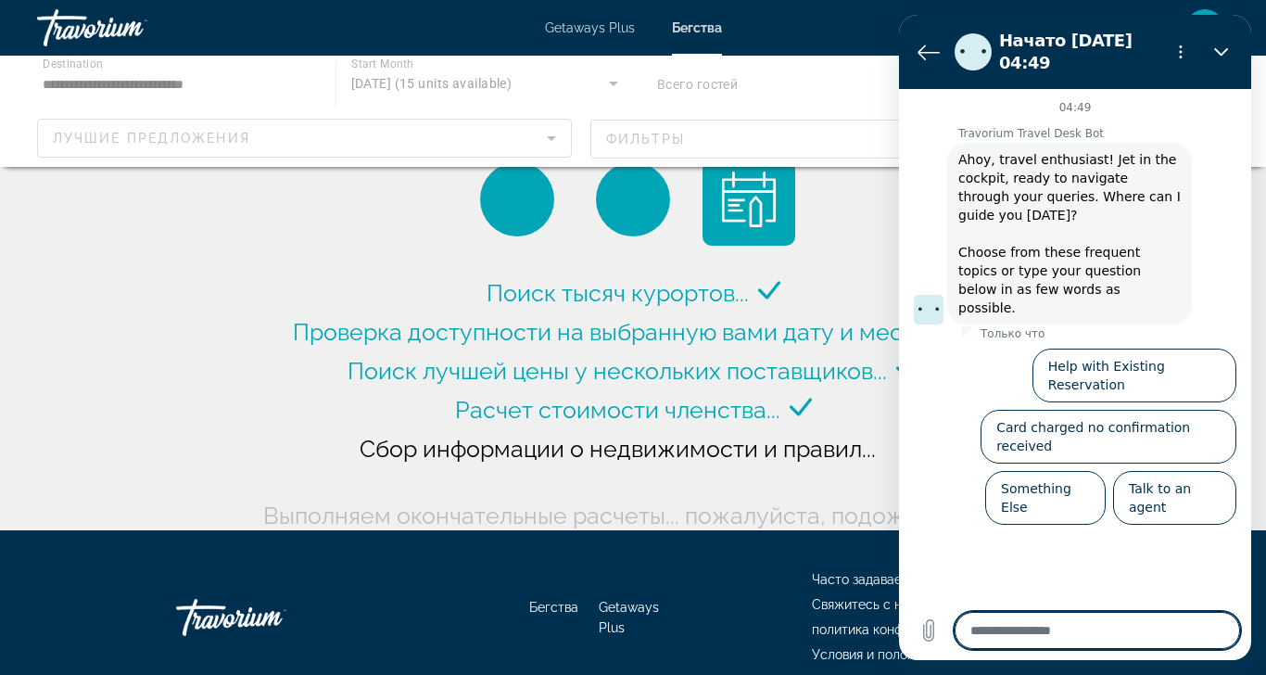
scroll to position [152, 0]
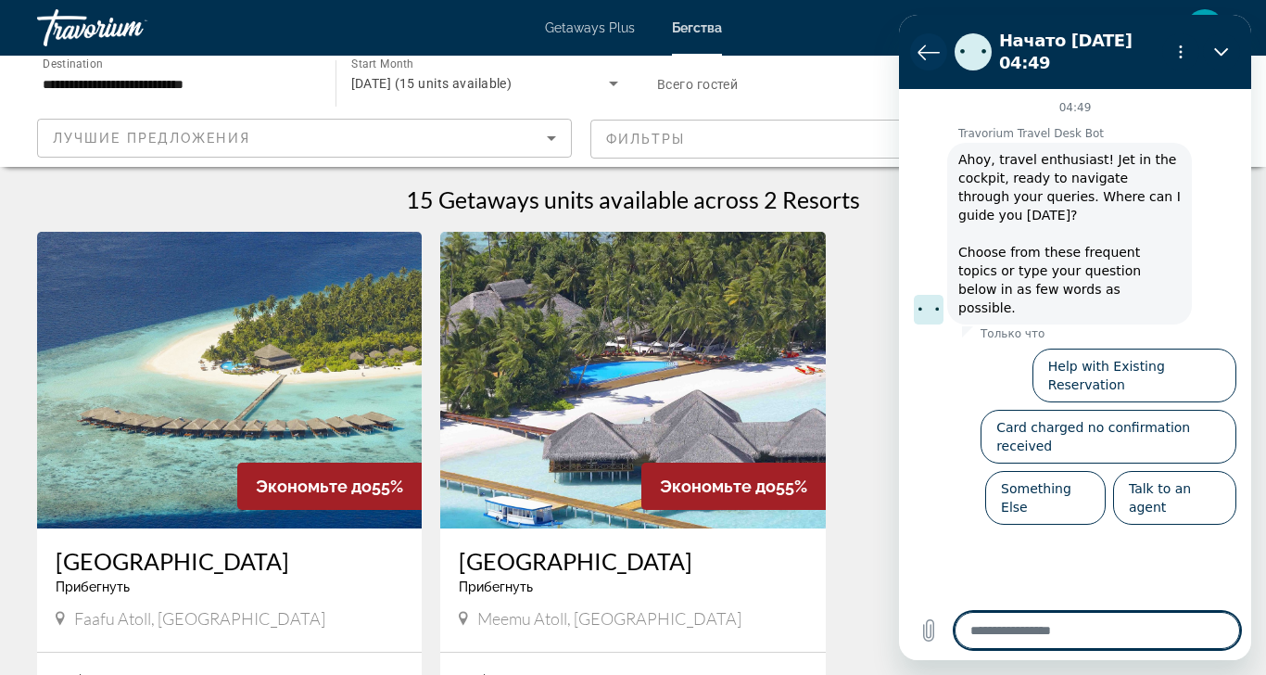
click at [921, 44] on icon "Вернуться к списку разговоров" at bounding box center [928, 52] width 22 height 22
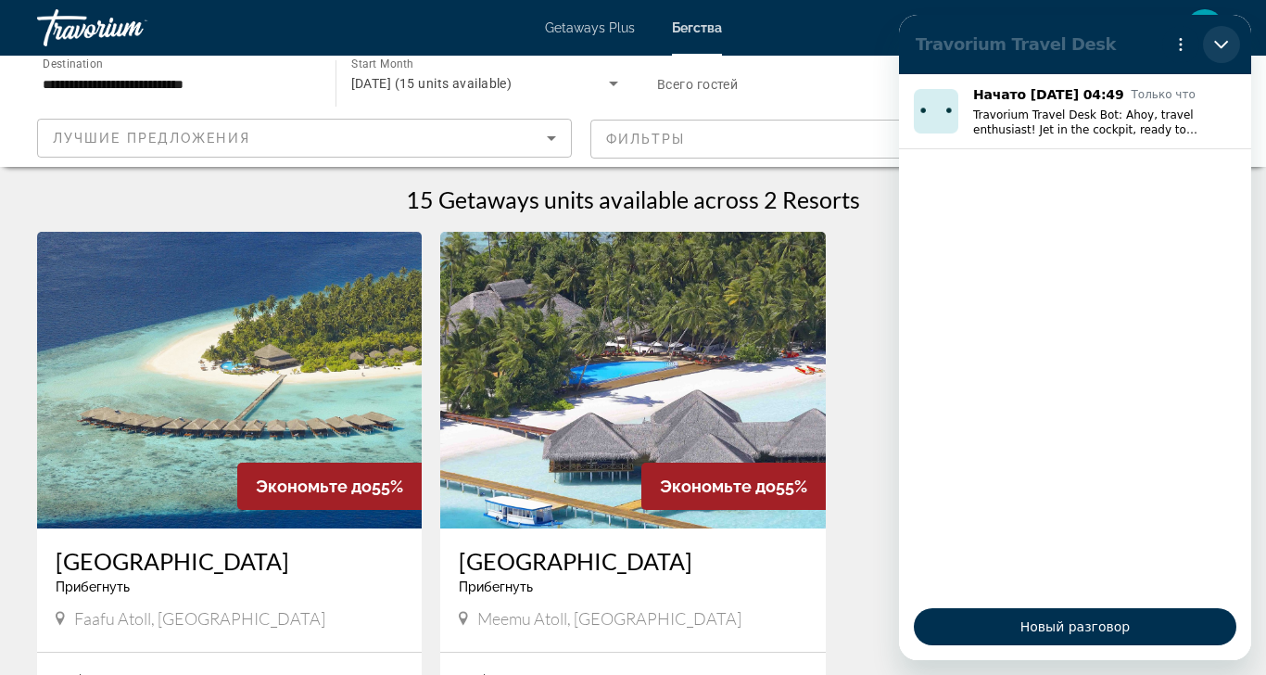
click at [1214, 43] on icon "Закрыть" at bounding box center [1221, 44] width 15 height 15
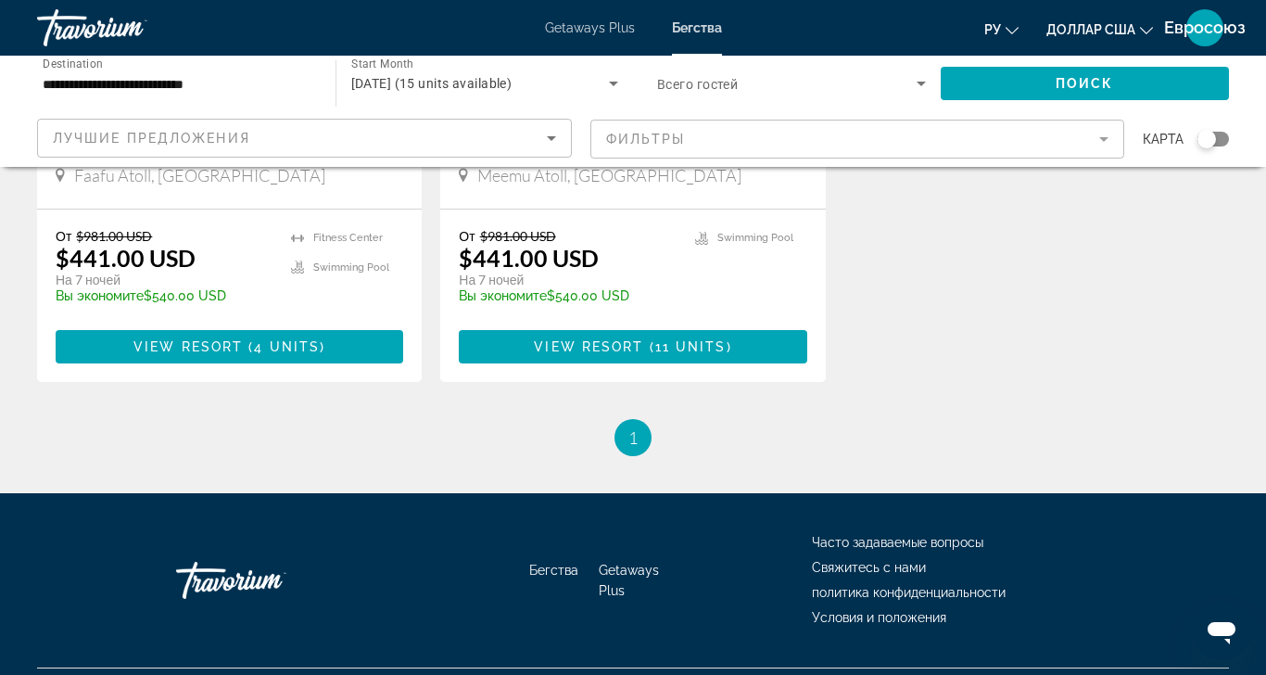
scroll to position [460, 0]
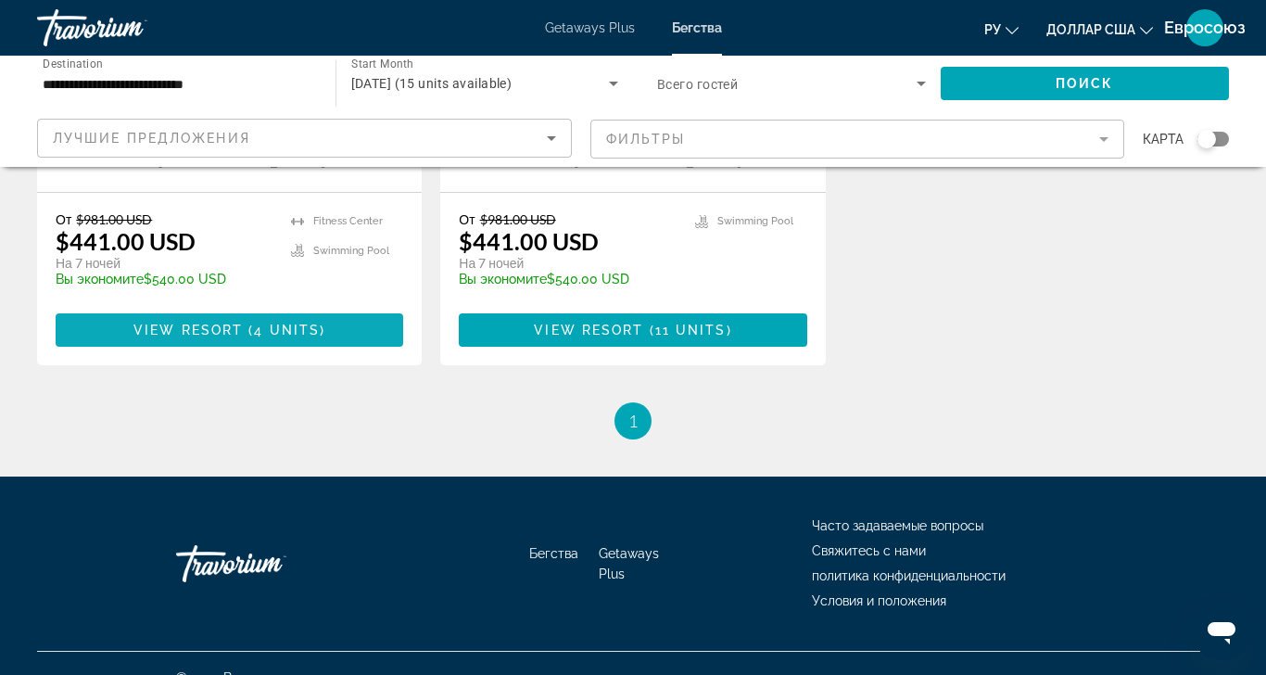
click at [219, 331] on span "View Resort" at bounding box center [187, 329] width 109 height 15
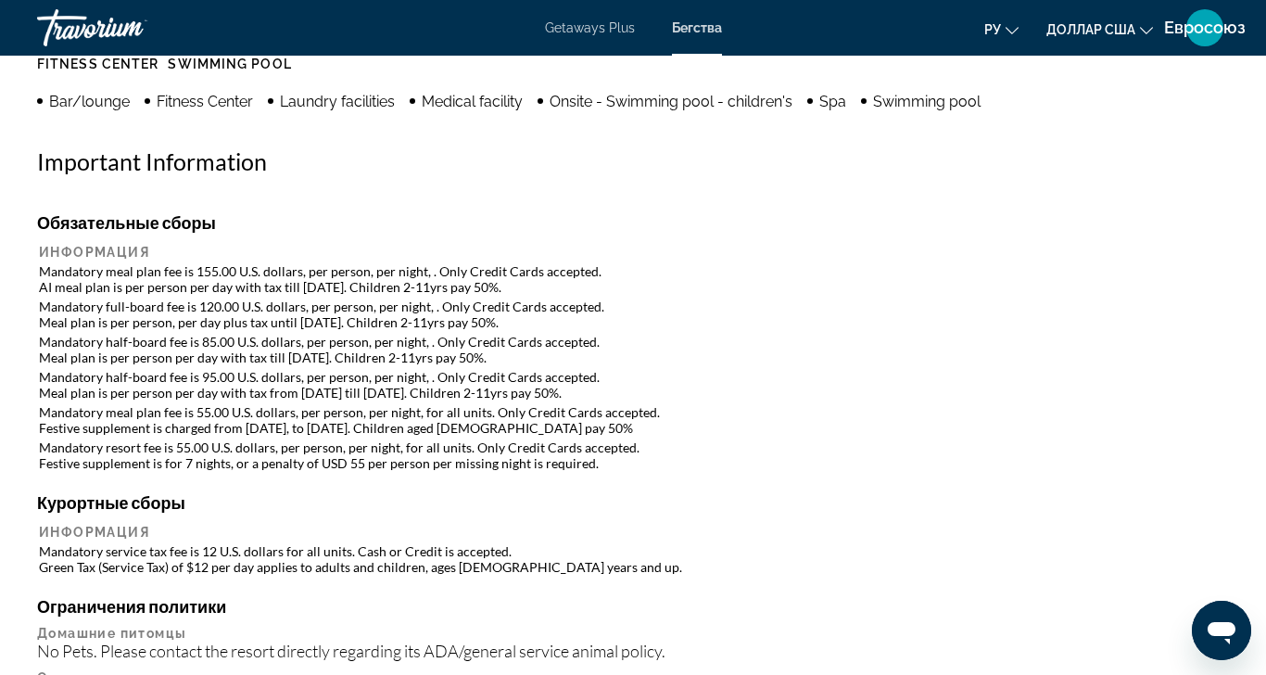
scroll to position [1918, 0]
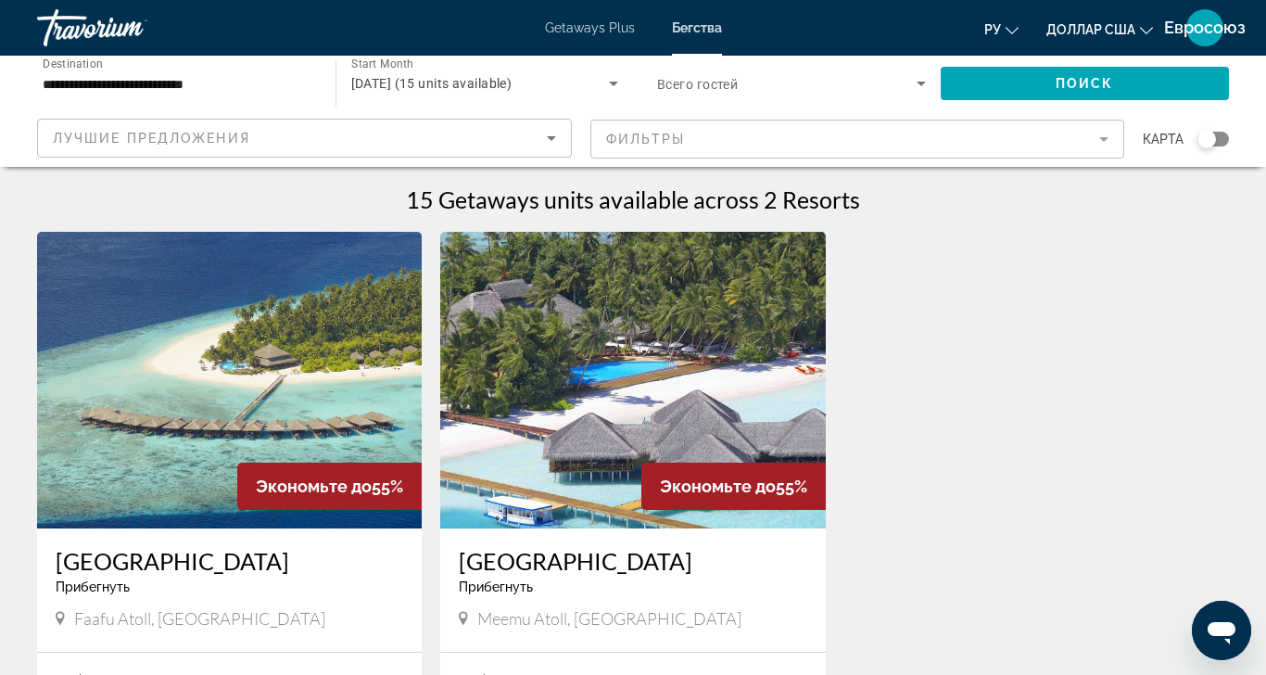
click at [549, 331] on img "Основное содержание" at bounding box center [632, 380] width 385 height 297
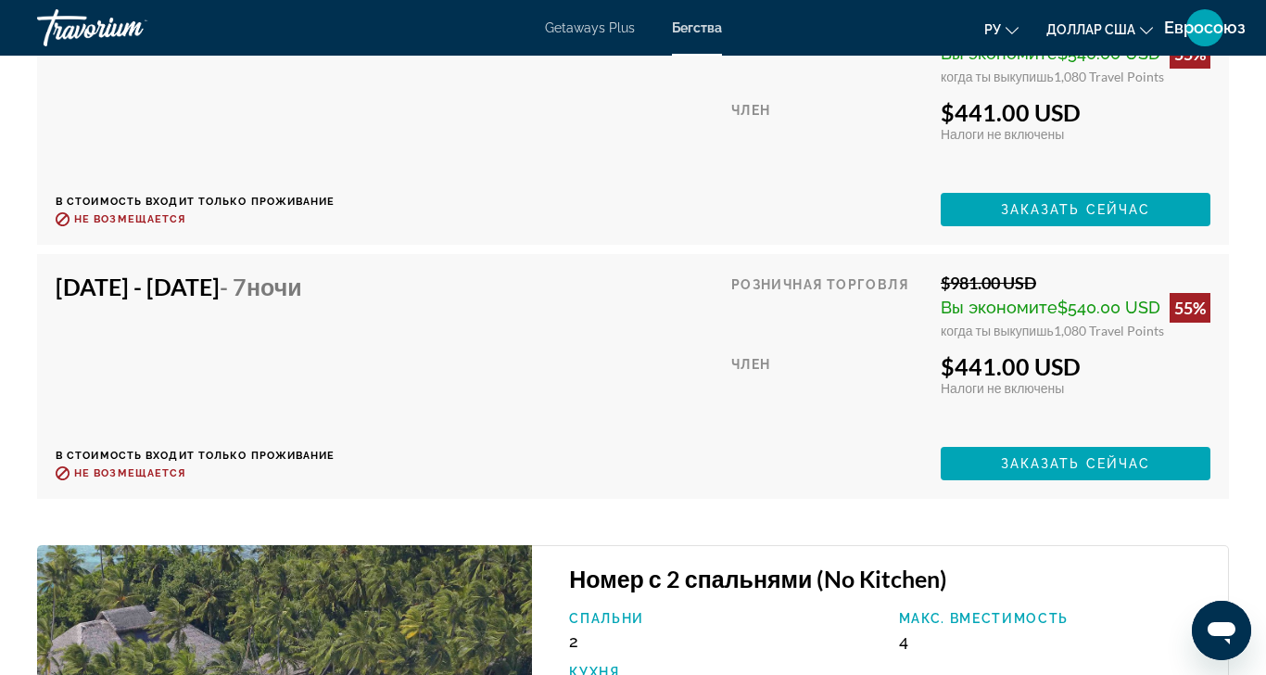
scroll to position [4947, 0]
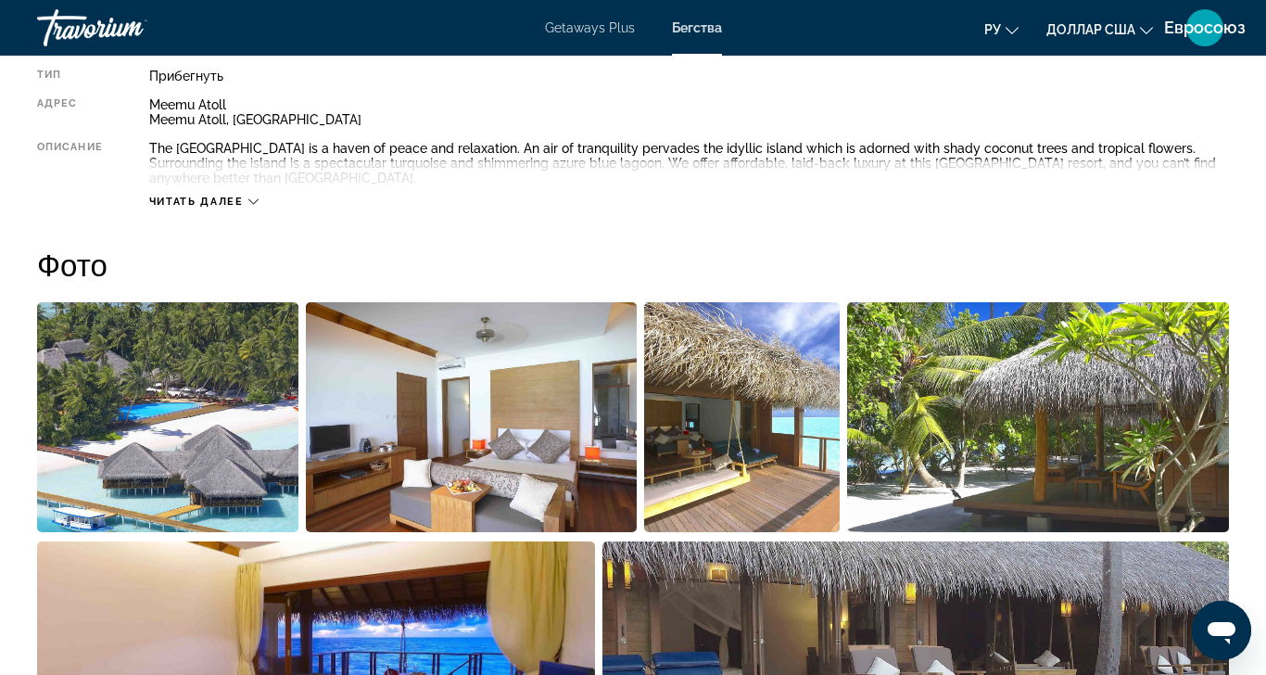
scroll to position [1029, 0]
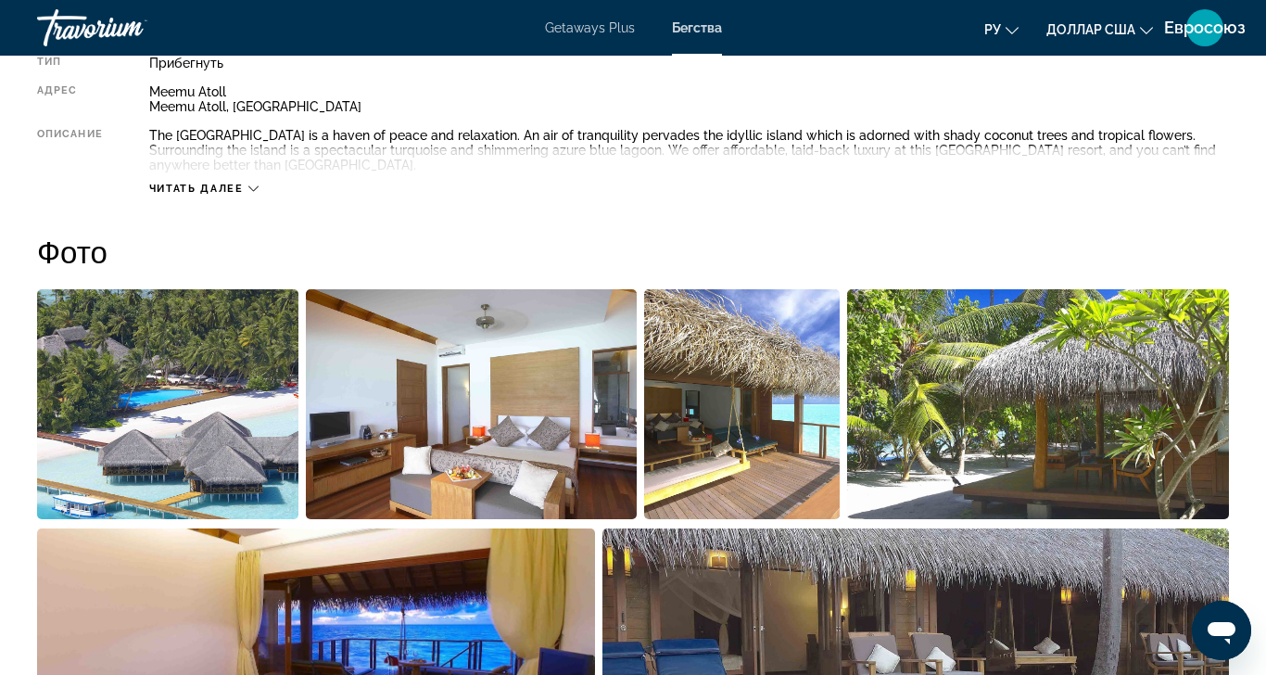
click at [245, 195] on div "Читать далее" at bounding box center [203, 189] width 109 height 12
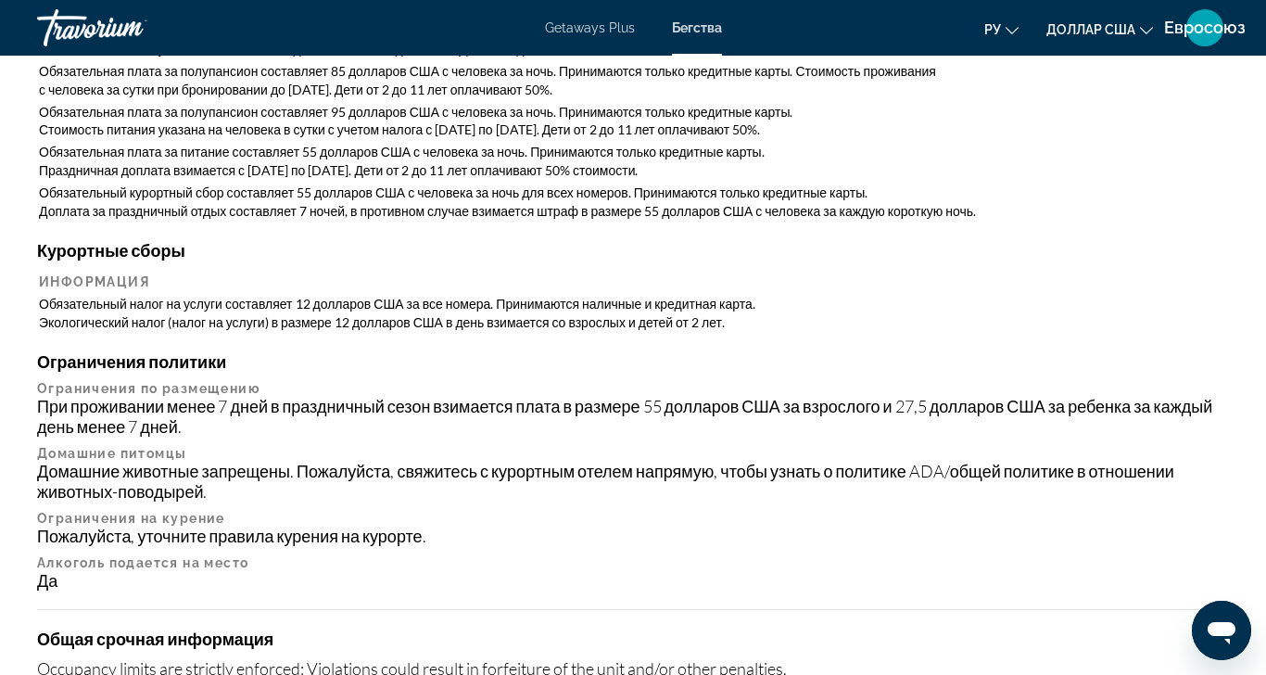
scroll to position [2234, 0]
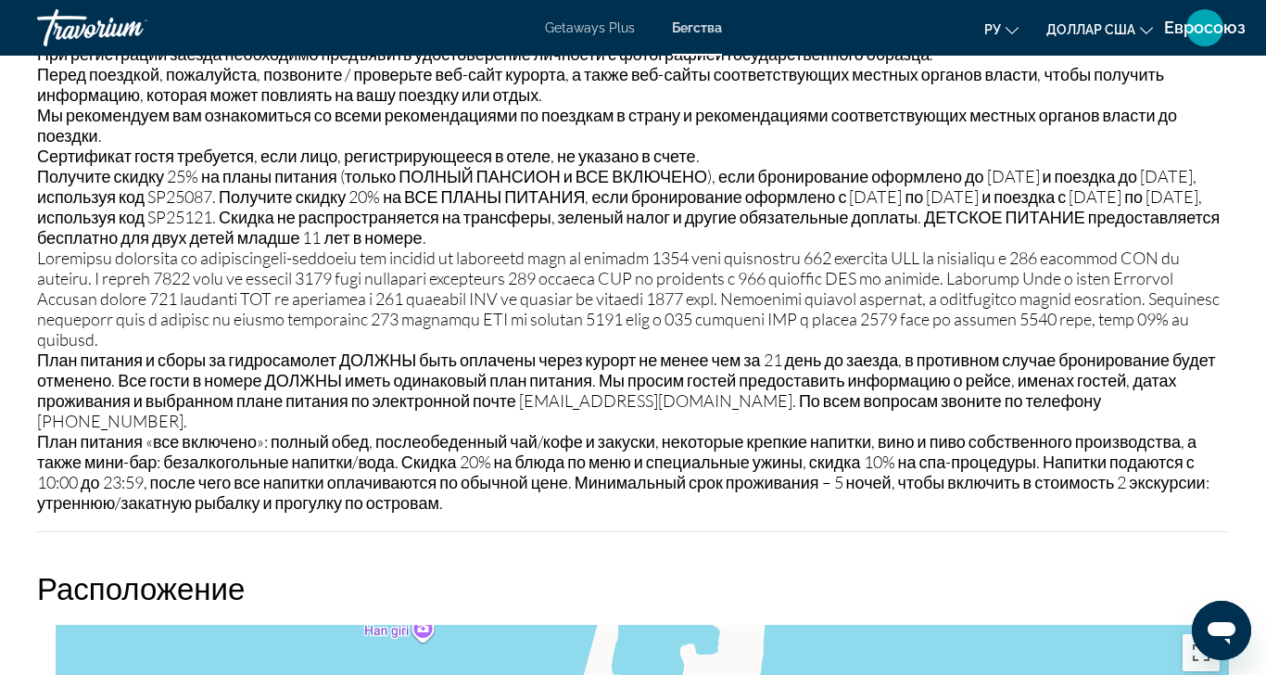
scroll to position [2878, 0]
